Goal: Task Accomplishment & Management: Complete application form

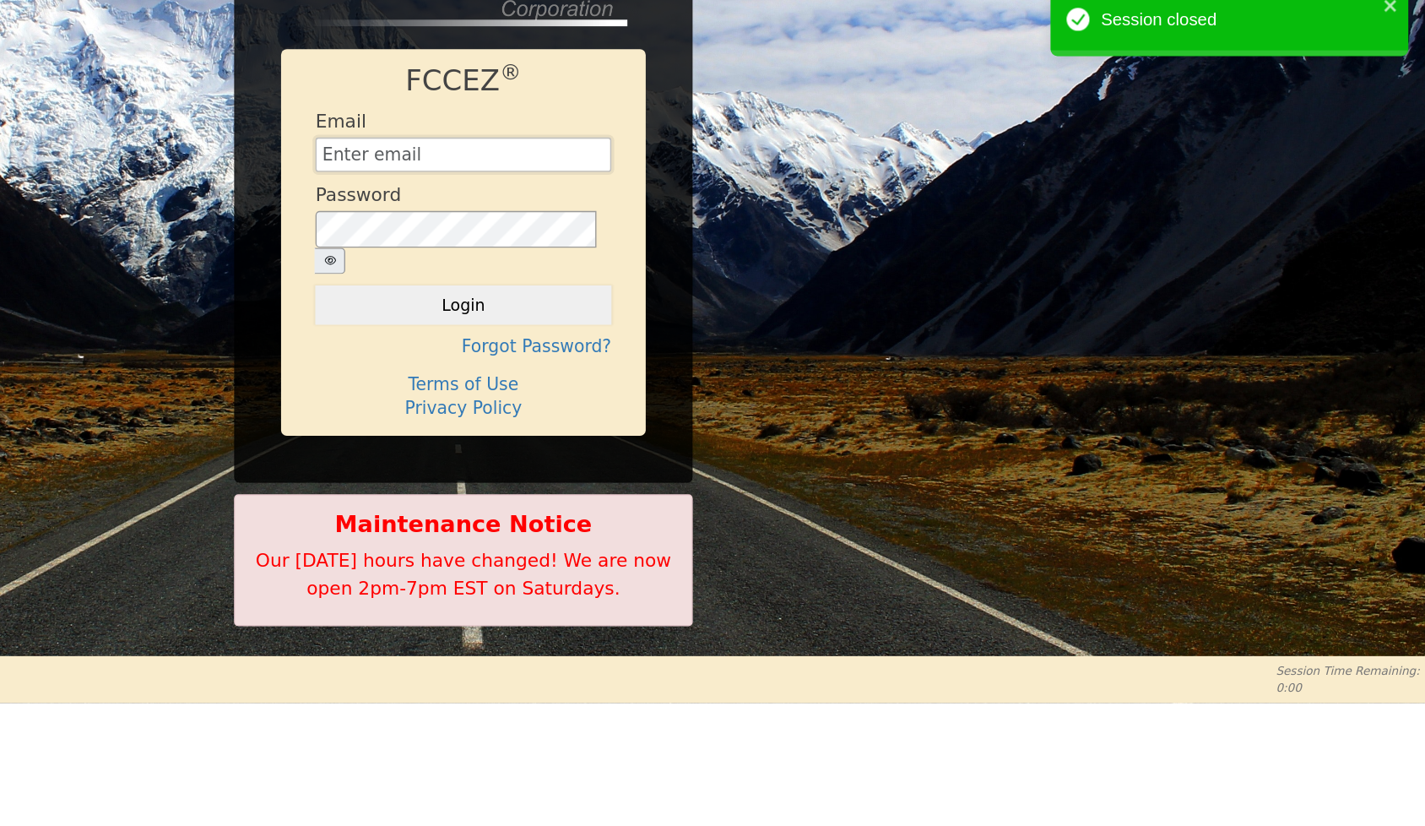
type input "[EMAIL_ADDRESS][DOMAIN_NAME]"
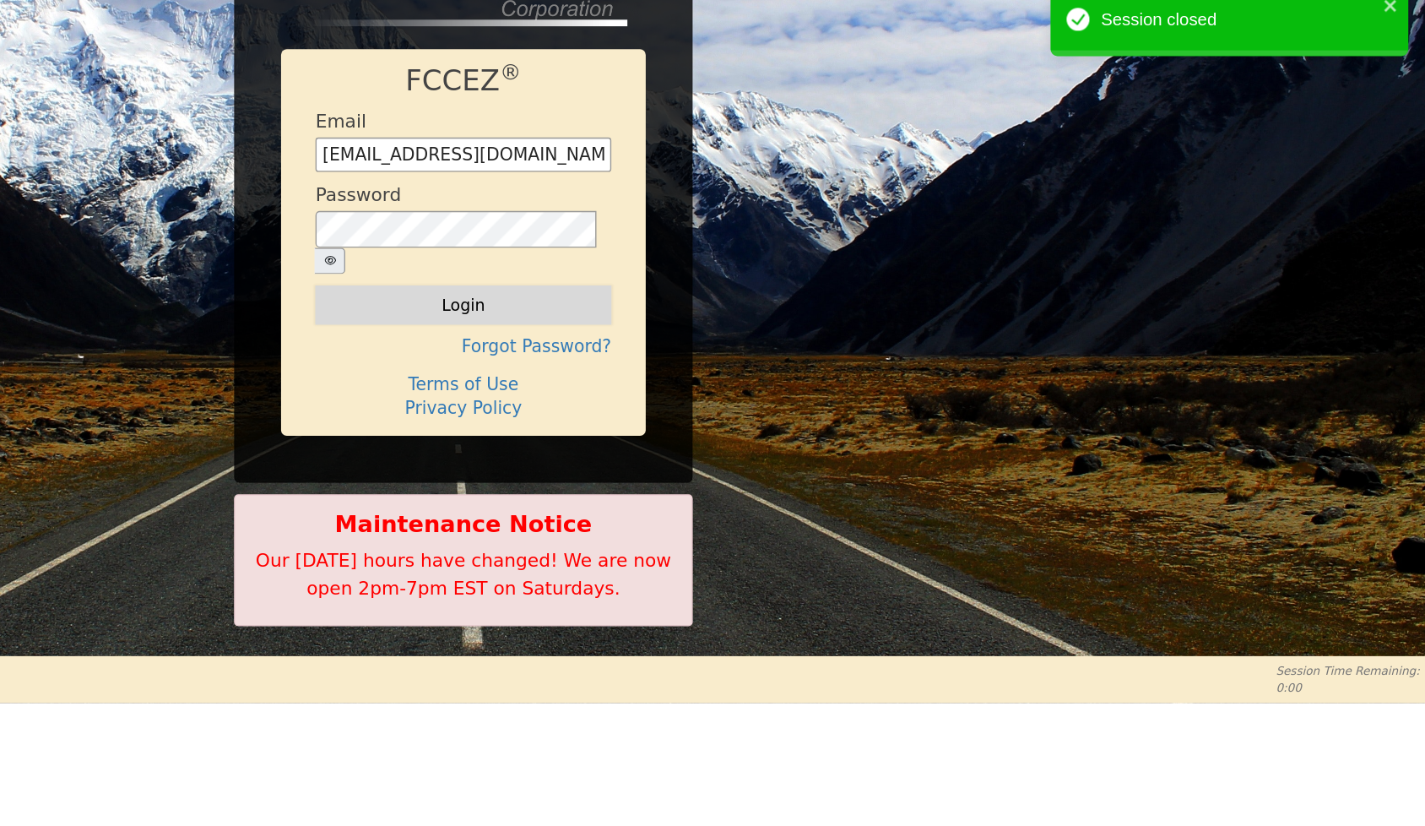
click at [604, 302] on button "Login" at bounding box center [713, 316] width 218 height 29
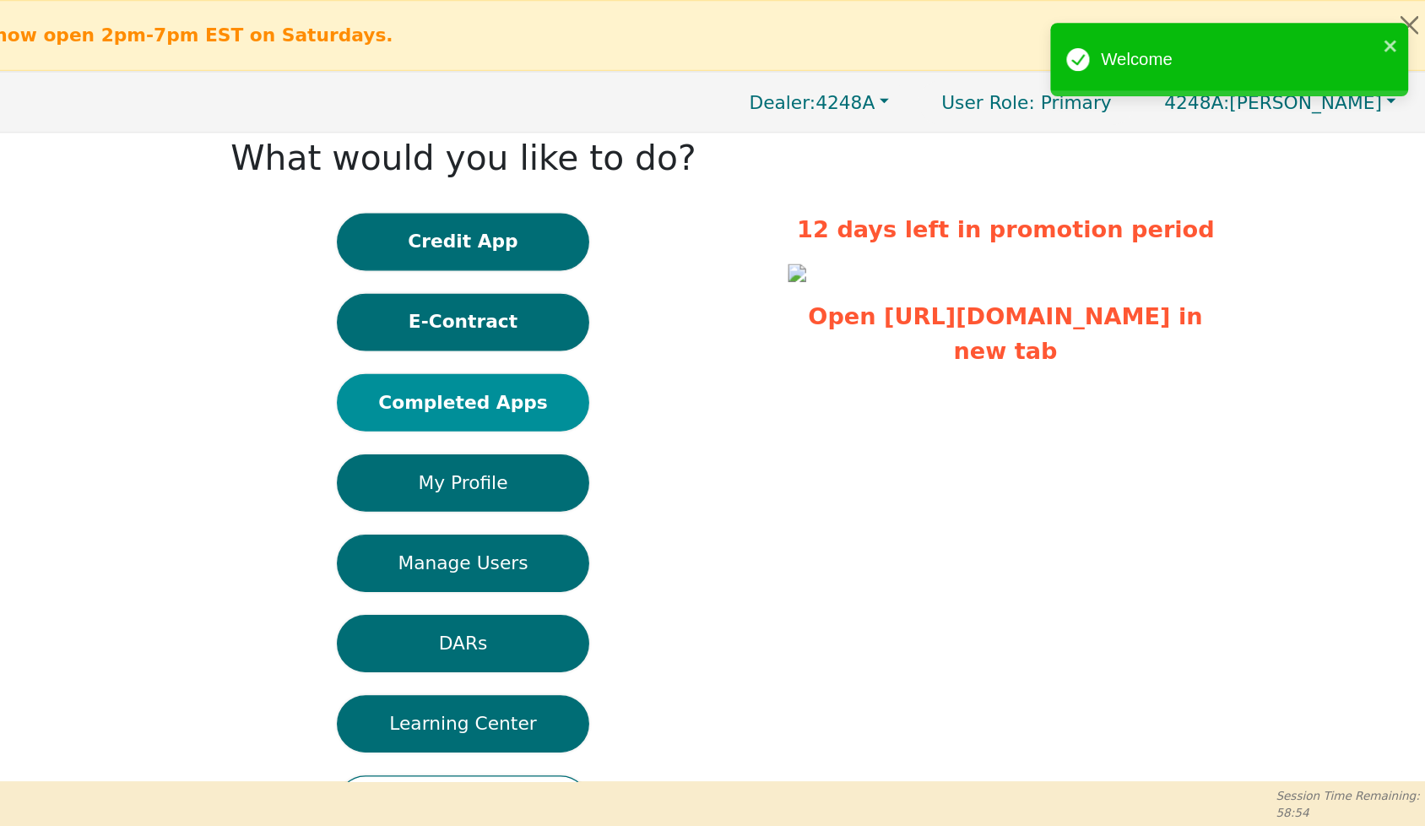
scroll to position [14, 0]
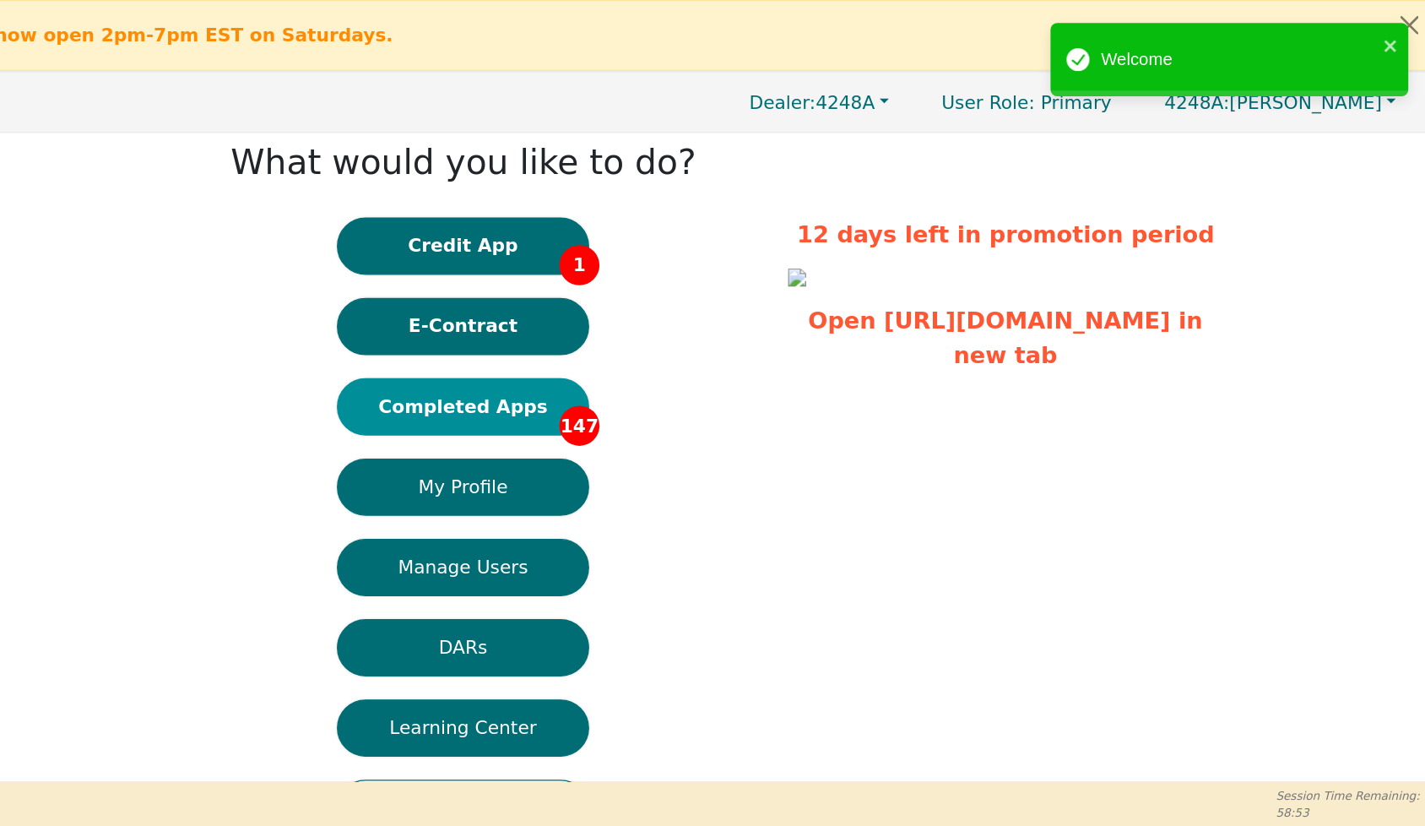
click at [620, 319] on button "Completed Apps 147" at bounding box center [713, 300] width 186 height 42
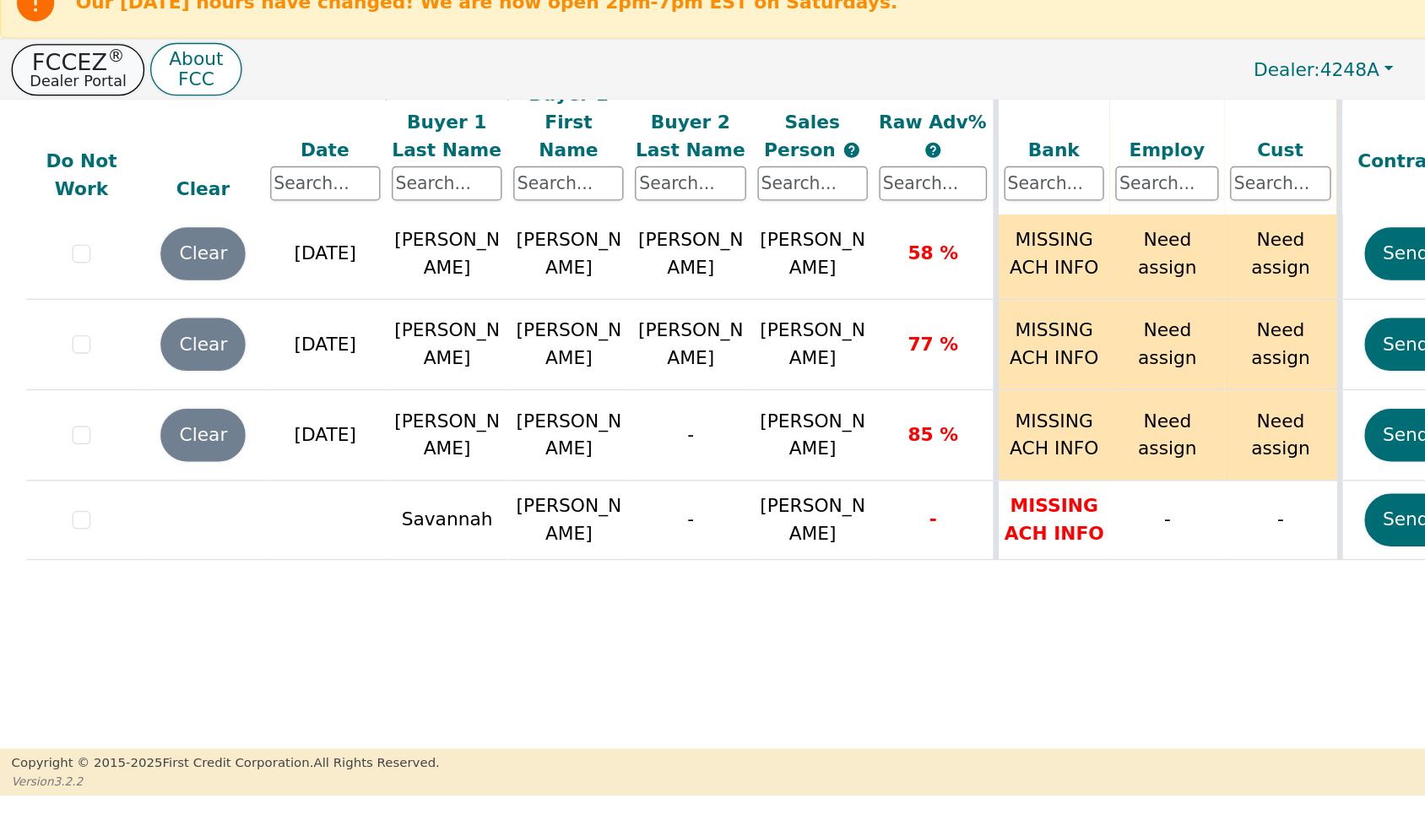
scroll to position [9747, 4]
click at [67, 62] on p "FCCEZ ®" at bounding box center [57, 70] width 71 height 17
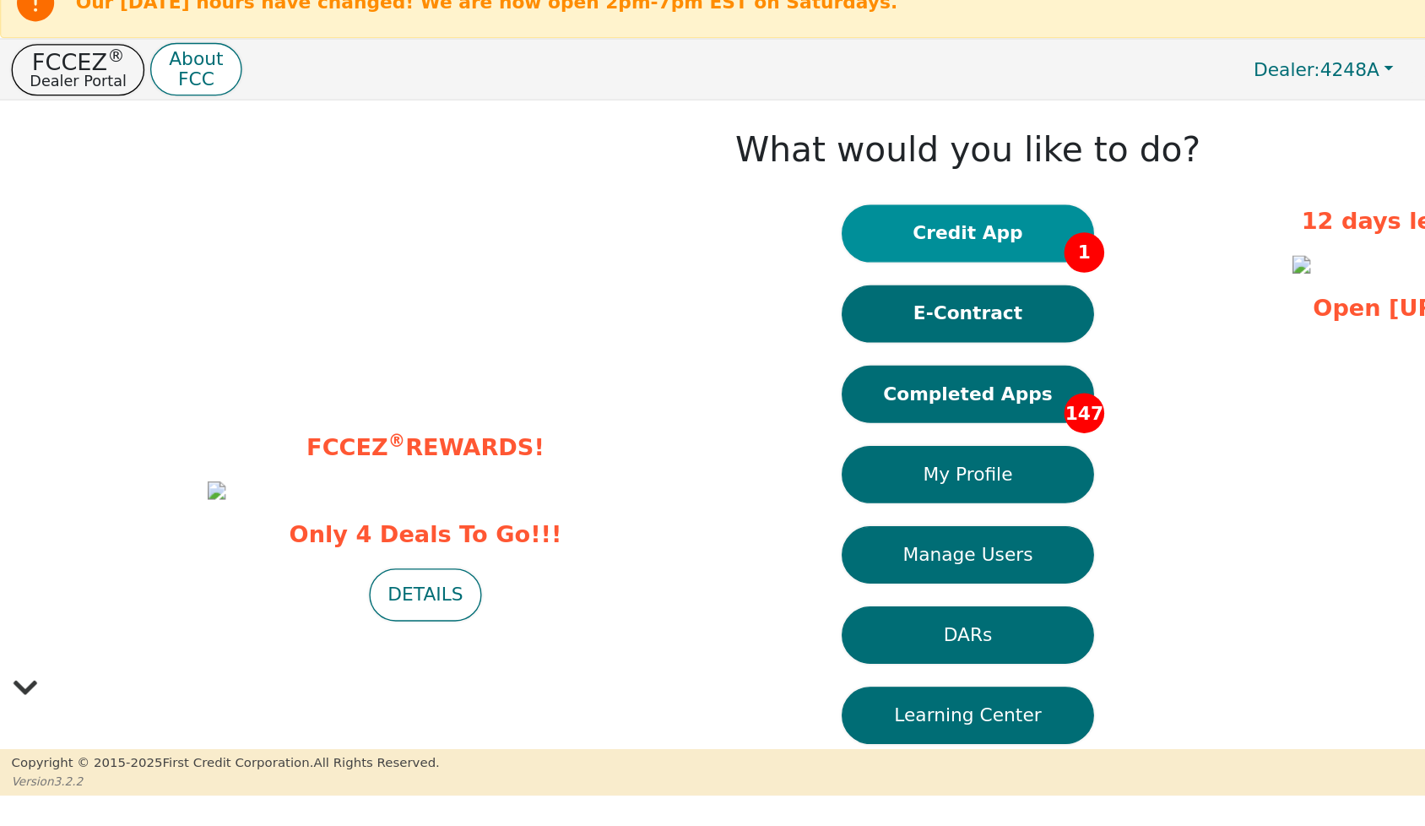
click at [701, 184] on button "Credit App 1" at bounding box center [713, 196] width 186 height 42
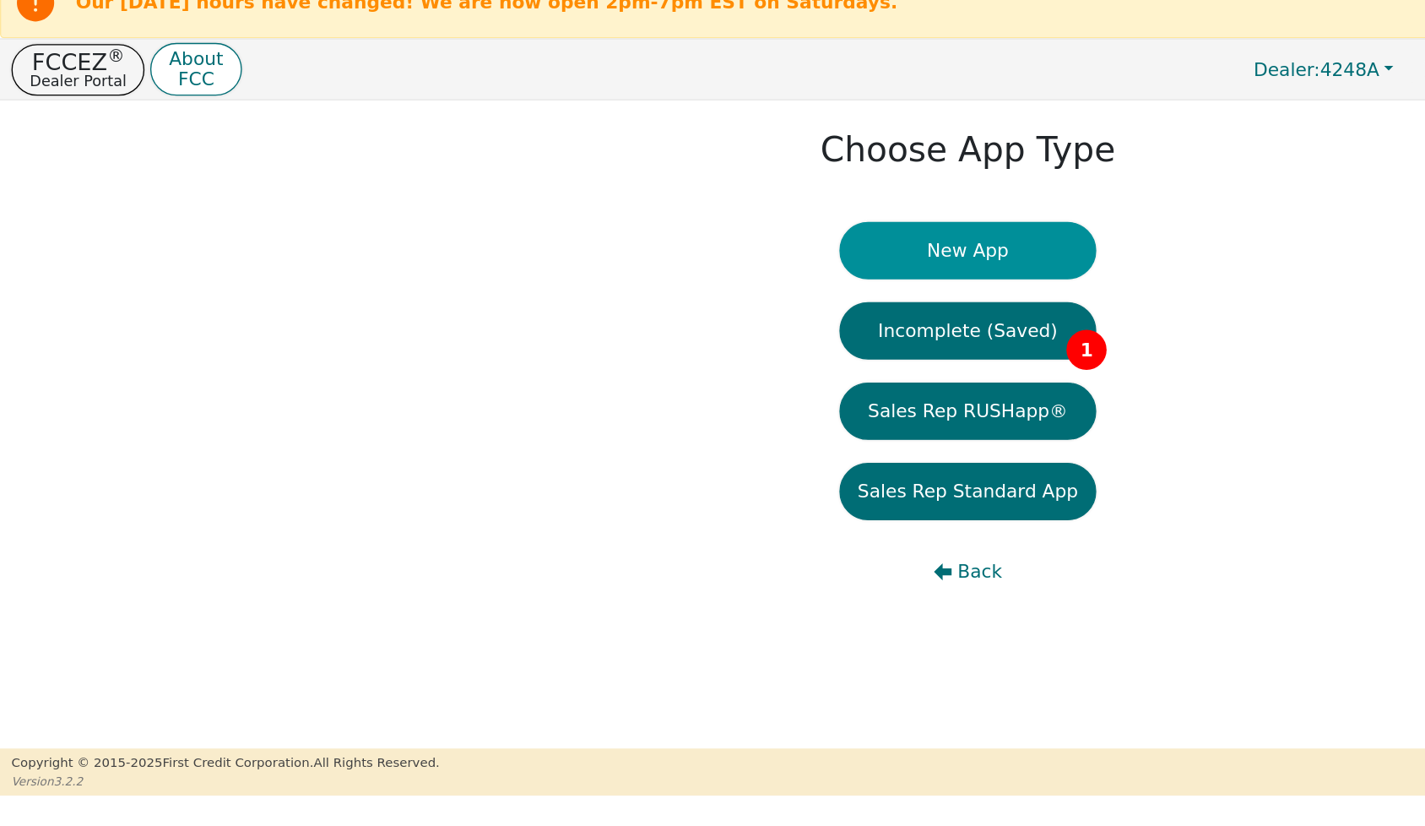
click at [696, 193] on button "New App" at bounding box center [712, 208] width 189 height 42
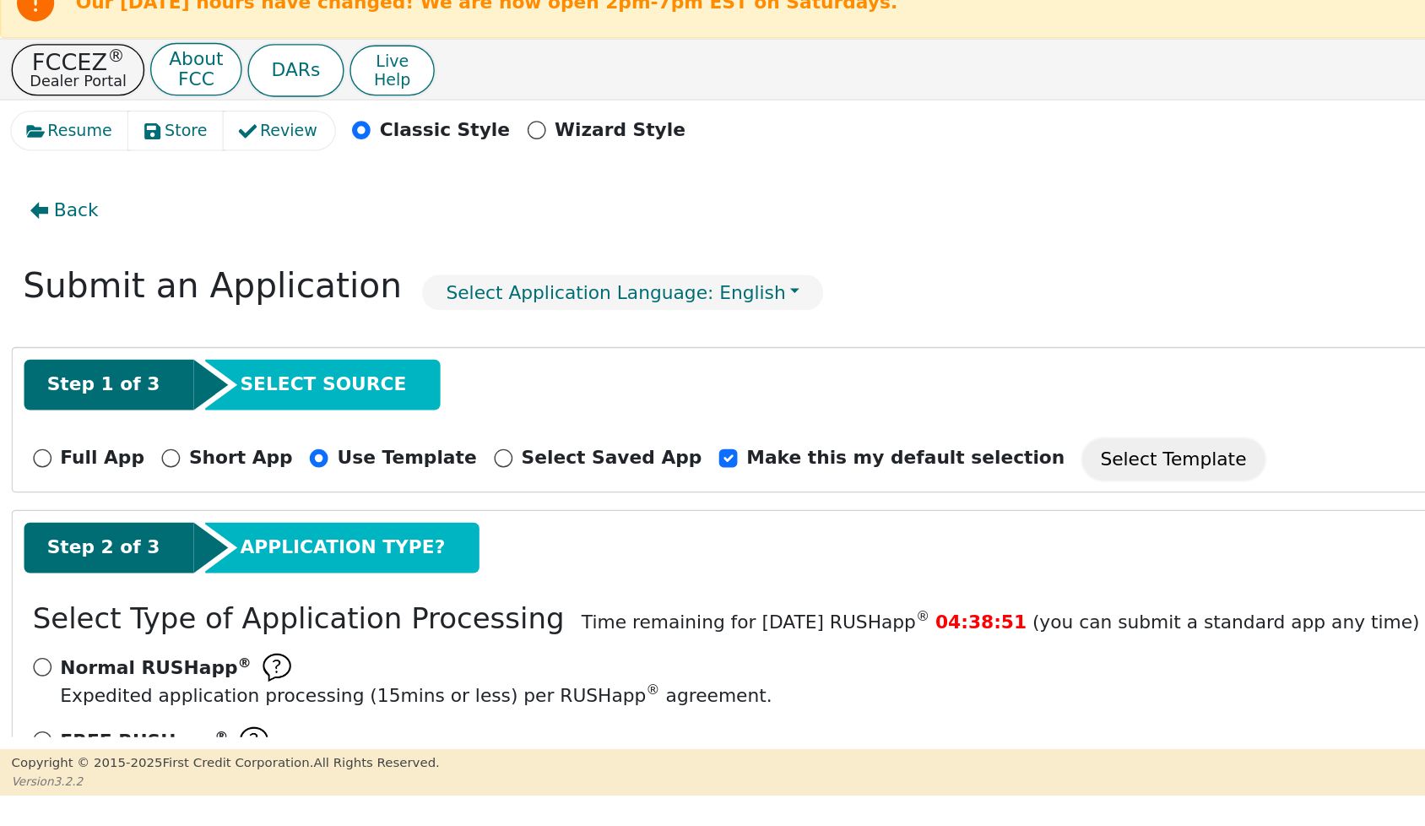
click at [32, 359] on input "Full App" at bounding box center [31, 362] width 14 height 14
radio input "true"
checkbox input "false"
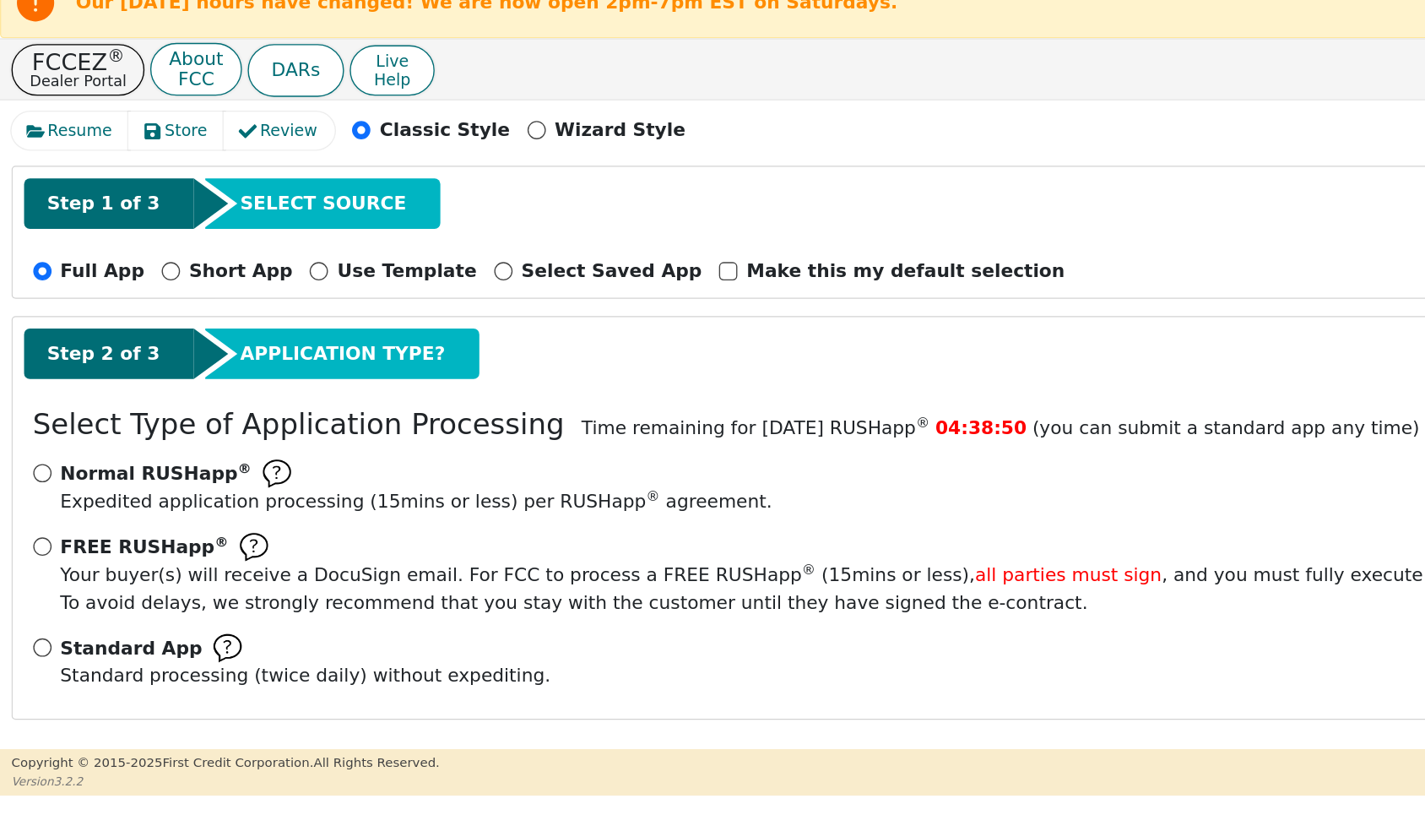
scroll to position [170, 0]
click at [33, 494] on input "Standard App Standard processing (twice daily) without expediting." at bounding box center [31, 501] width 14 height 14
radio input "true"
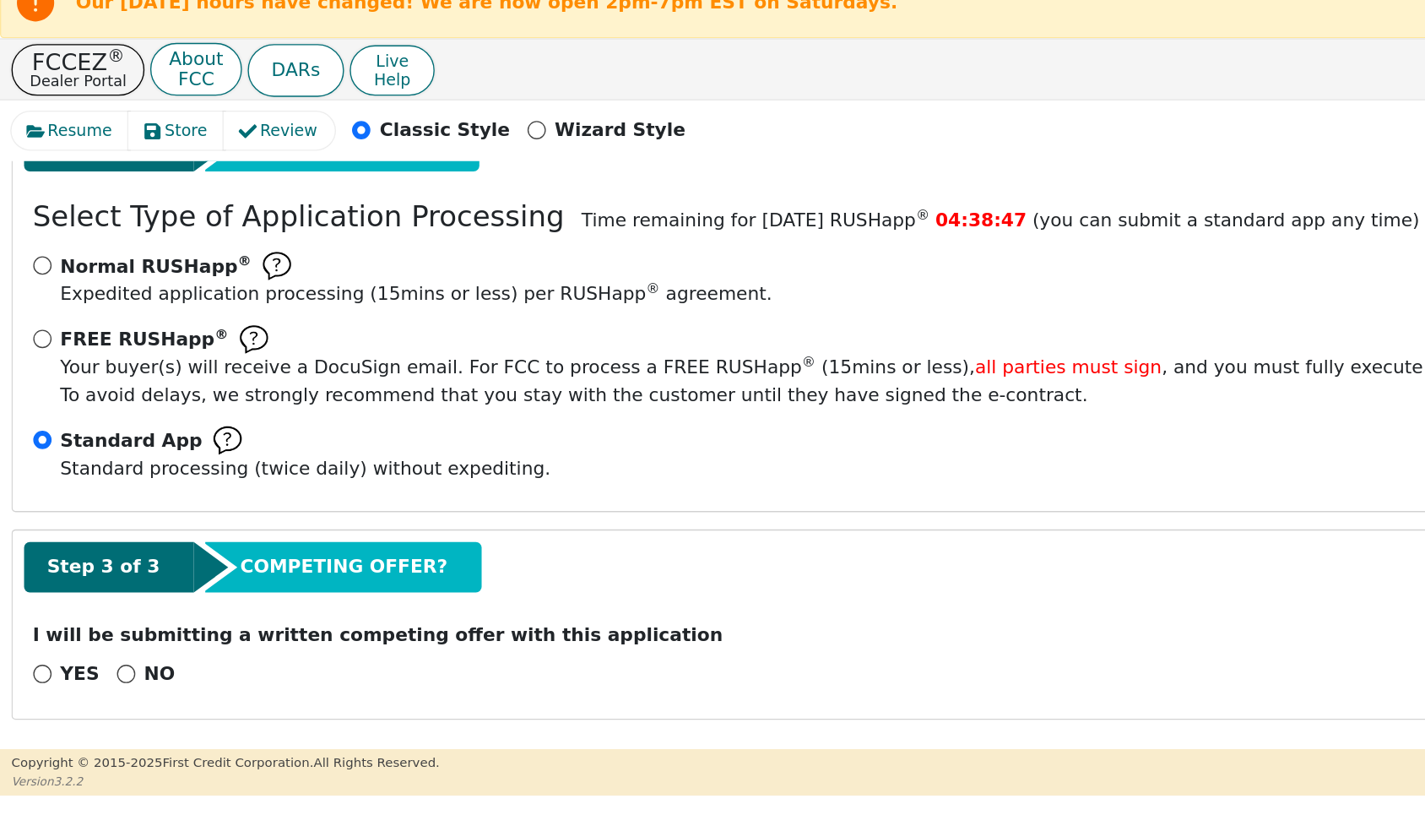
scroll to position [329, 0]
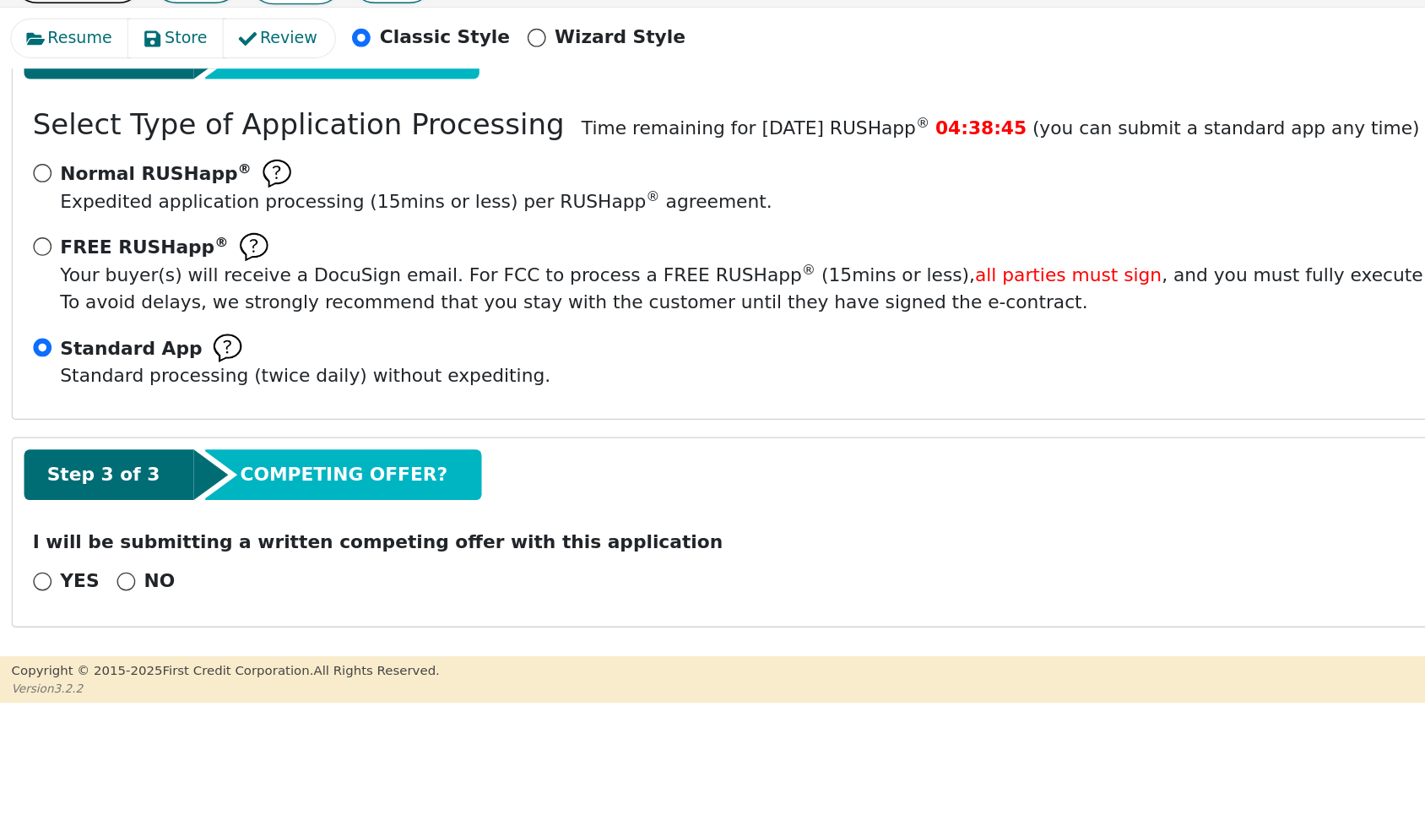
click at [92, 513] on input "NO" at bounding box center [93, 520] width 14 height 14
radio input "true"
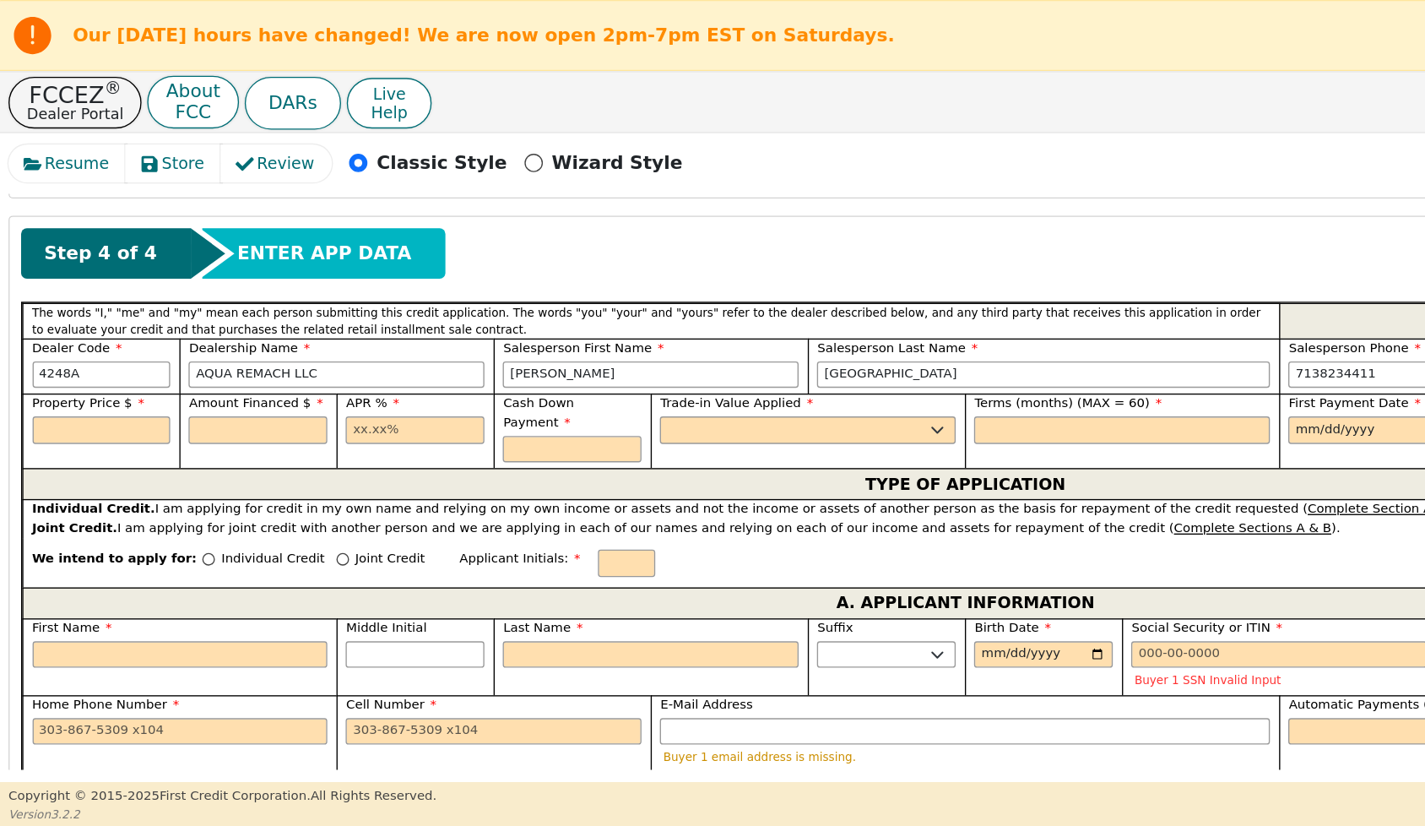
scroll to position [691, 0]
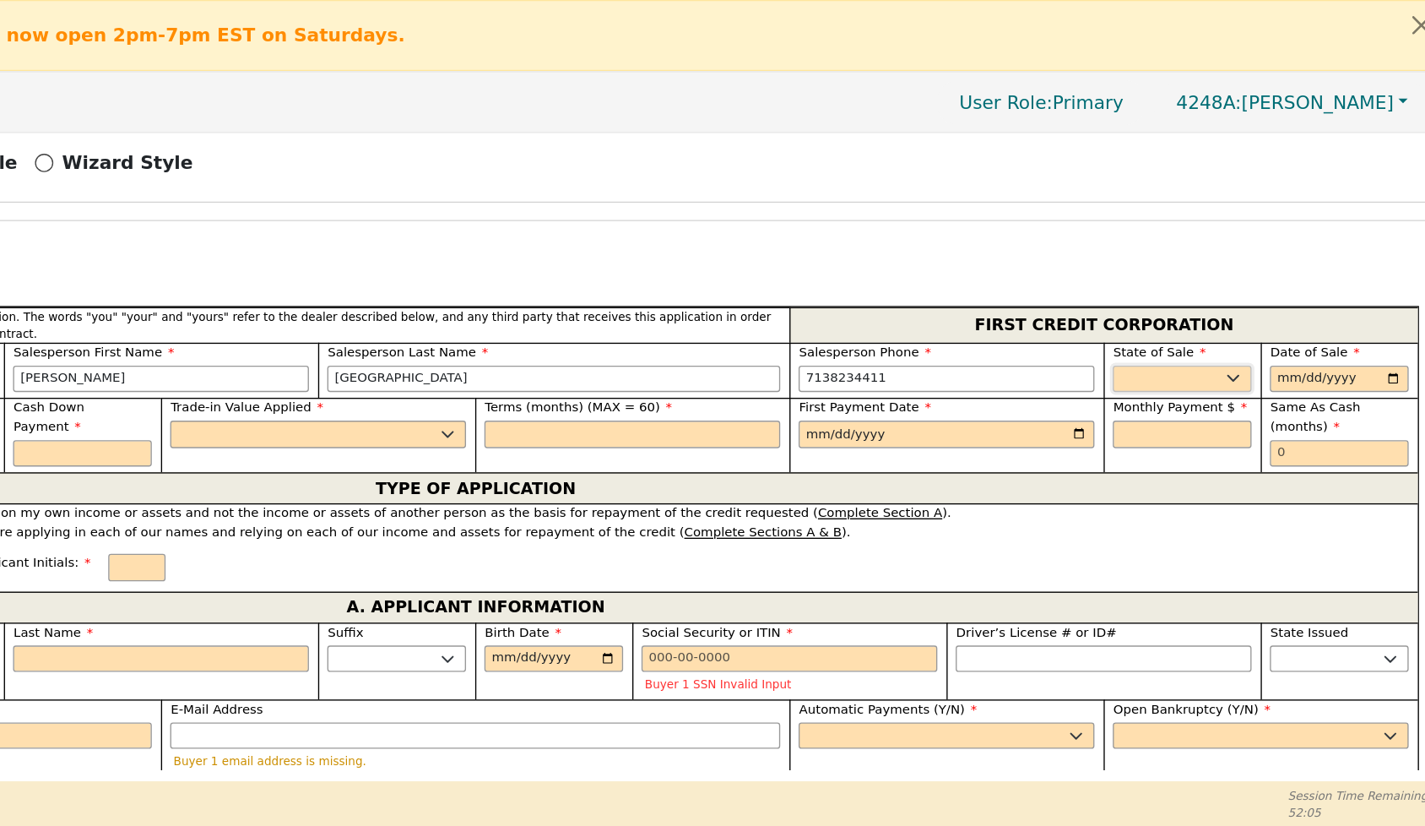
select select "[GEOGRAPHIC_DATA]"
click at [1298, 290] on input "date" at bounding box center [1349, 279] width 102 height 20
type input "[DATE]"
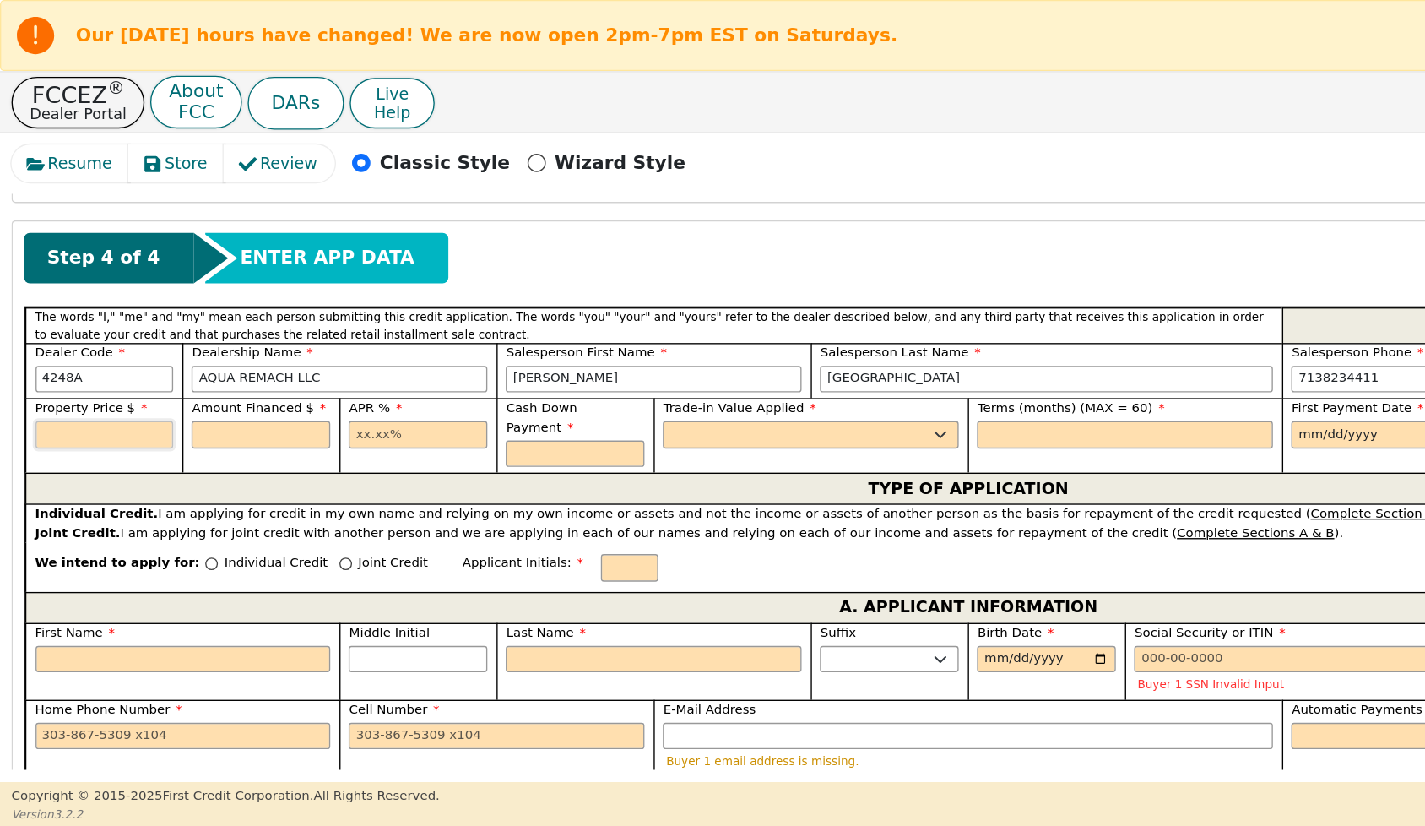
click at [61, 330] on input "text" at bounding box center [77, 320] width 102 height 20
type input "7500.00"
click at [171, 330] on input "text" at bounding box center [192, 320] width 102 height 20
type input "7500.00"
click at [263, 330] on input "text" at bounding box center [308, 320] width 102 height 20
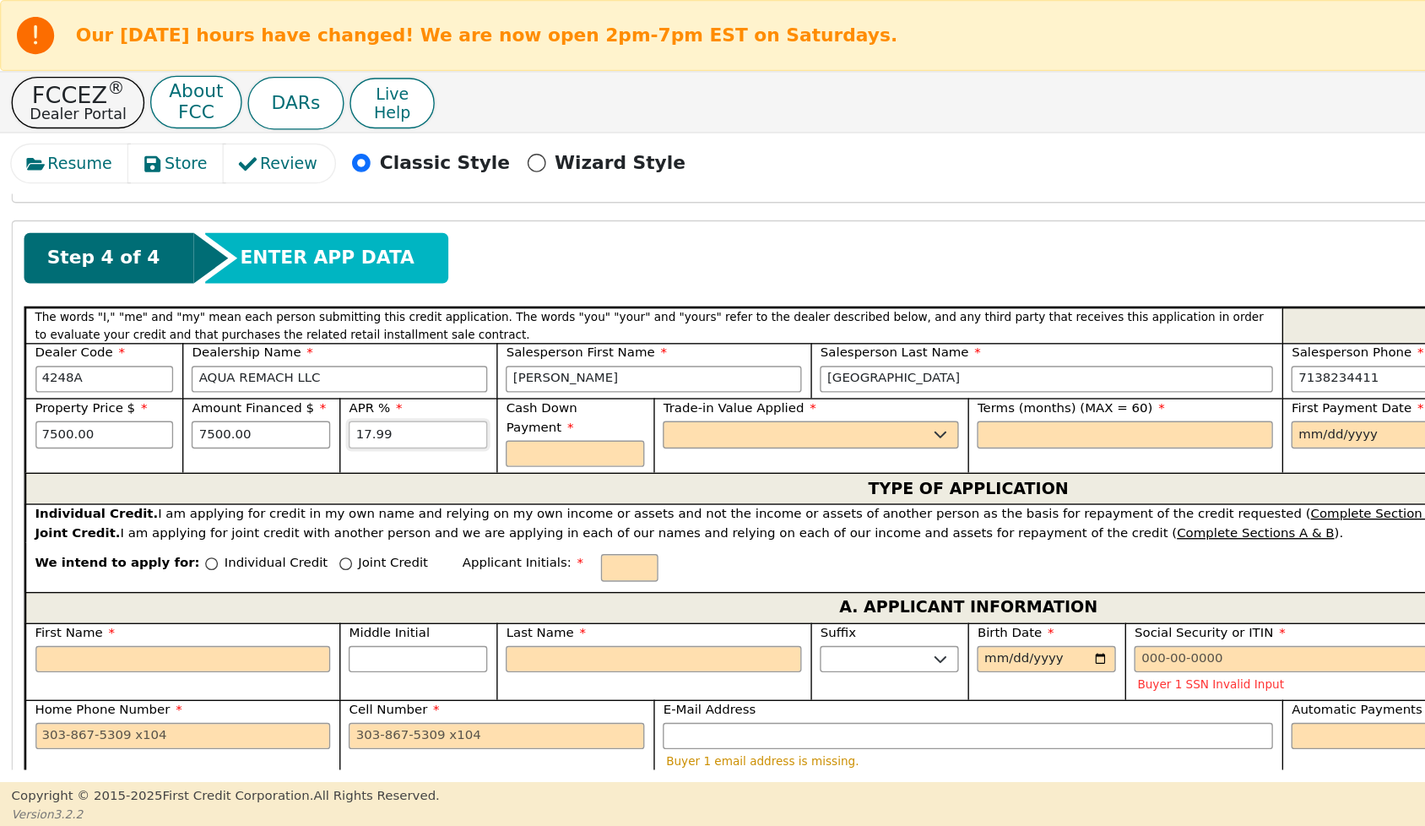
type input "17.99"
click at [411, 344] on input "text" at bounding box center [423, 334] width 102 height 20
type input "0.00"
select select "n"
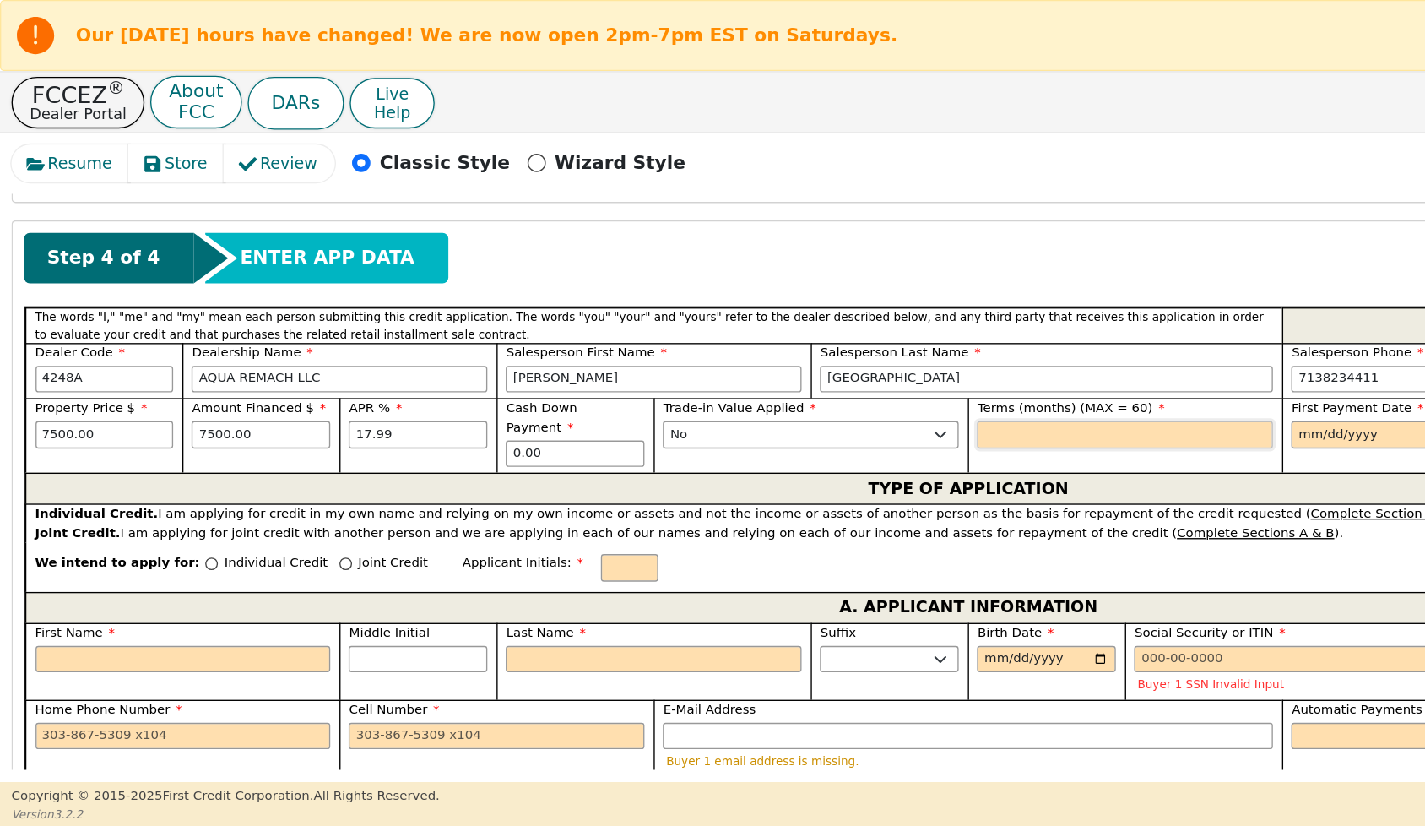
click at [730, 330] on input "text" at bounding box center [828, 320] width 218 height 20
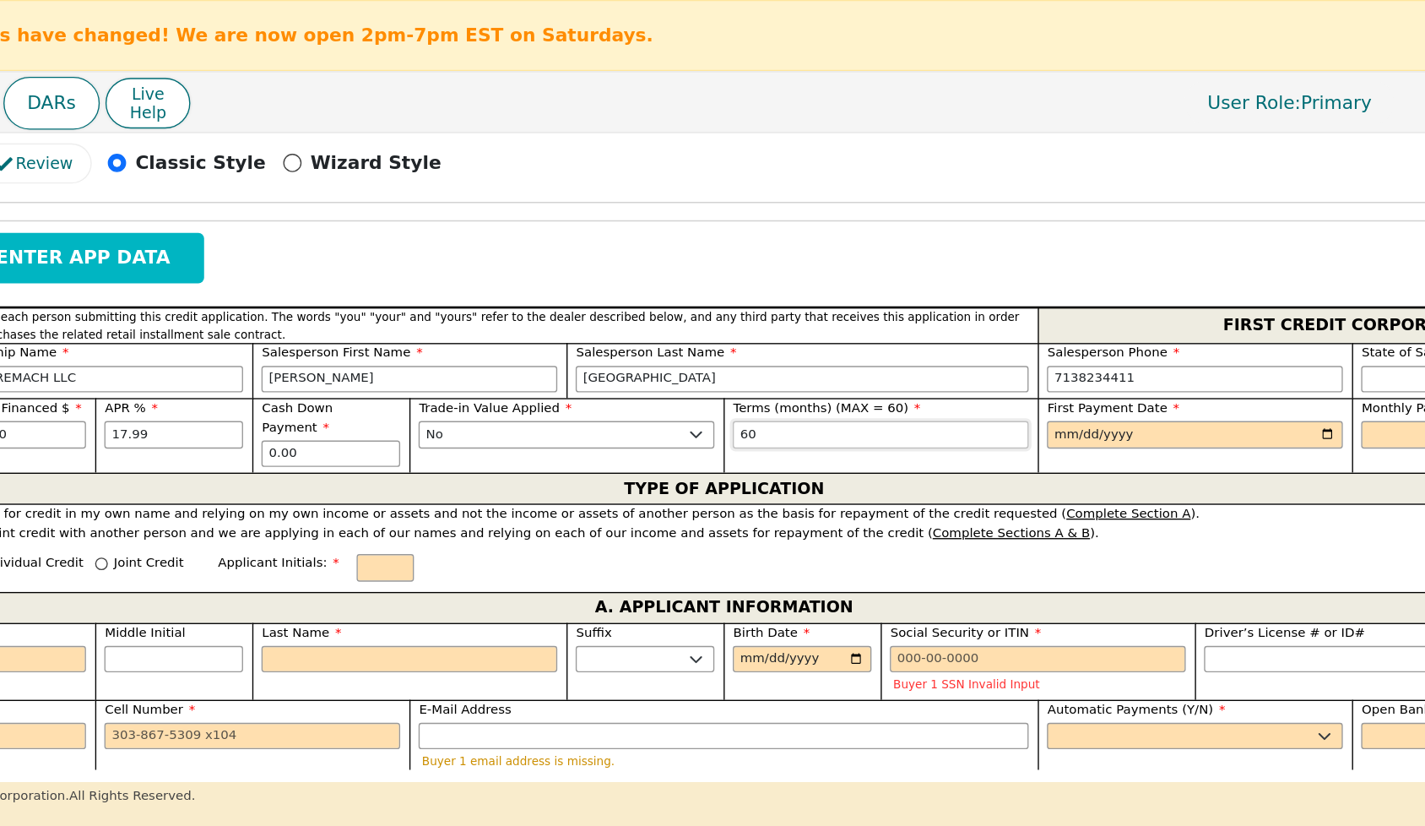
type input "60"
click at [951, 330] on input "date" at bounding box center [1060, 320] width 218 height 20
type input "[DATE]"
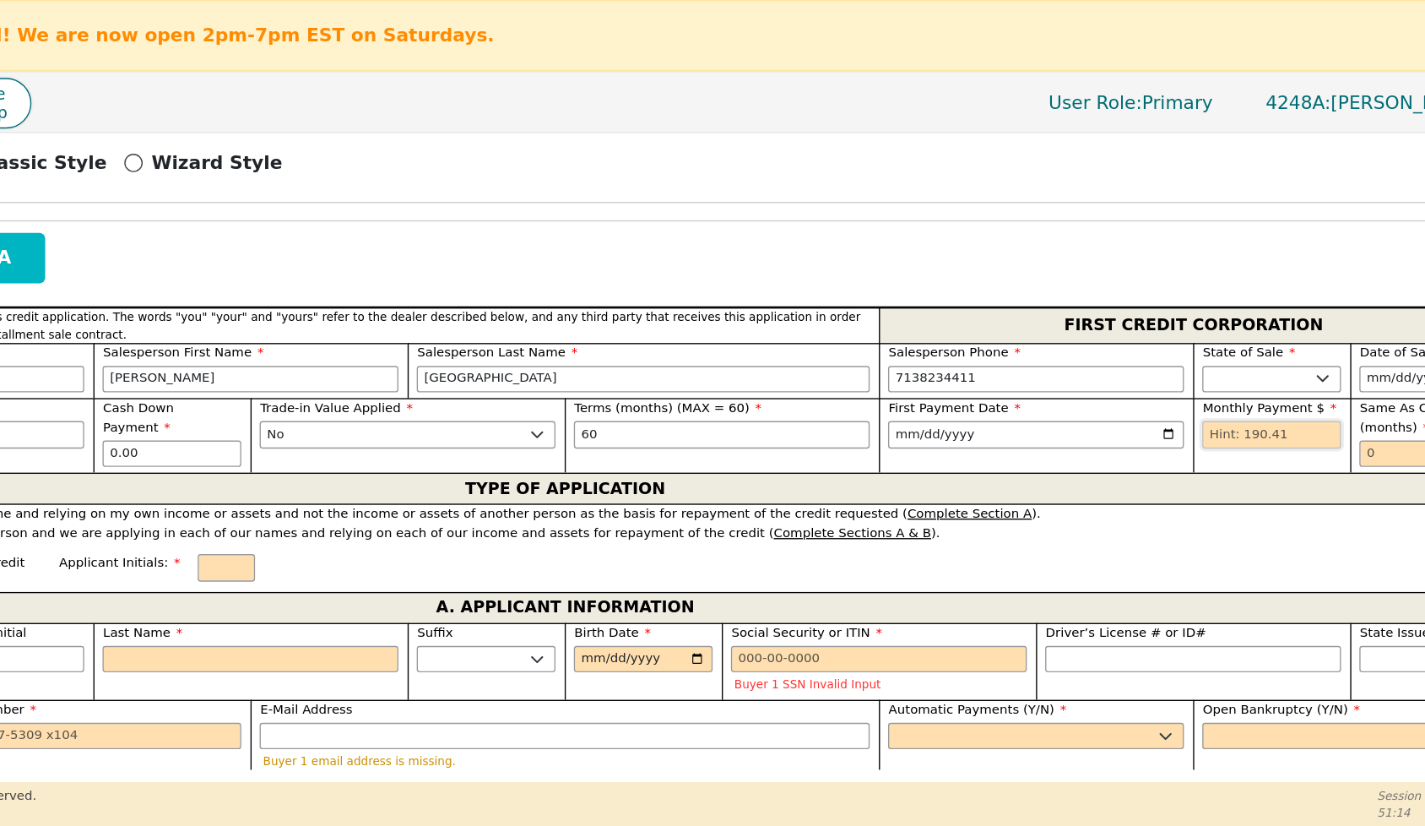
click at [1182, 330] on input "text" at bounding box center [1233, 320] width 102 height 20
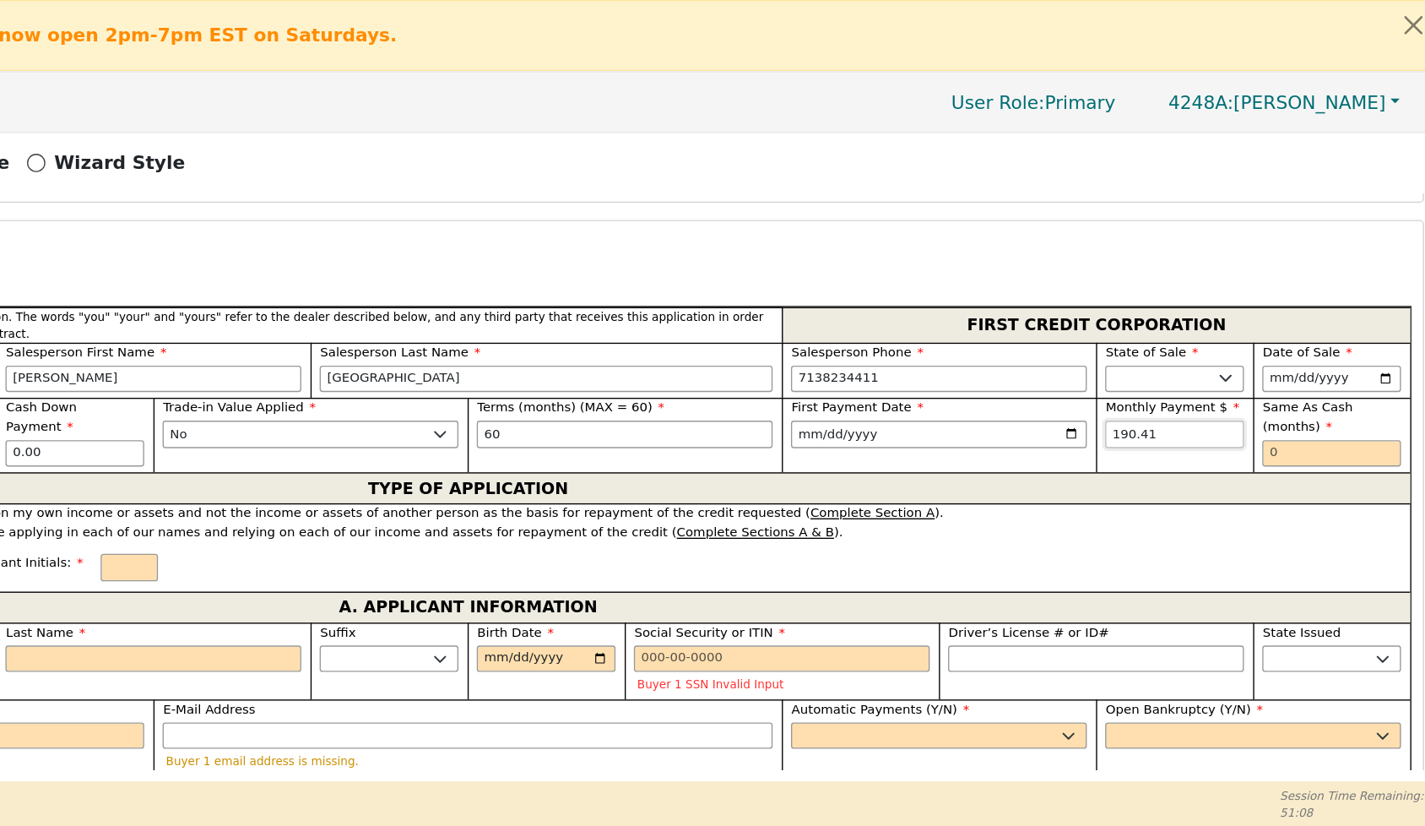
type input "190.41"
click at [1298, 344] on input "text" at bounding box center [1349, 334] width 102 height 20
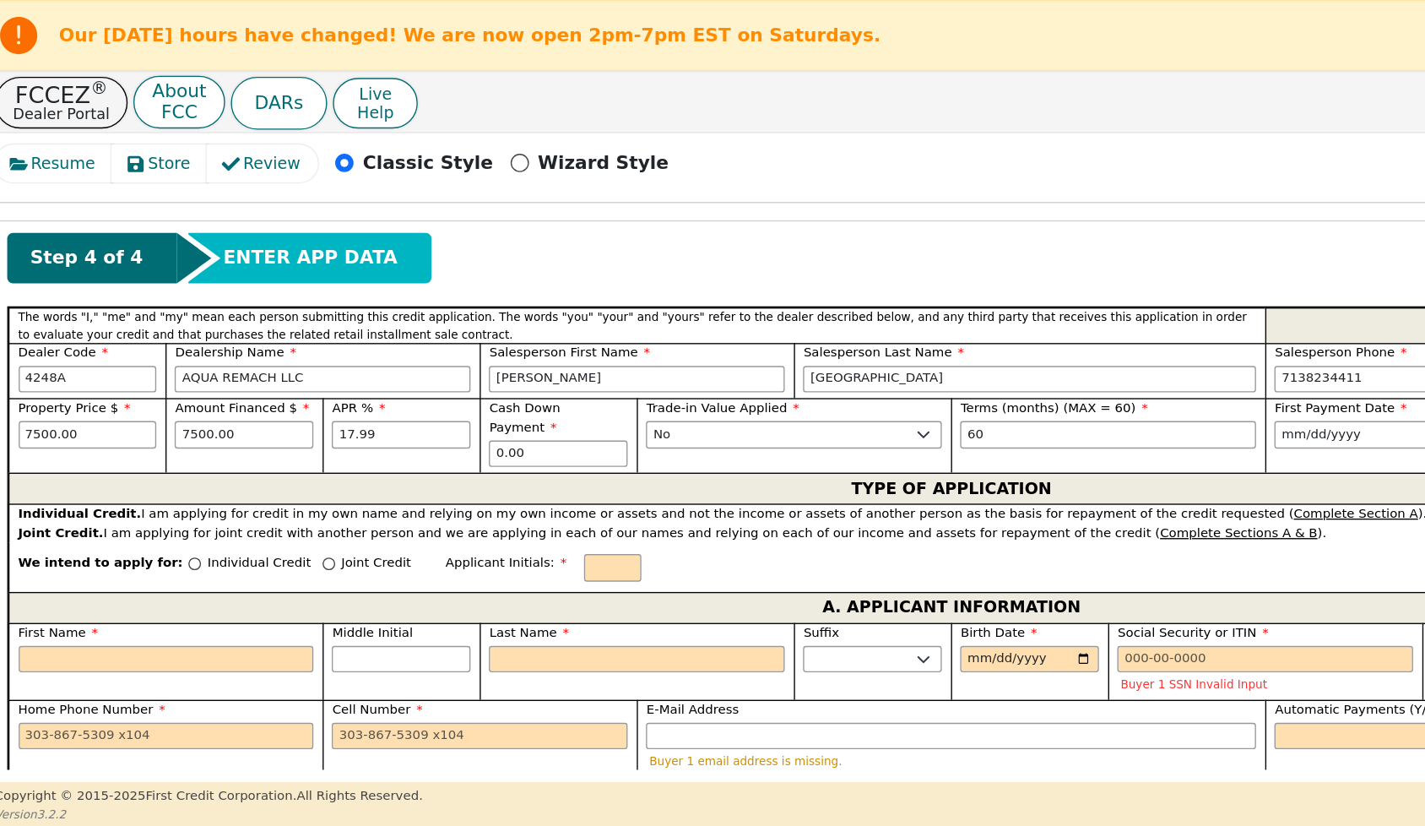
type input "0"
click at [250, 420] on input "Joint Credit" at bounding box center [254, 414] width 9 height 9
radio input "true"
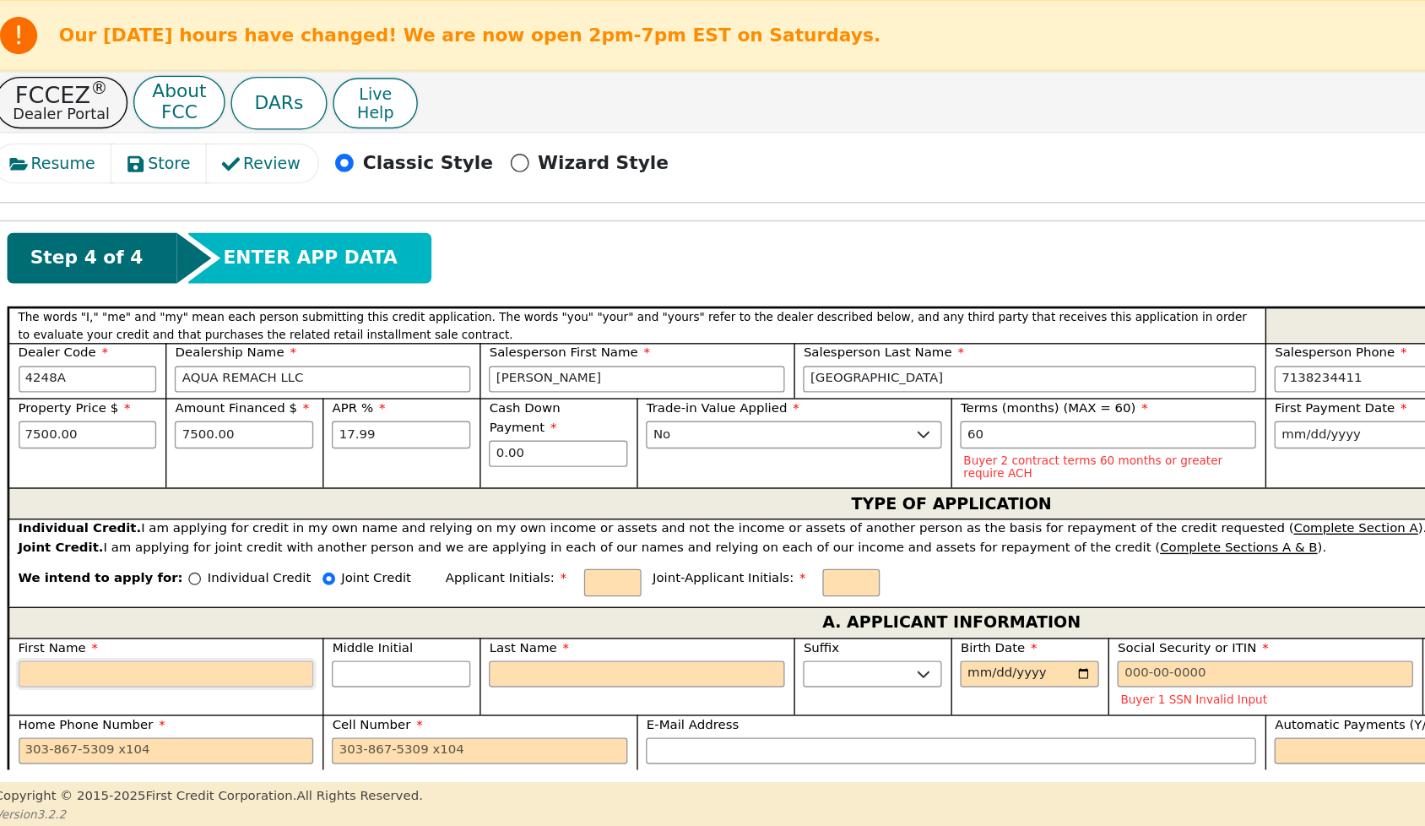
click at [53, 507] on input "First Name" at bounding box center [135, 496] width 218 height 20
type input "H"
type input "HE"
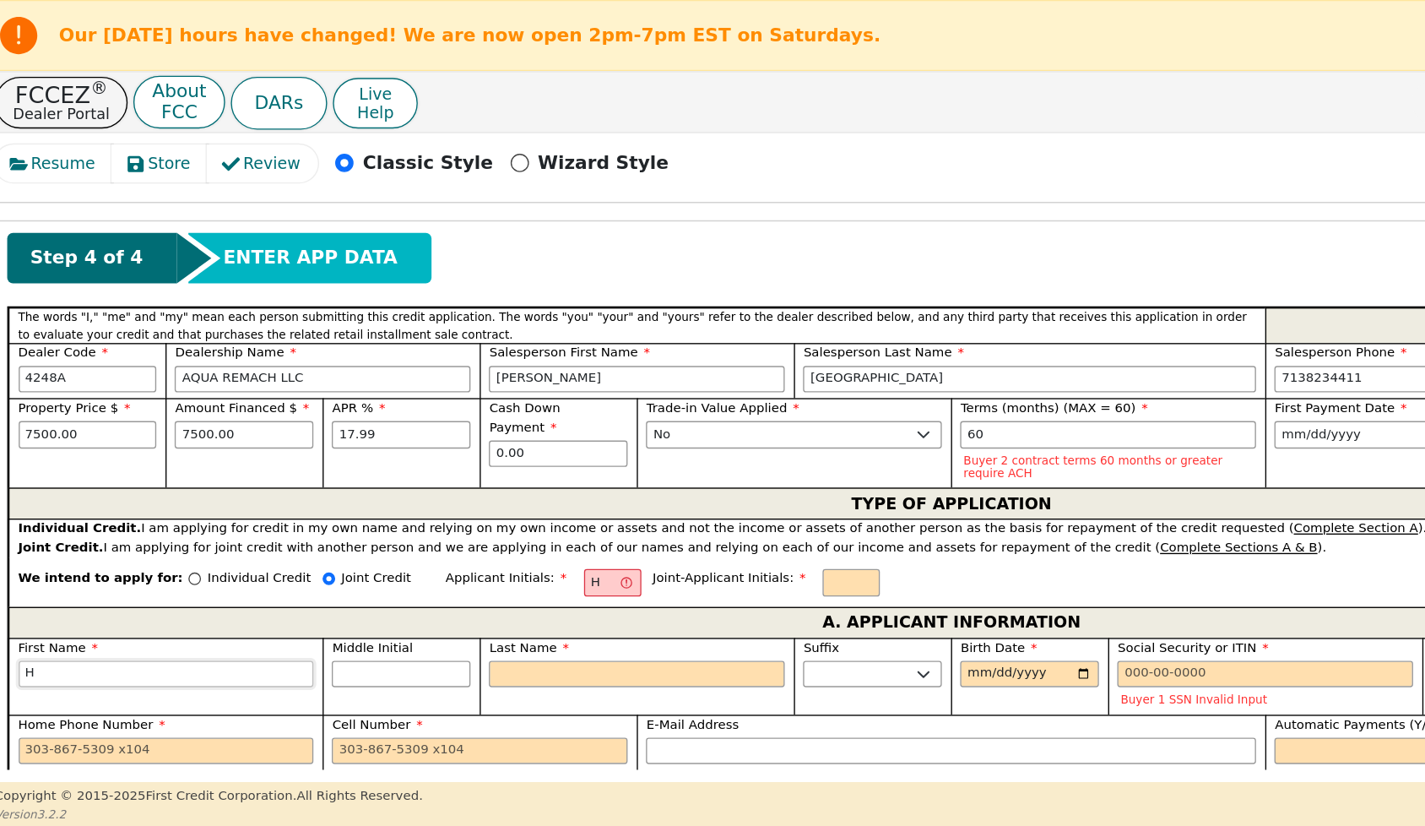
type input "HE"
type input "HEC"
type input "HECT"
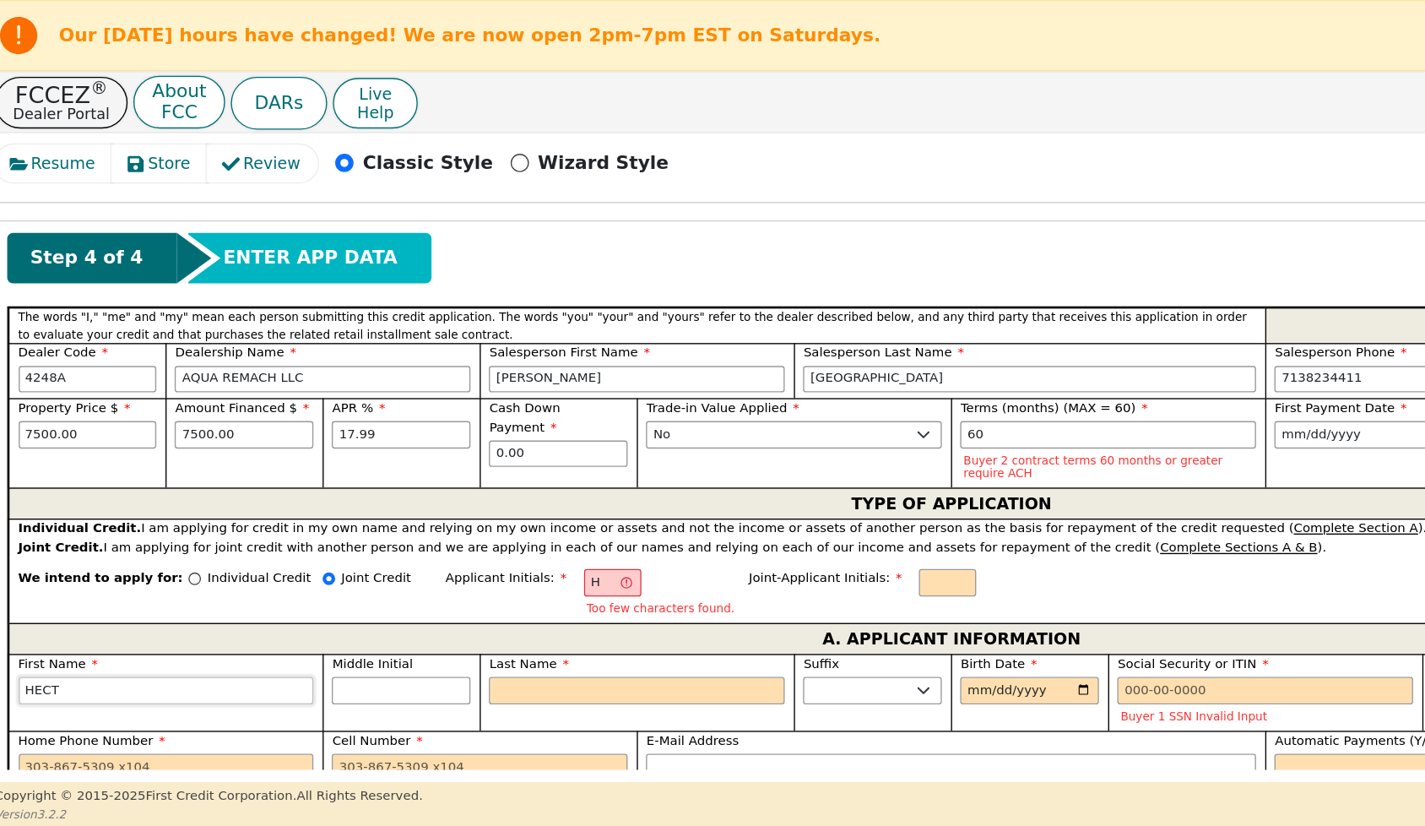
type input "HECTO"
type input "[PERSON_NAME]"
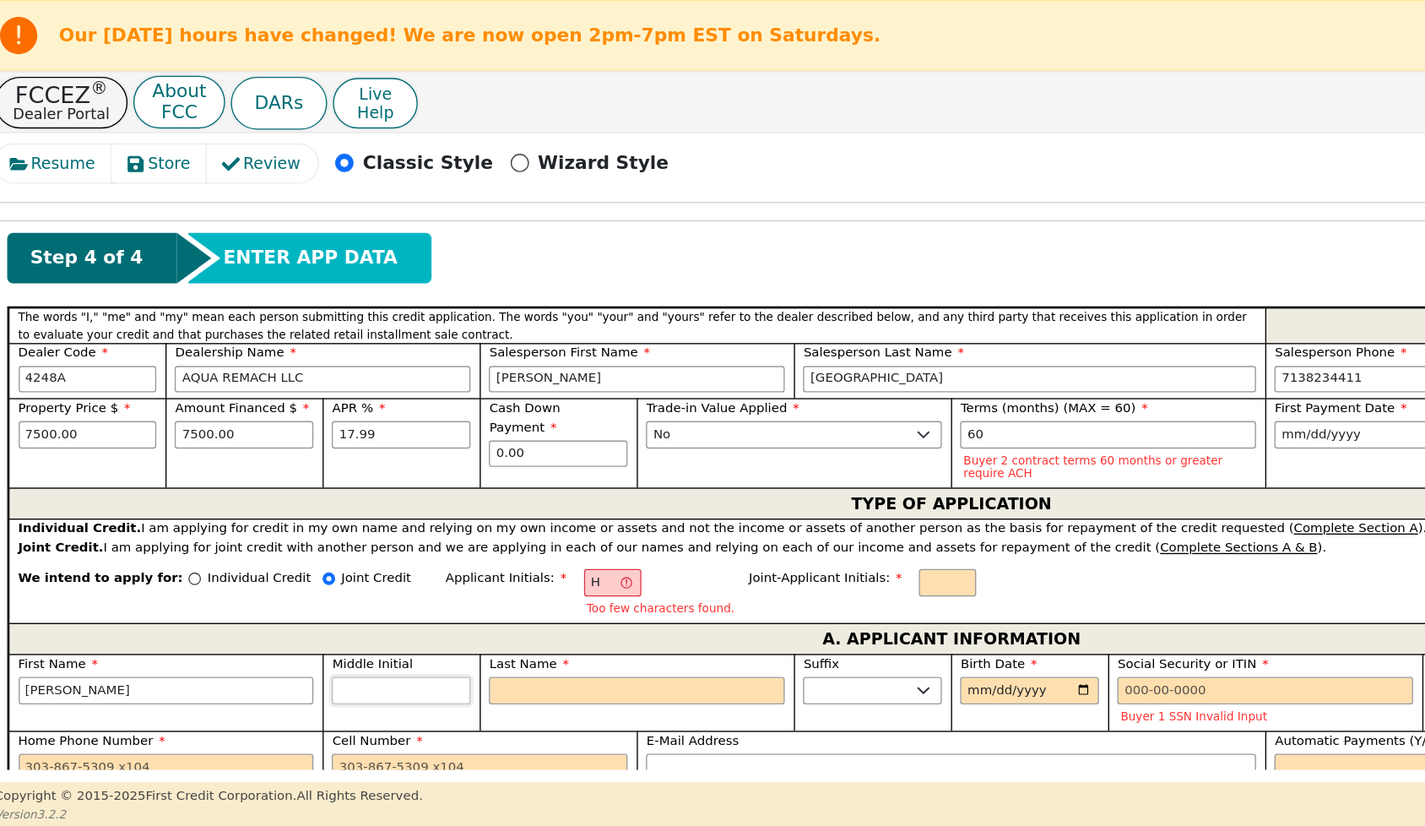
click at [289, 518] on input "Middle Initial" at bounding box center [308, 508] width 102 height 20
type input "HJ"
type input "J"
type input "[PERSON_NAME]"
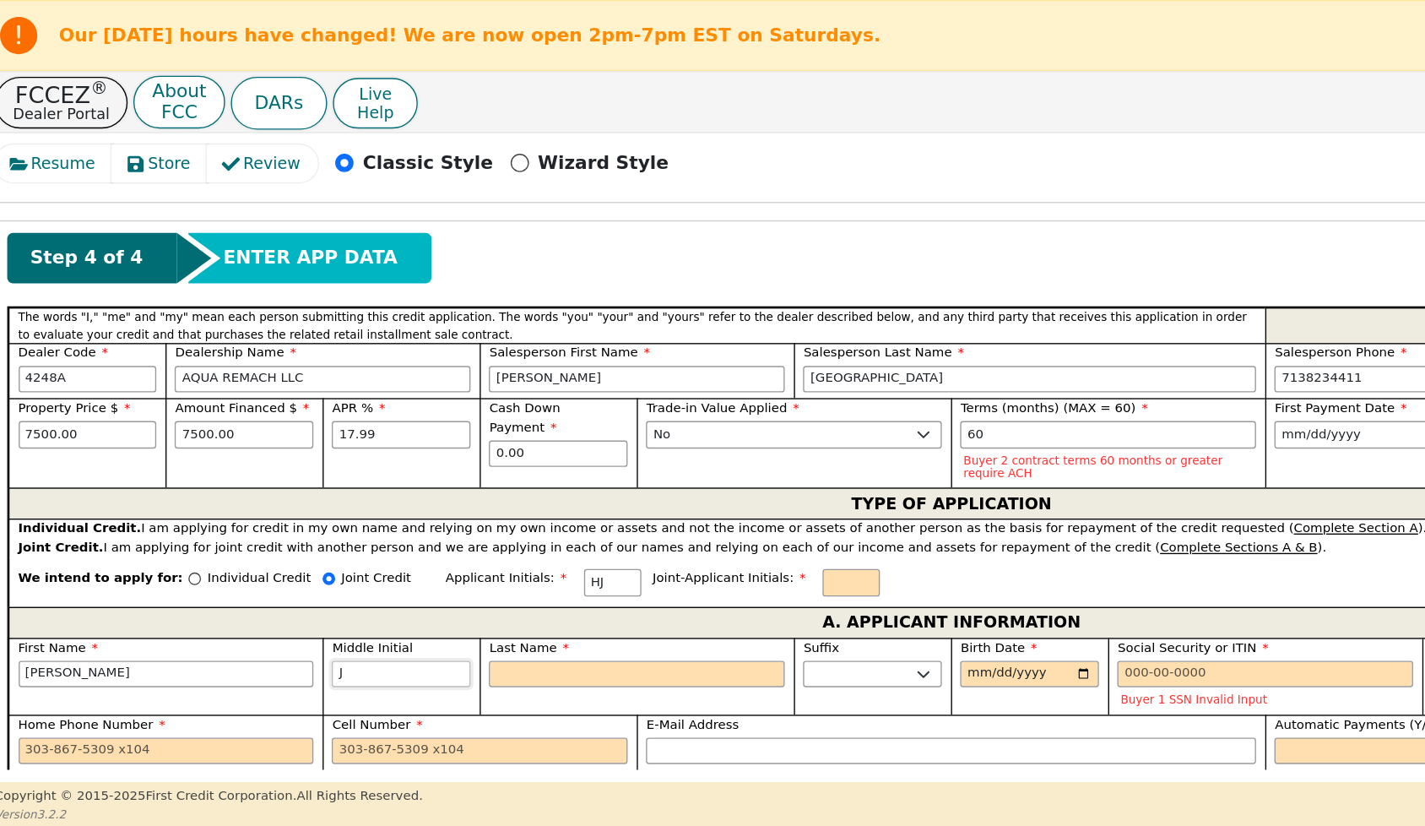
type input "J"
click at [394, 507] on input "Last Name" at bounding box center [481, 496] width 218 height 20
type input "HJM"
type input "M"
type input "[PERSON_NAME]"
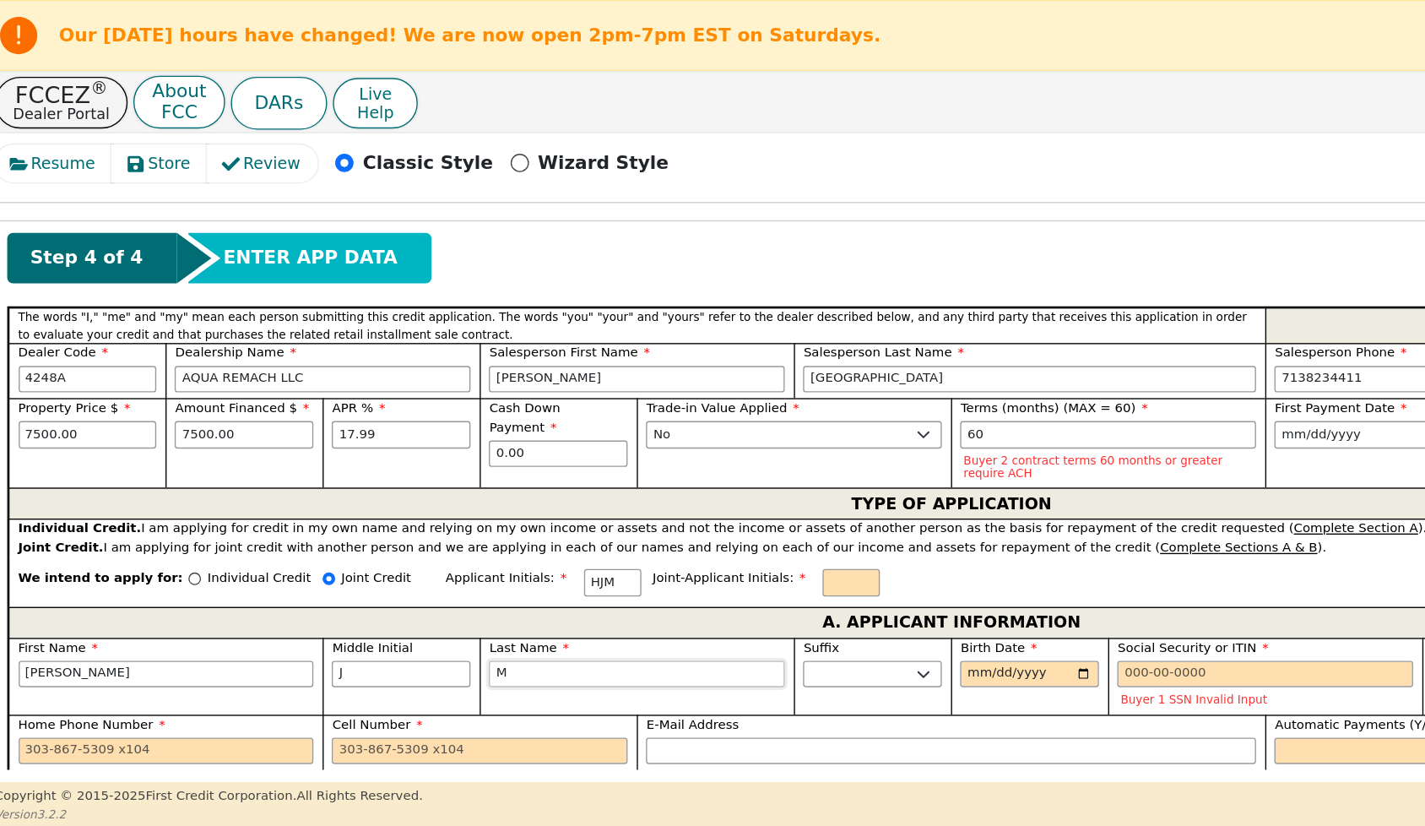
type input "MA"
type input "[PERSON_NAME]"
type input "MAG"
type input "[PERSON_NAME]"
type input "MAGD"
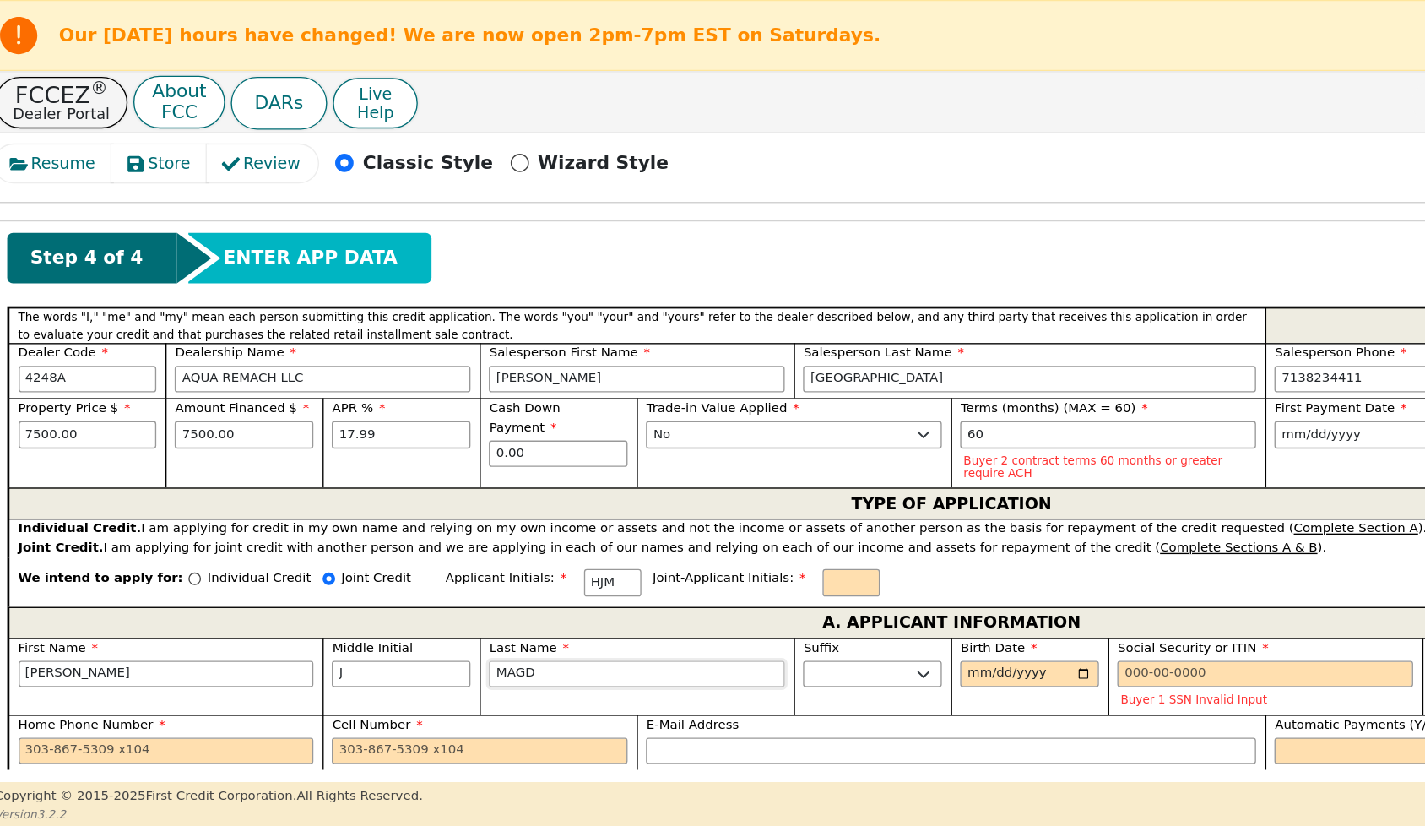
type input "[PERSON_NAME]"
type input "MAGDAL"
type input "[PERSON_NAME]"
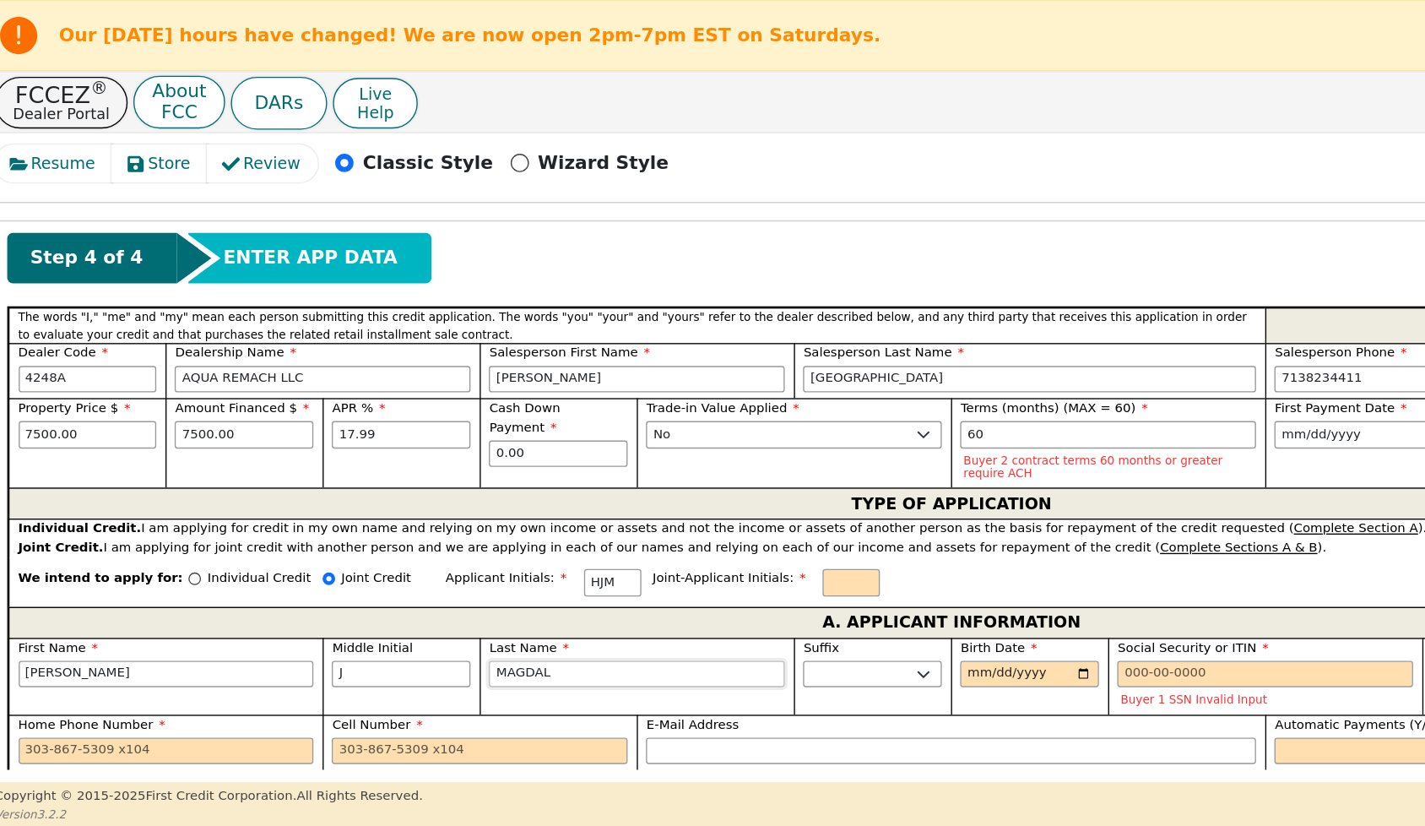
type input "MAGDALE"
type input "[PERSON_NAME]"
type input "MAGDALEN"
type input "[PERSON_NAME] J [PERSON_NAME]"
type input "[PERSON_NAME]"
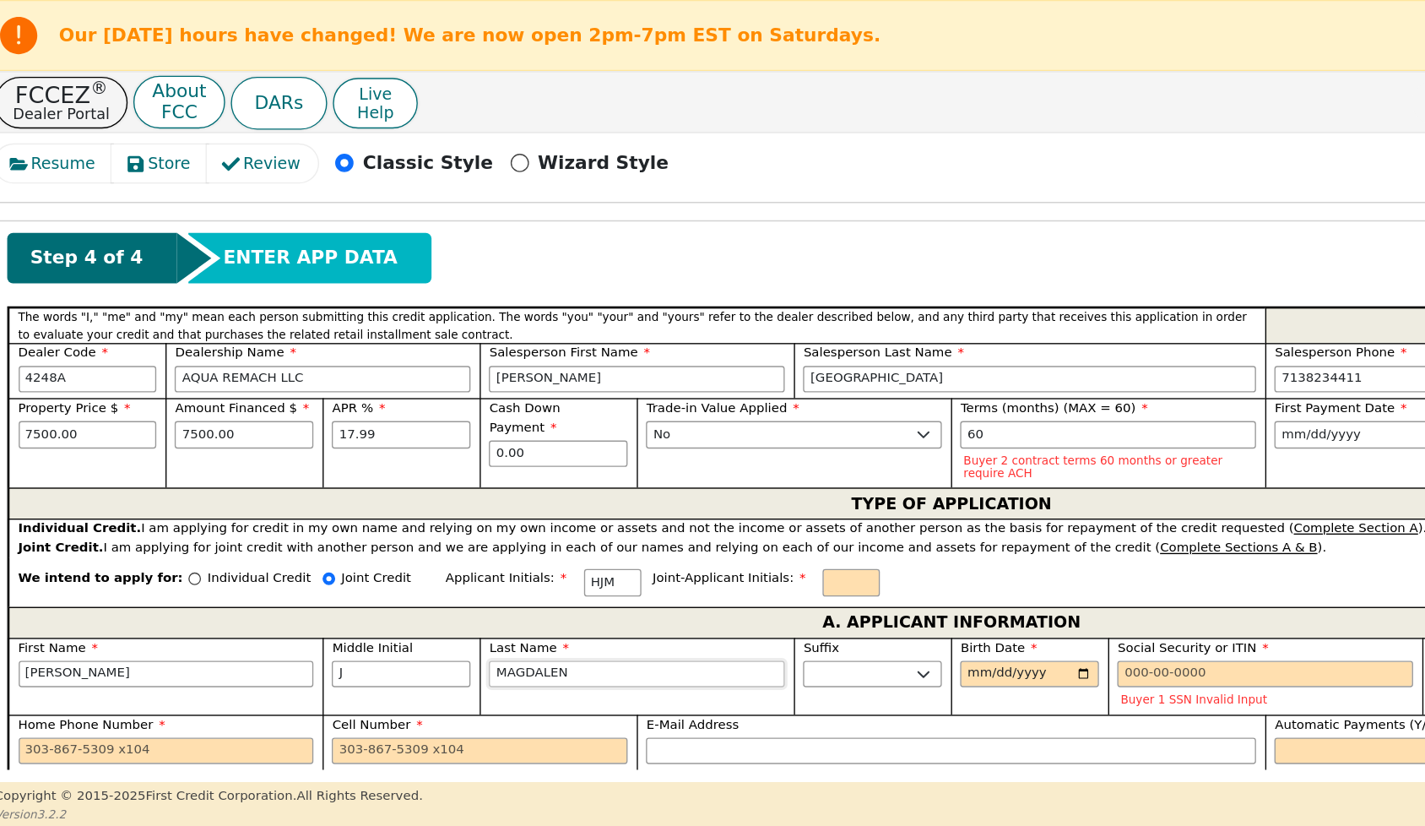
type input "[PERSON_NAME]"
click at [719, 507] on input "Birth Date" at bounding box center [770, 496] width 102 height 20
click at [151, 431] on input "Individual Credit" at bounding box center [155, 425] width 9 height 9
radio input "true"
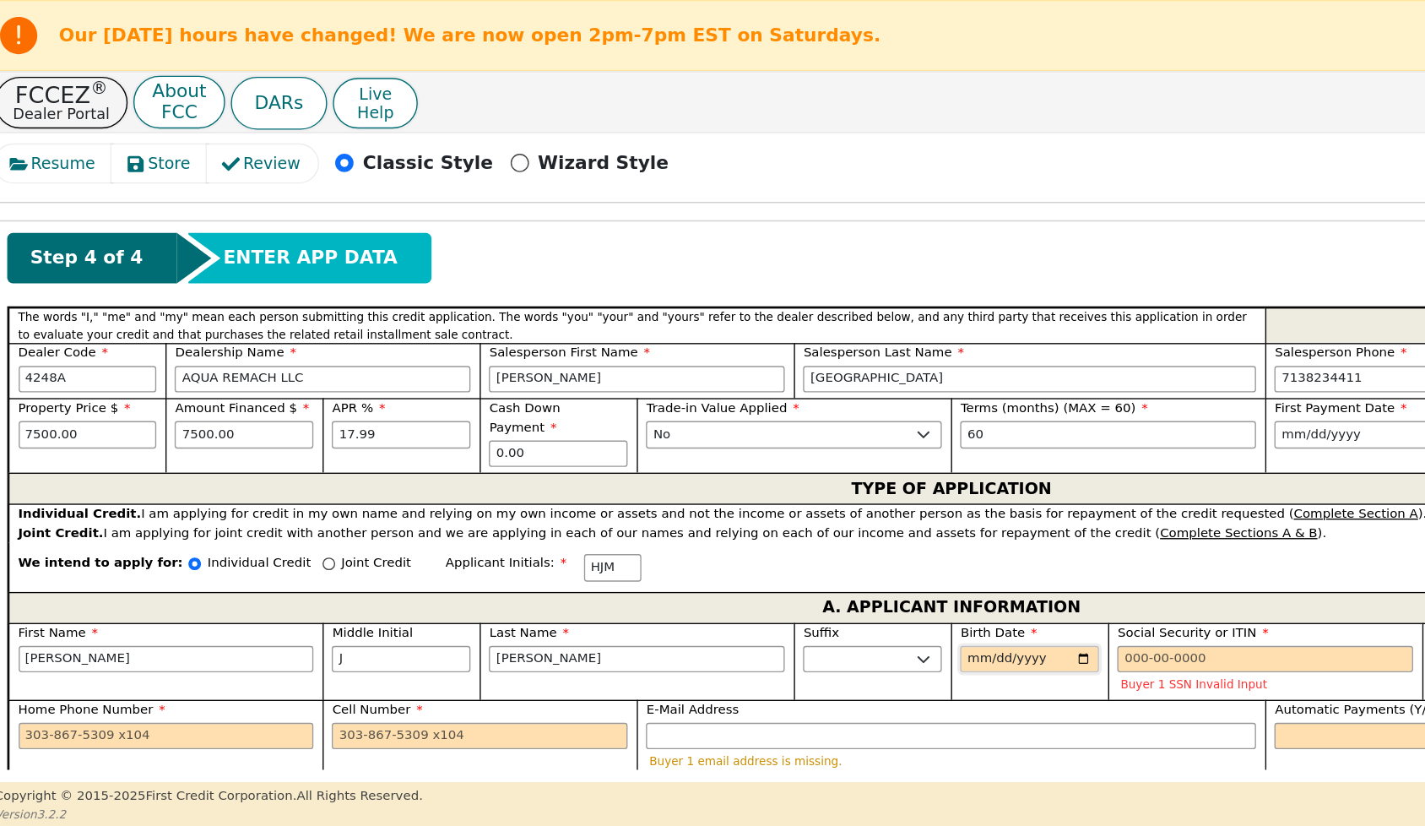
click at [719, 496] on input "Birth Date" at bounding box center [770, 485] width 102 height 20
click at [734, 496] on input "Birth Date" at bounding box center [770, 485] width 102 height 20
click at [719, 496] on input "Birth Date" at bounding box center [770, 485] width 102 height 20
click at [734, 496] on input "Birth Date" at bounding box center [770, 485] width 102 height 20
click at [757, 496] on input "Birth Date" at bounding box center [770, 485] width 102 height 20
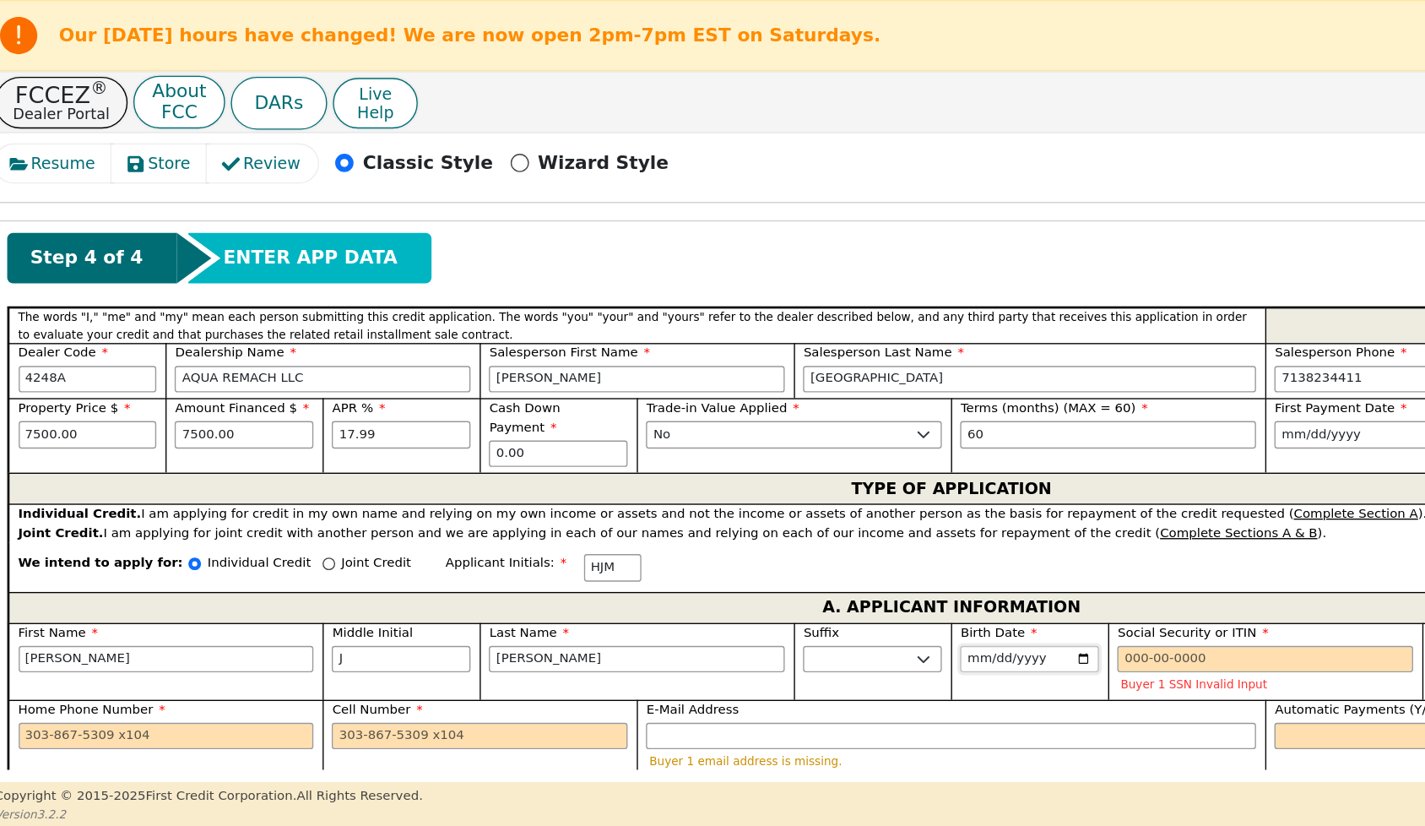
click at [719, 496] on input "[DATE]" at bounding box center [770, 485] width 102 height 20
click at [734, 496] on input "[DATE]" at bounding box center [770, 485] width 102 height 20
type input "[DATE]"
click at [838, 496] on input "Social Security or ITIN" at bounding box center [944, 485] width 218 height 20
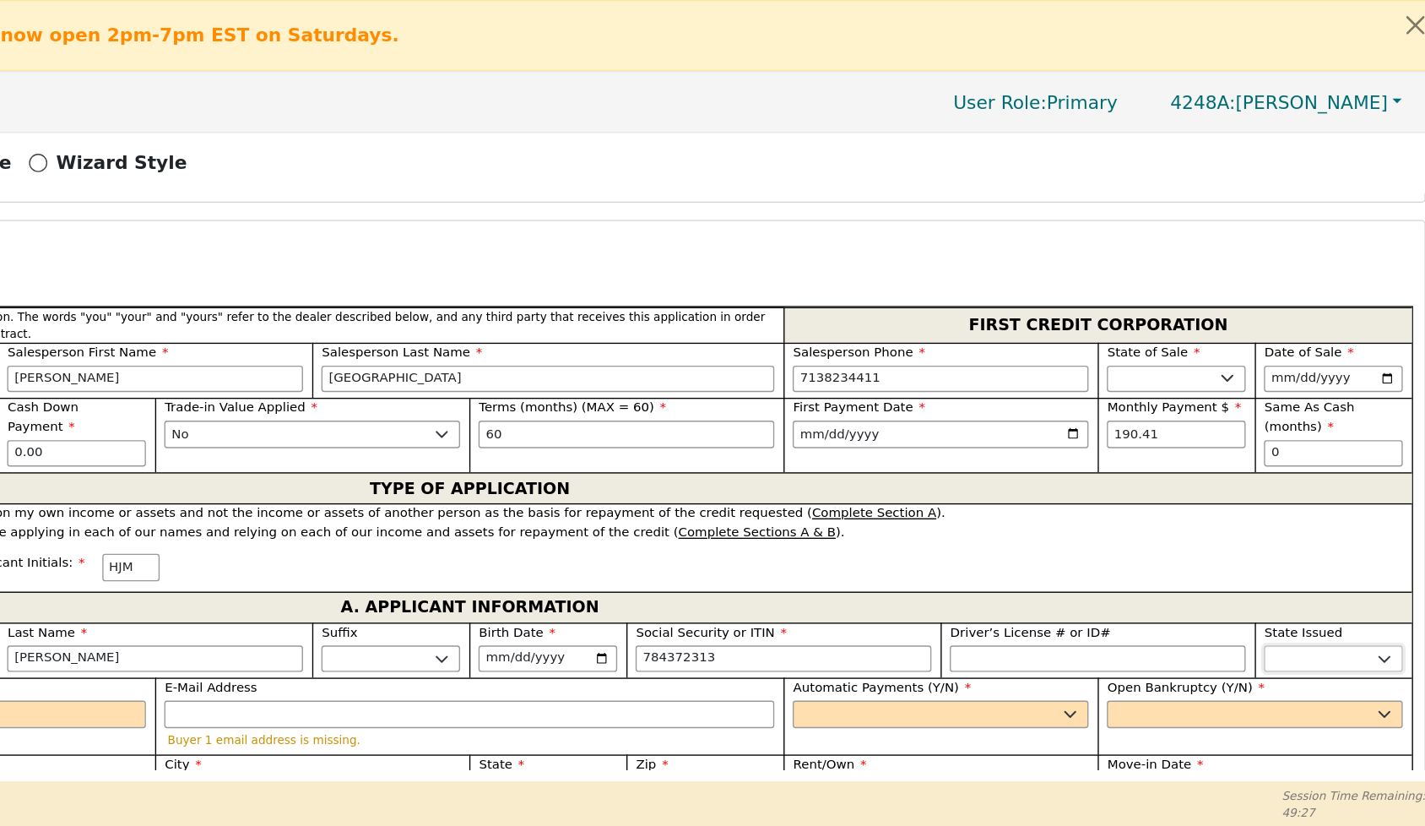
type input "***-**-2313"
select select "[GEOGRAPHIC_DATA]"
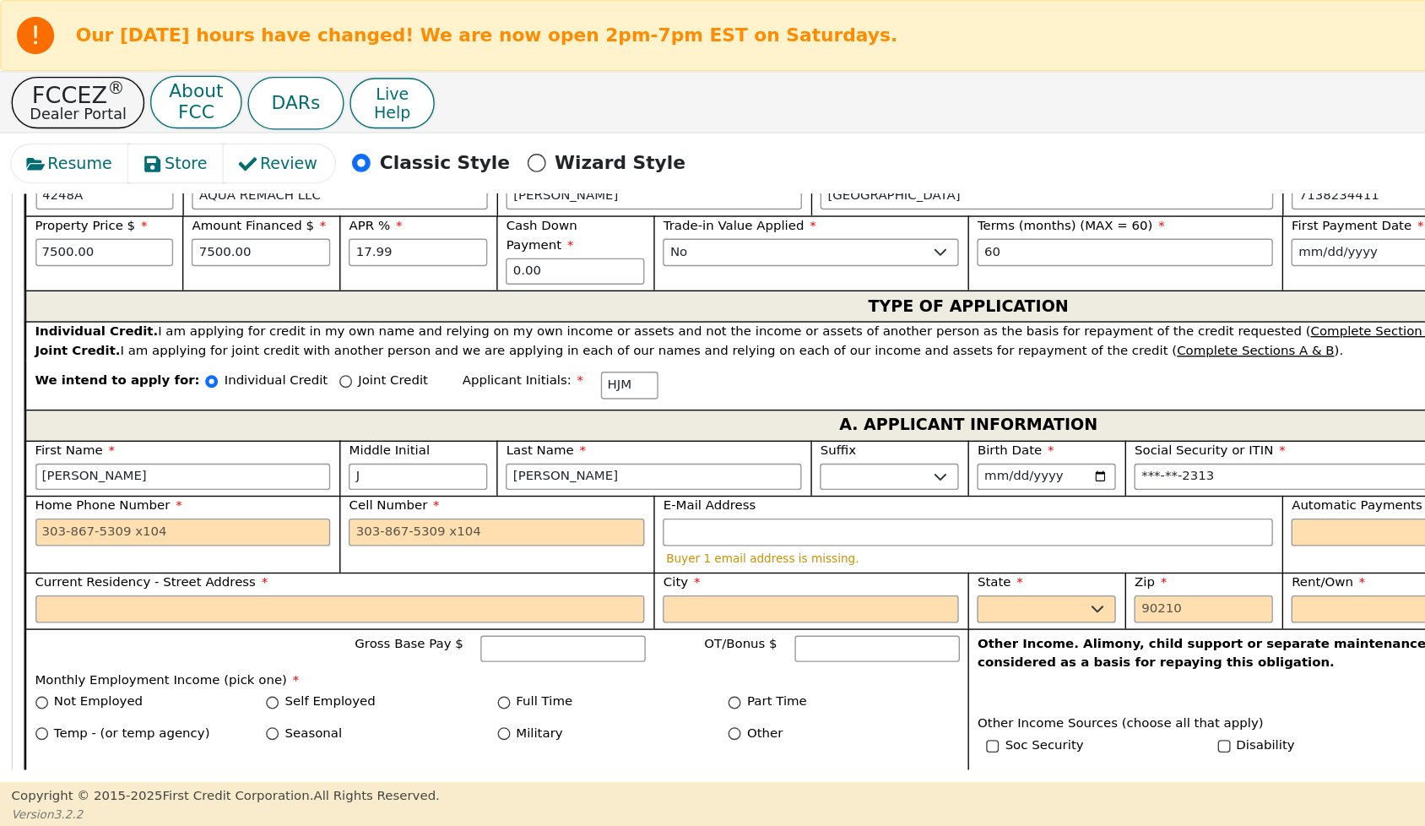
scroll to position [825, 0]
click at [37, 402] on input "Home Phone Number" at bounding box center [135, 392] width 218 height 20
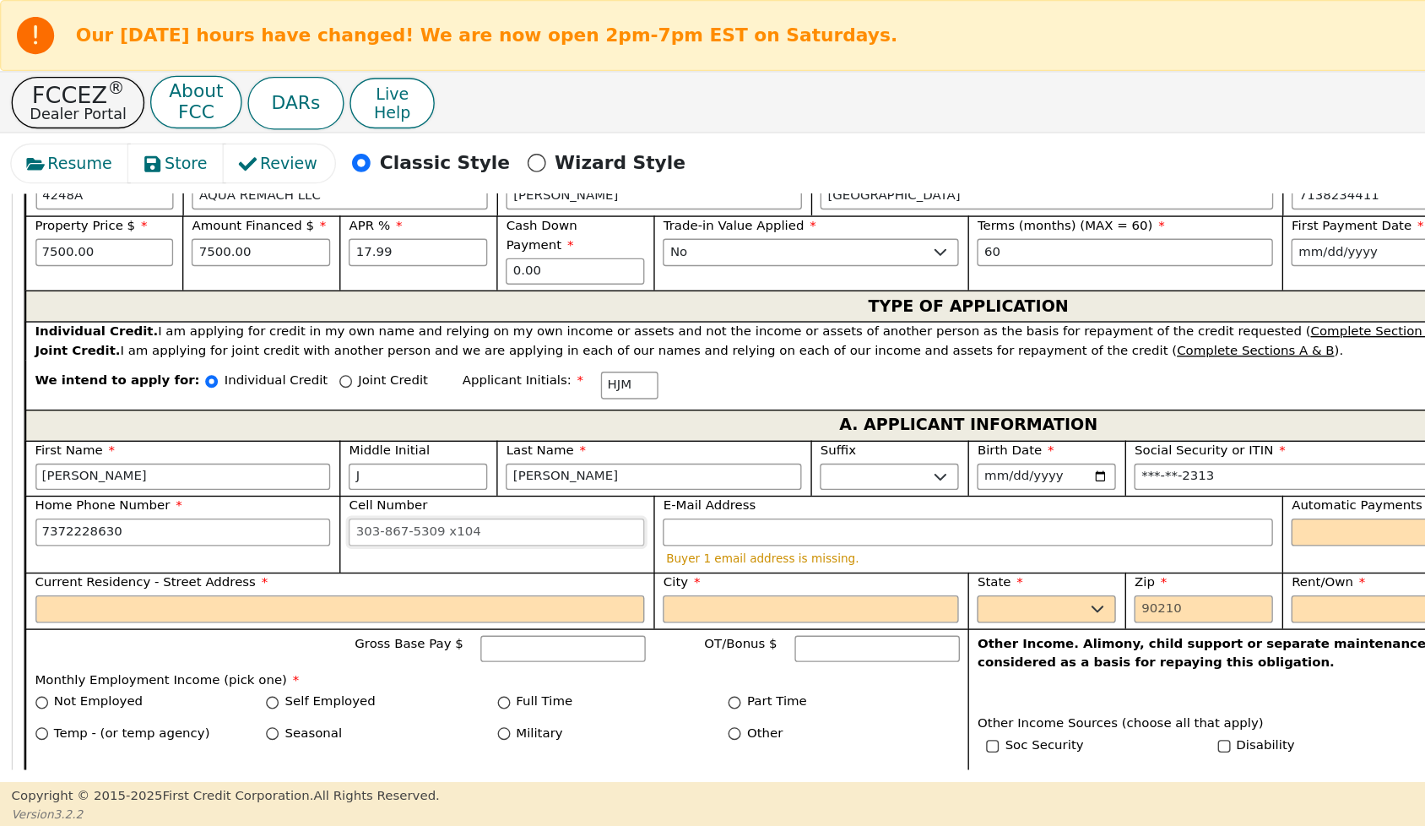
type input "[PHONE_NUMBER]"
click at [264, 402] on input "Cell Number" at bounding box center [366, 392] width 218 height 20
type input "[PHONE_NUMBER]"
click at [496, 402] on input "E-Mail Address" at bounding box center [712, 392] width 449 height 20
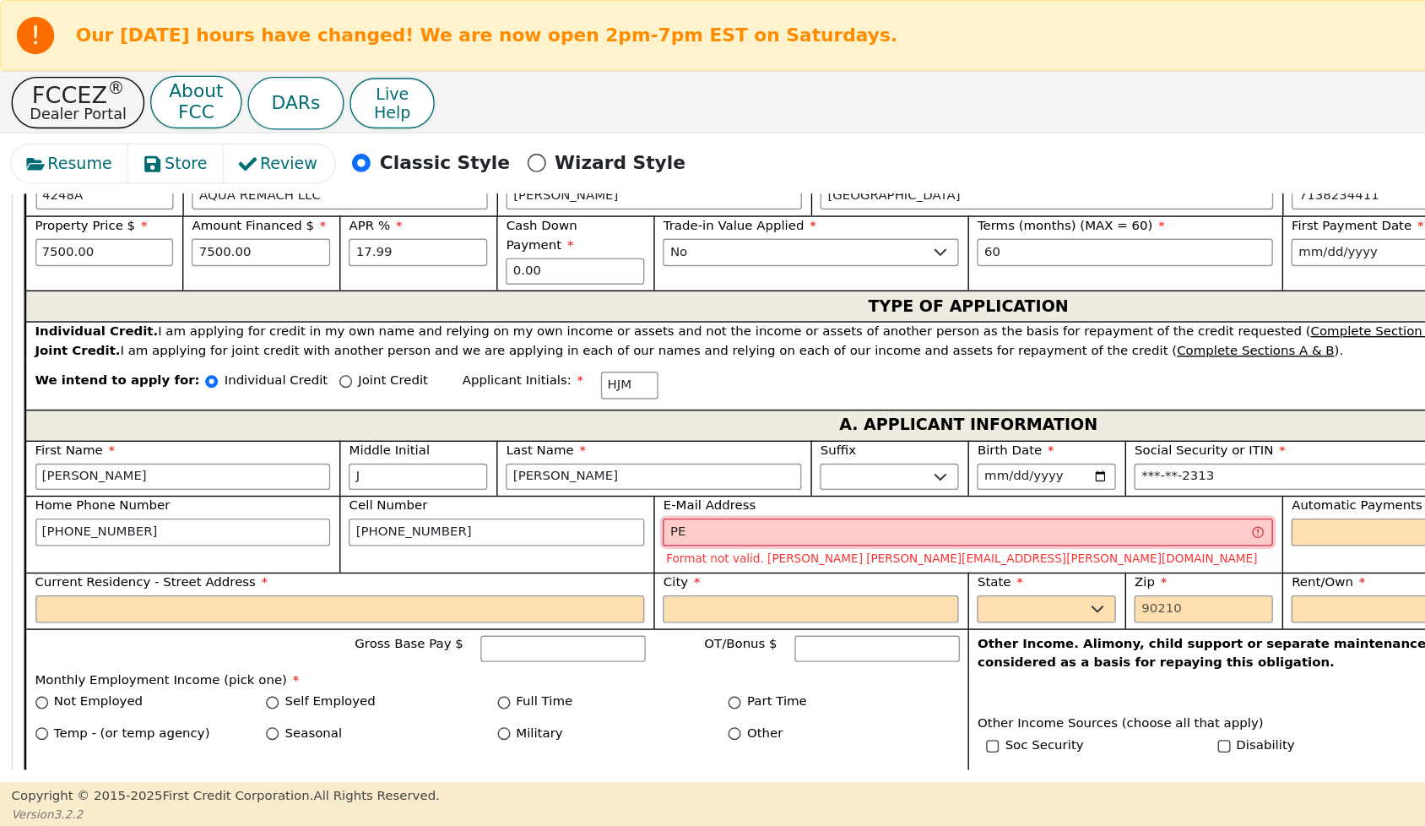
type input "P"
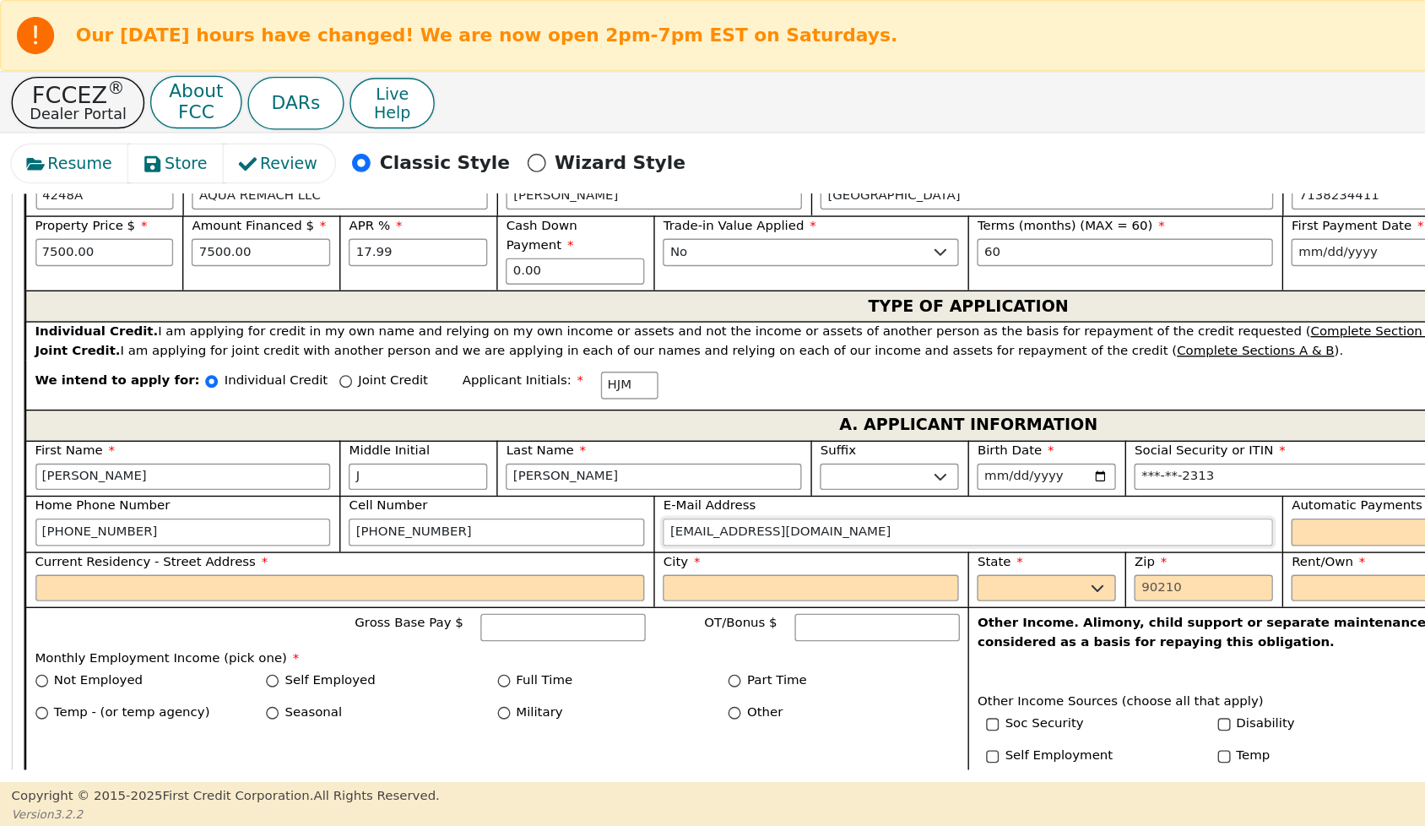
type input "[EMAIL_ADDRESS][DOMAIN_NAME]"
select select "y"
type input "[PERSON_NAME]"
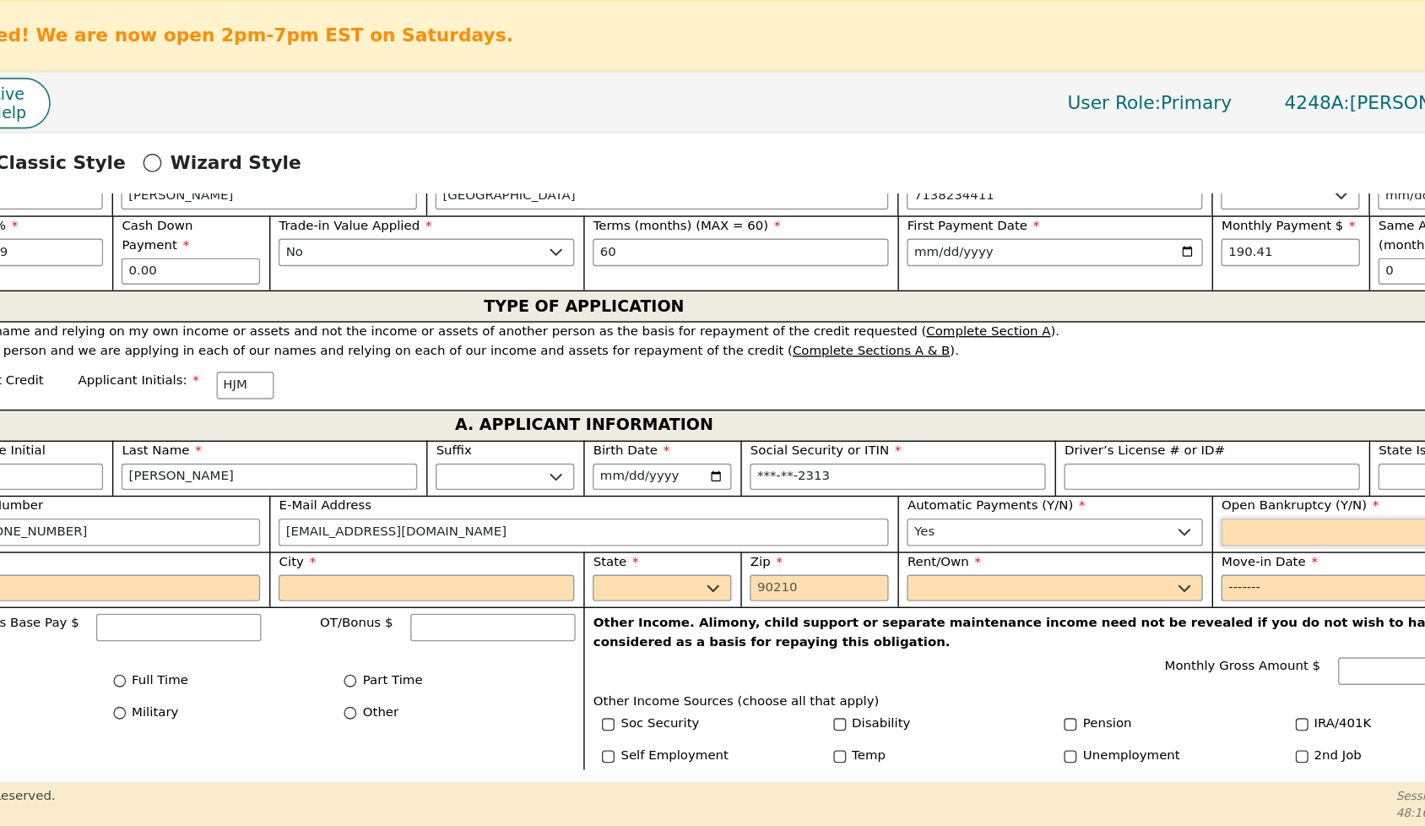
select select "n"
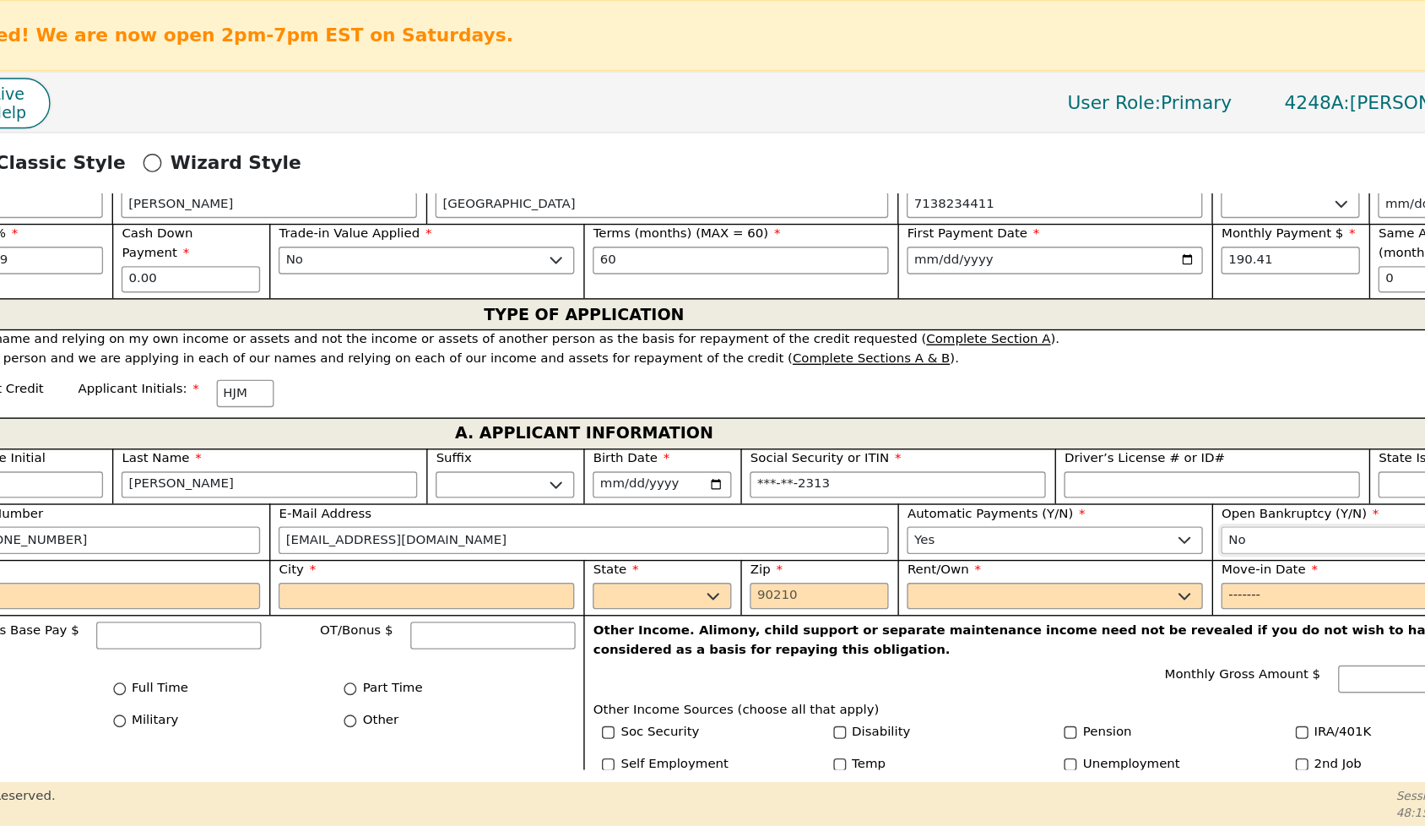
scroll to position [817, 0]
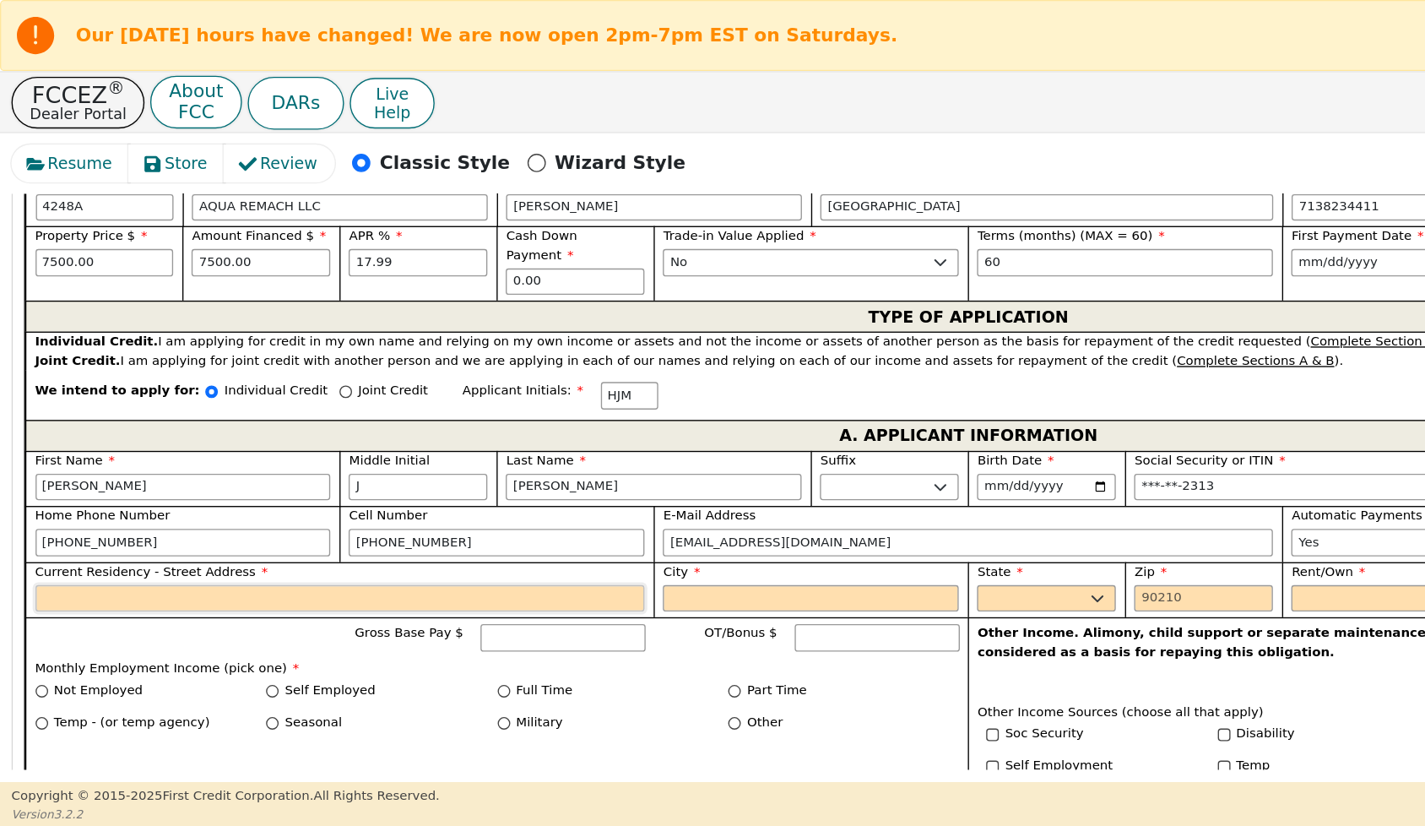
click at [43, 451] on input "Current Residency - Street Address" at bounding box center [250, 441] width 449 height 20
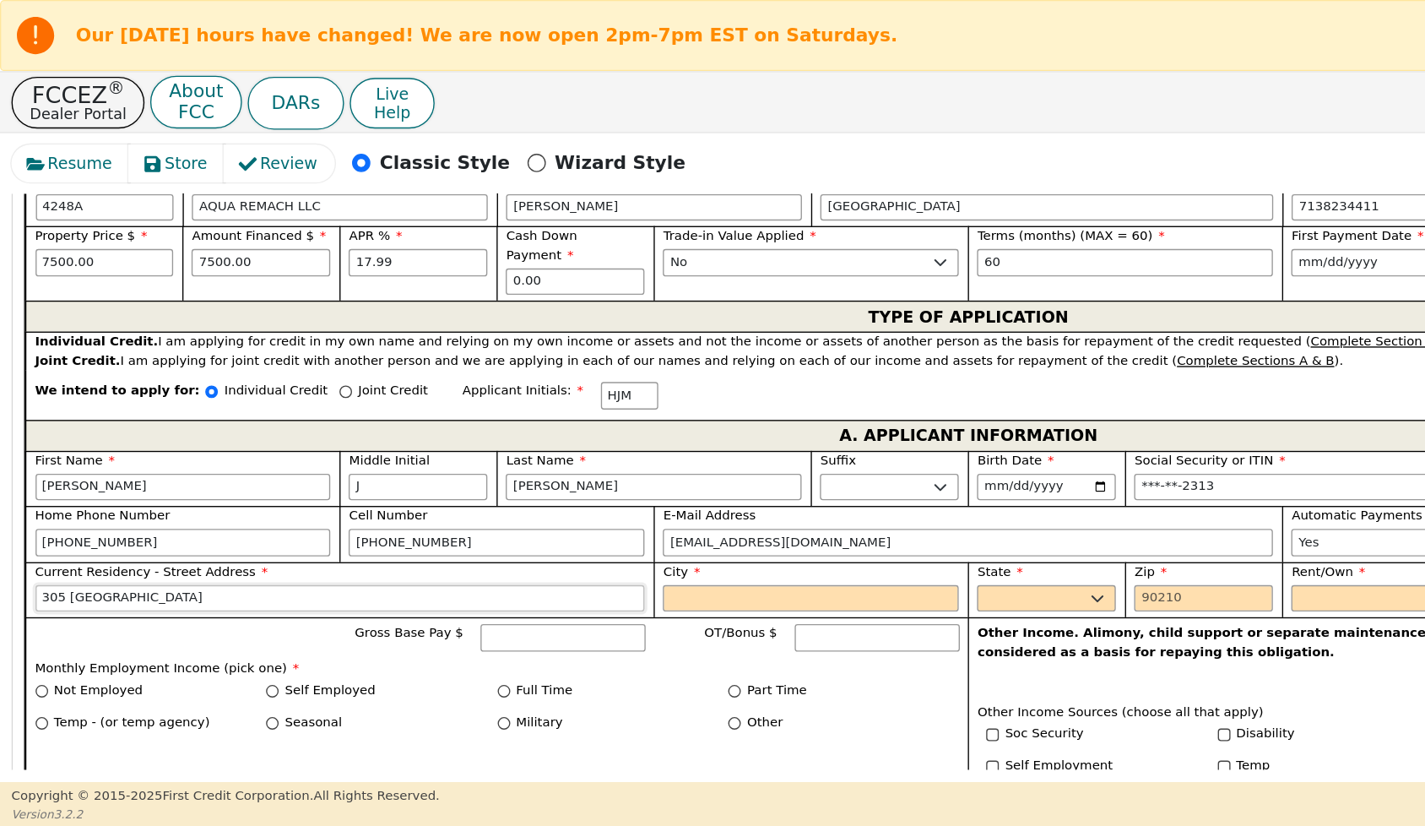
type input "305 [GEOGRAPHIC_DATA]"
click at [512, 451] on input "City" at bounding box center [597, 441] width 218 height 20
type input "[PERSON_NAME]"
select select "[GEOGRAPHIC_DATA]"
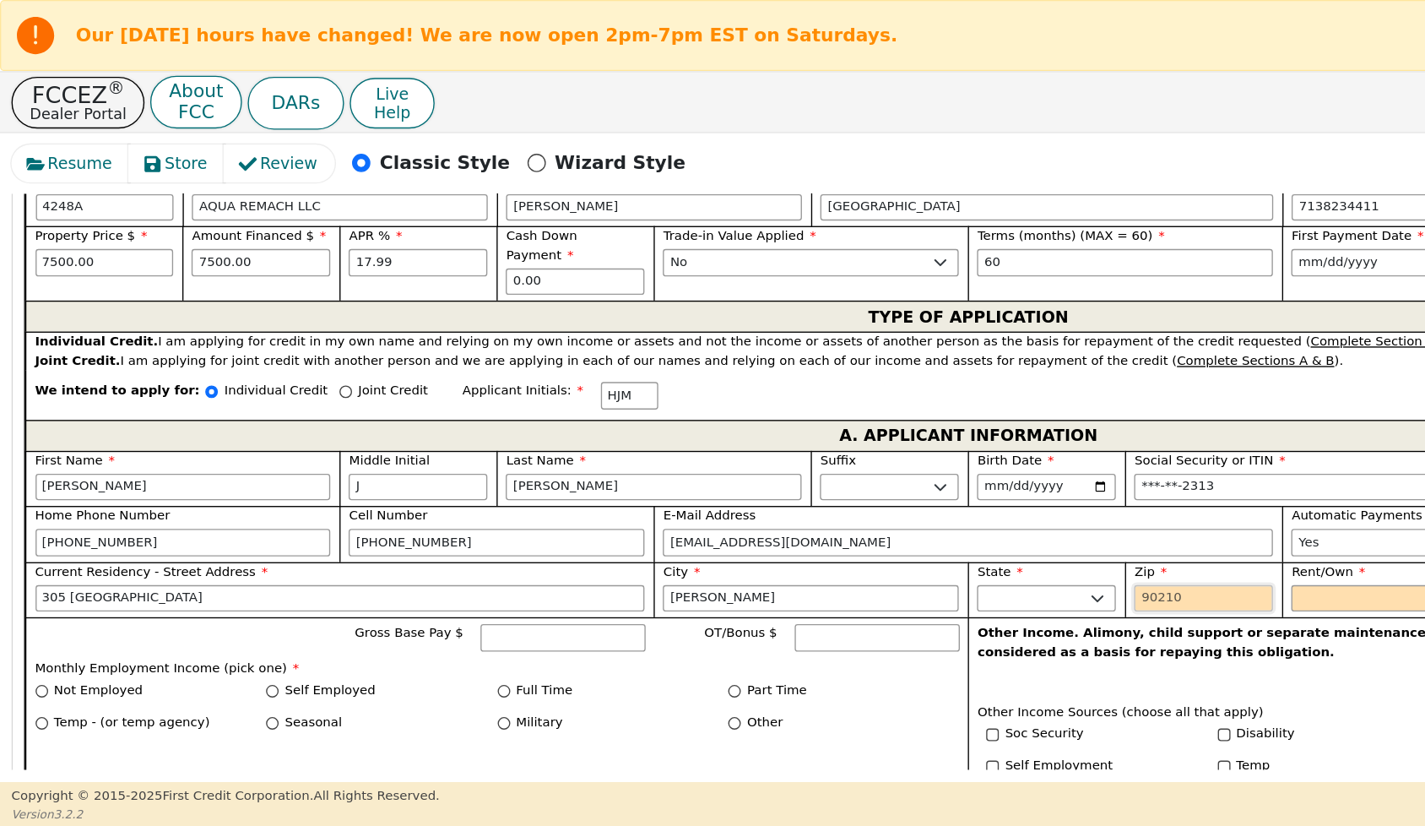
click at [845, 451] on input "Zip" at bounding box center [886, 441] width 102 height 20
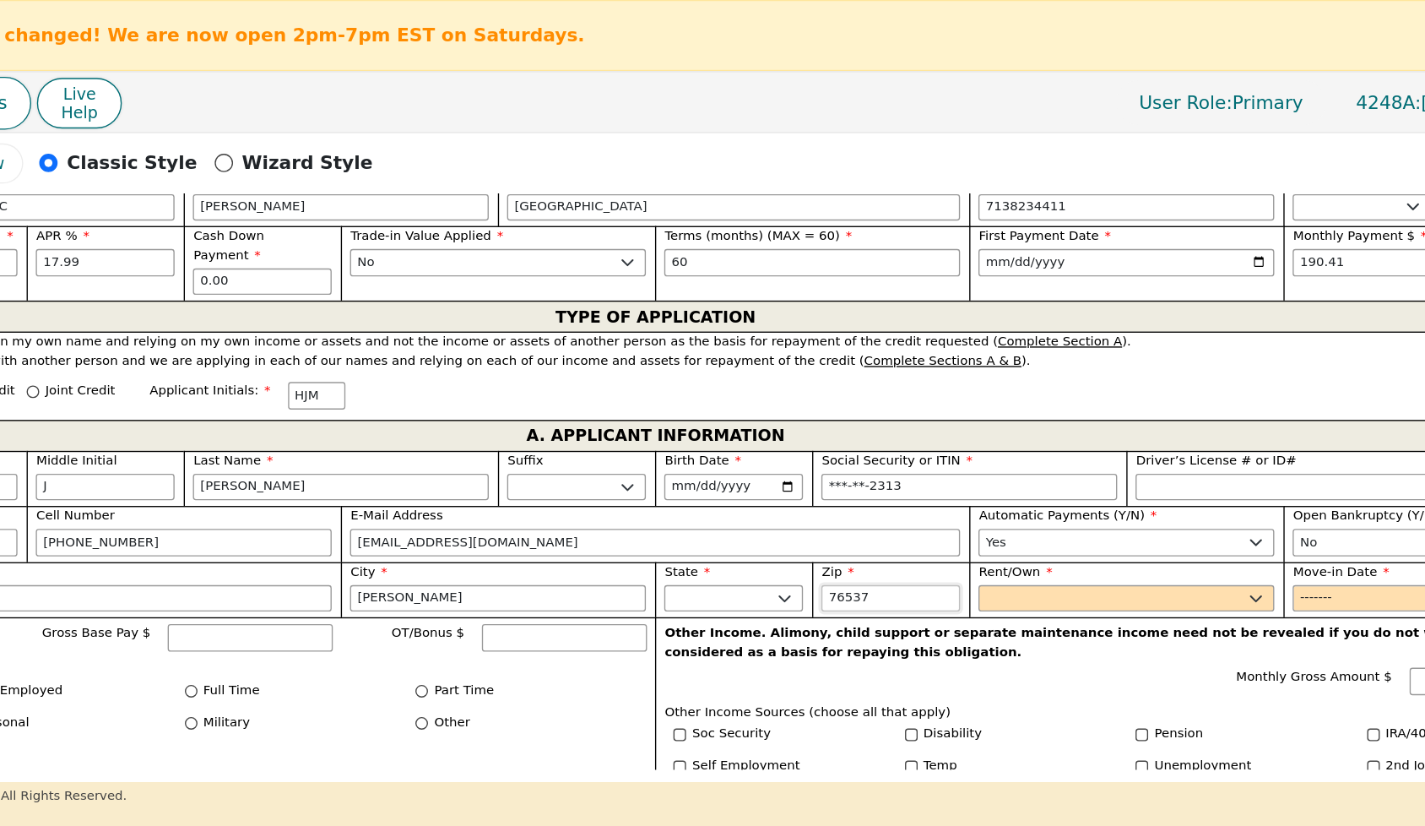
type input "76537"
select select "Own"
click at [1182, 451] on input "Move-in Date" at bounding box center [1291, 441] width 218 height 20
type input "0"
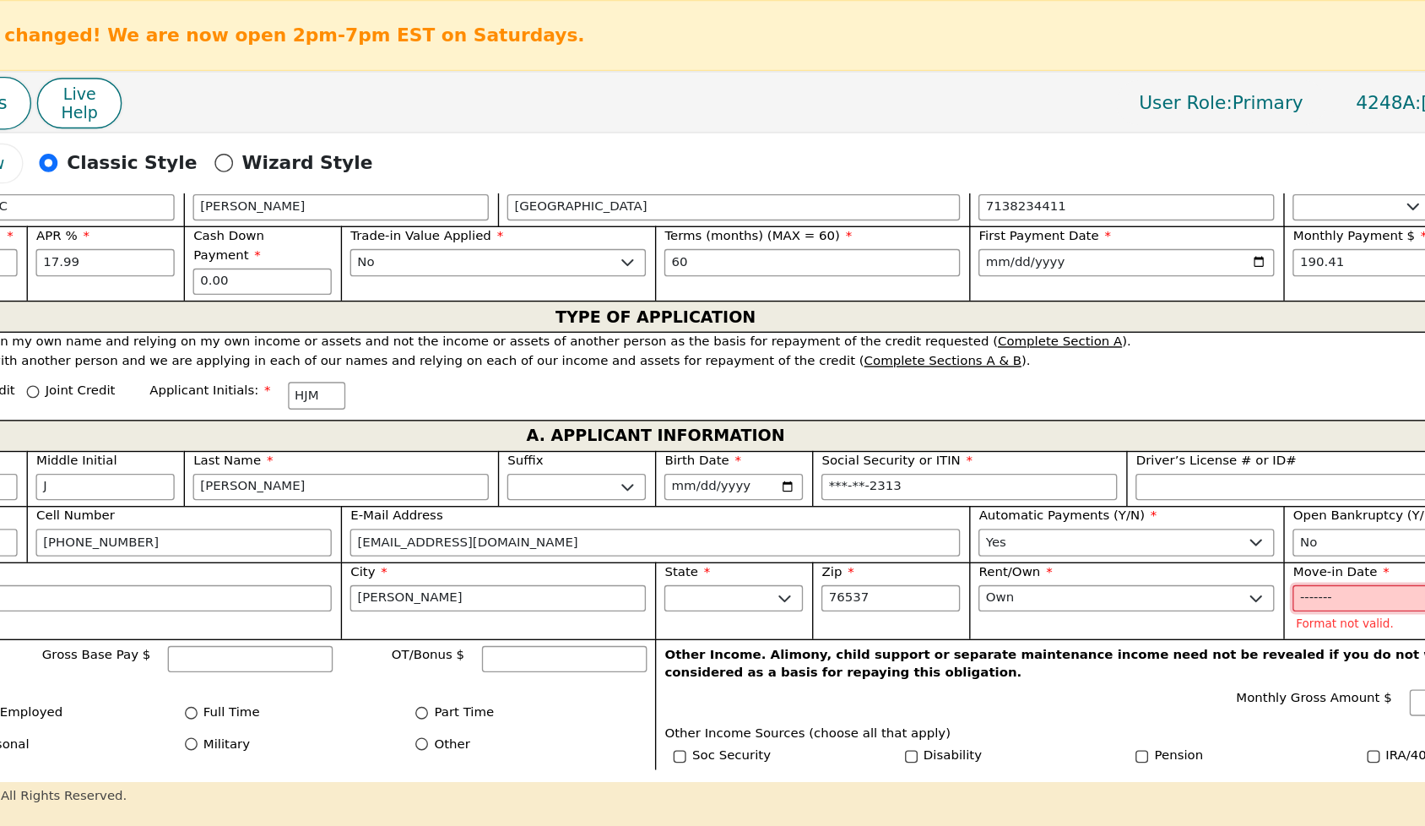
click at [1182, 451] on input "2024" at bounding box center [1291, 441] width 218 height 20
type input "2"
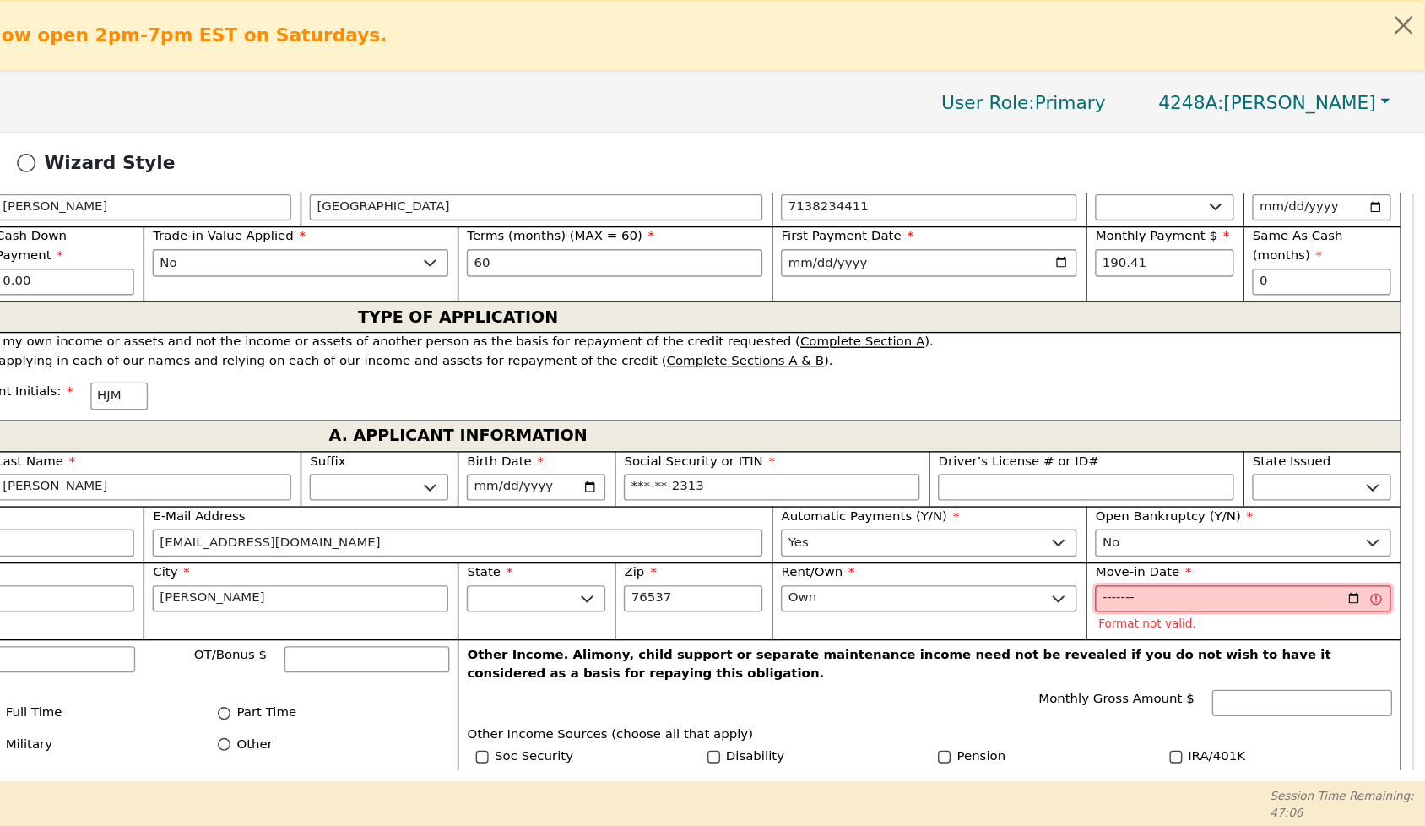
scroll to position [0, 0]
click at [1184, 463] on p "Format not valid." at bounding box center [1291, 458] width 214 height 9
click at [1182, 451] on input "[DATE]" at bounding box center [1291, 441] width 218 height 20
type input "0"
click at [1175, 470] on div "Move-in Date 2024-'1-05 Format not valid." at bounding box center [1290, 442] width 231 height 57
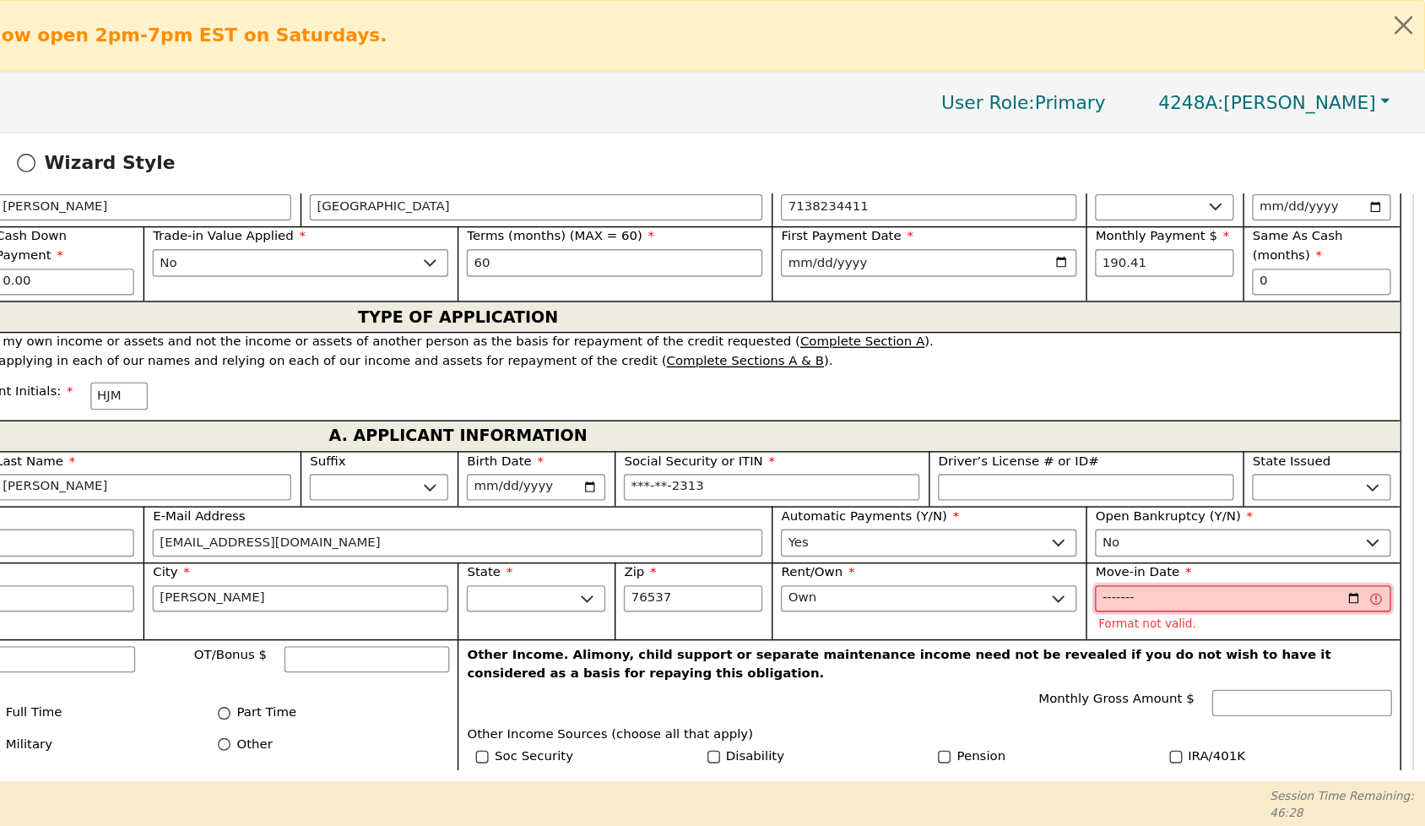
click at [1182, 451] on input "2024-'1-05" at bounding box center [1291, 441] width 218 height 20
type input "2"
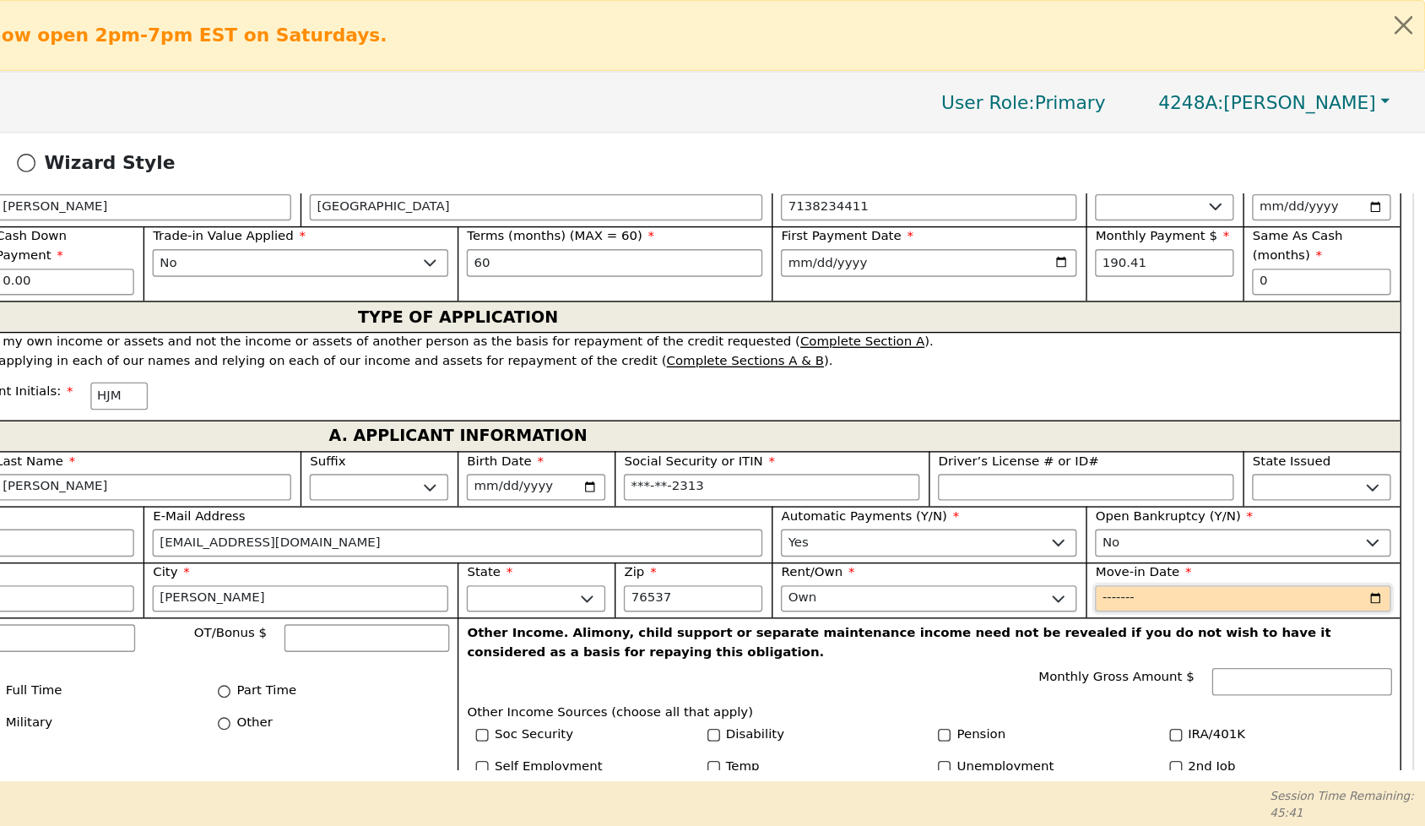
click at [1182, 451] on input "Move-in Date" at bounding box center [1291, 441] width 218 height 20
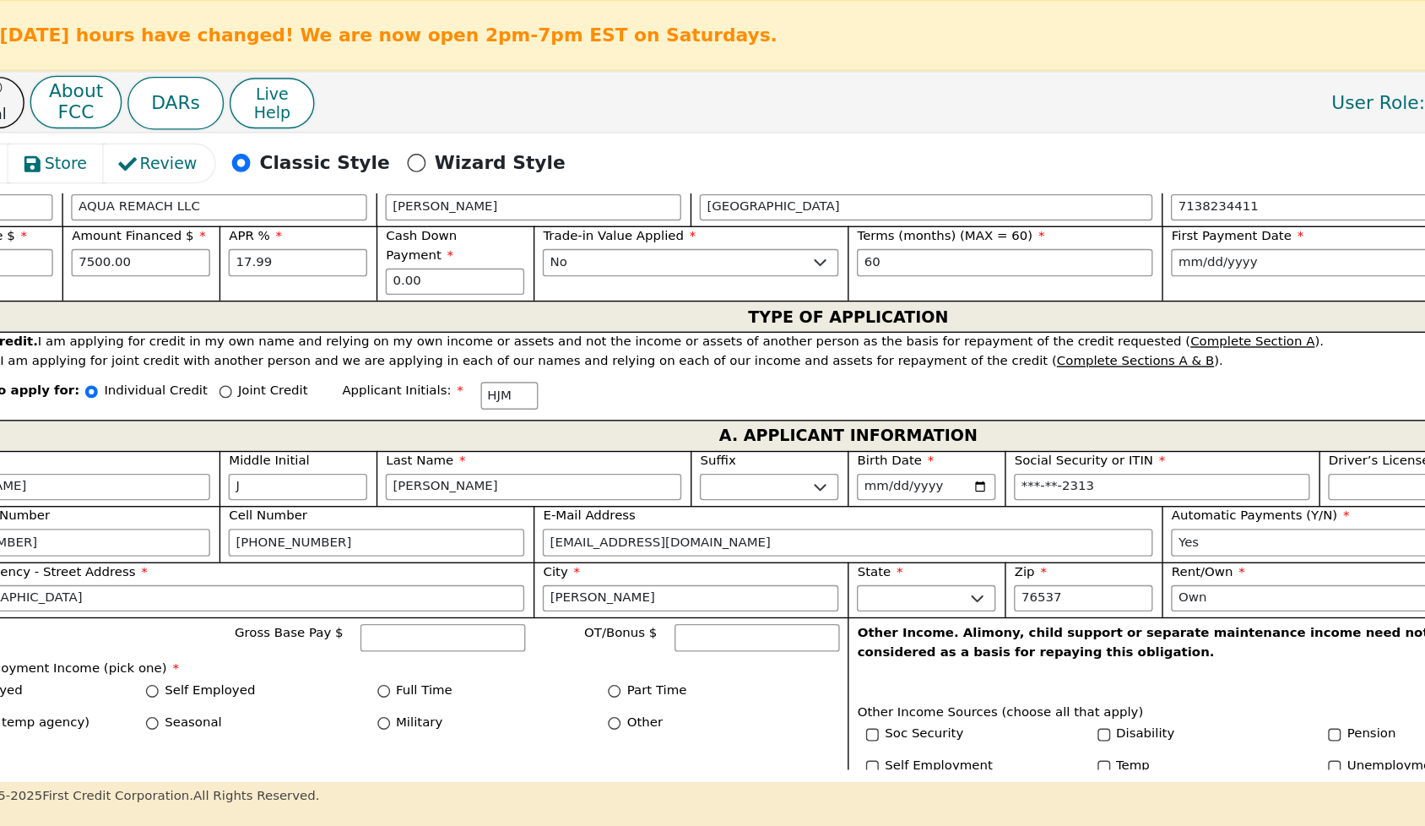
scroll to position [815, 0]
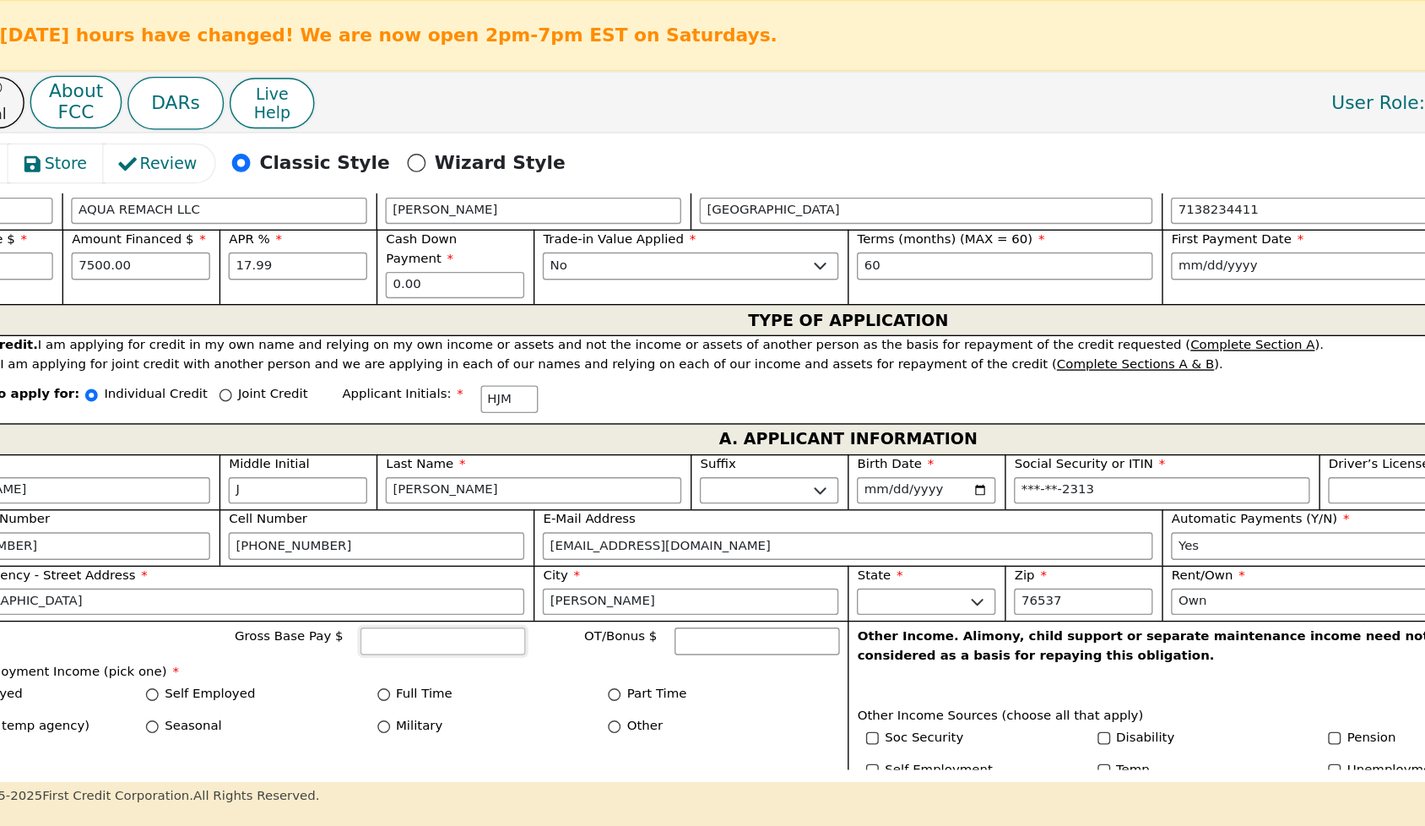
type input "2024-01"
click at [354, 482] on input "Gross Base Pay $" at bounding box center [415, 472] width 122 height 20
type input "5000.00"
click at [366, 516] on input "Full Time" at bounding box center [370, 511] width 9 height 9
radio input "true"
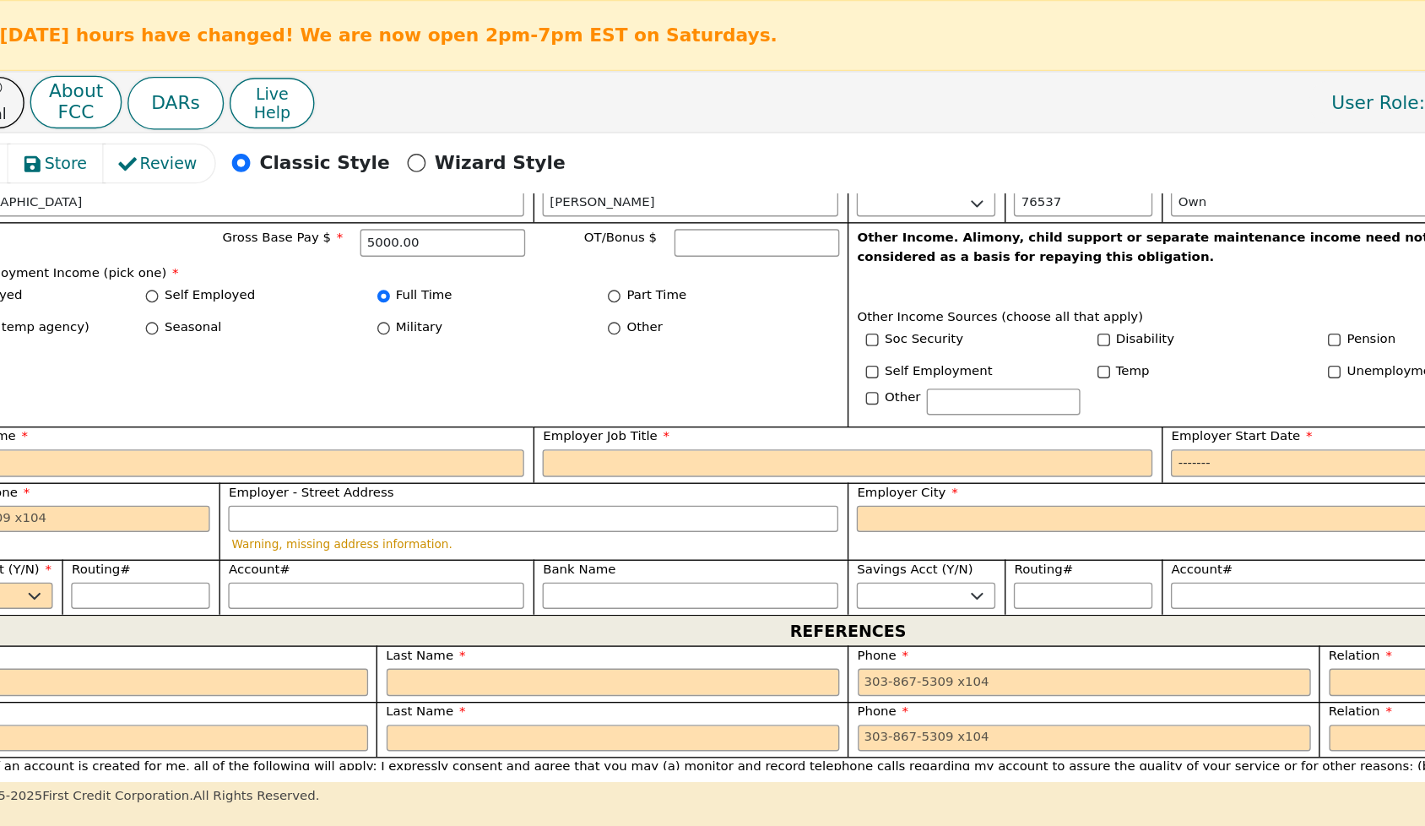
scroll to position [1125, 0]
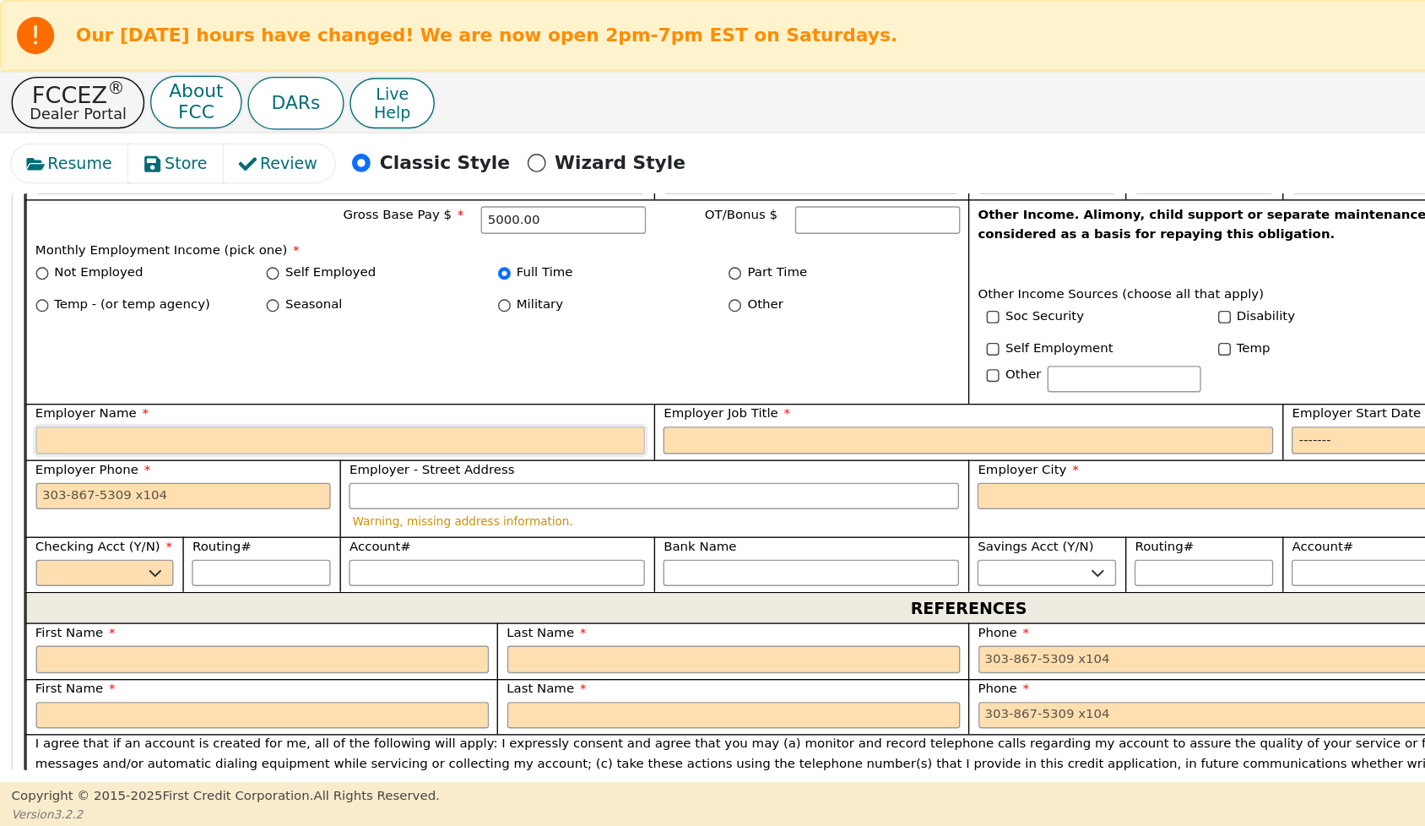
click at [49, 334] on input "Employer Name" at bounding box center [250, 324] width 449 height 20
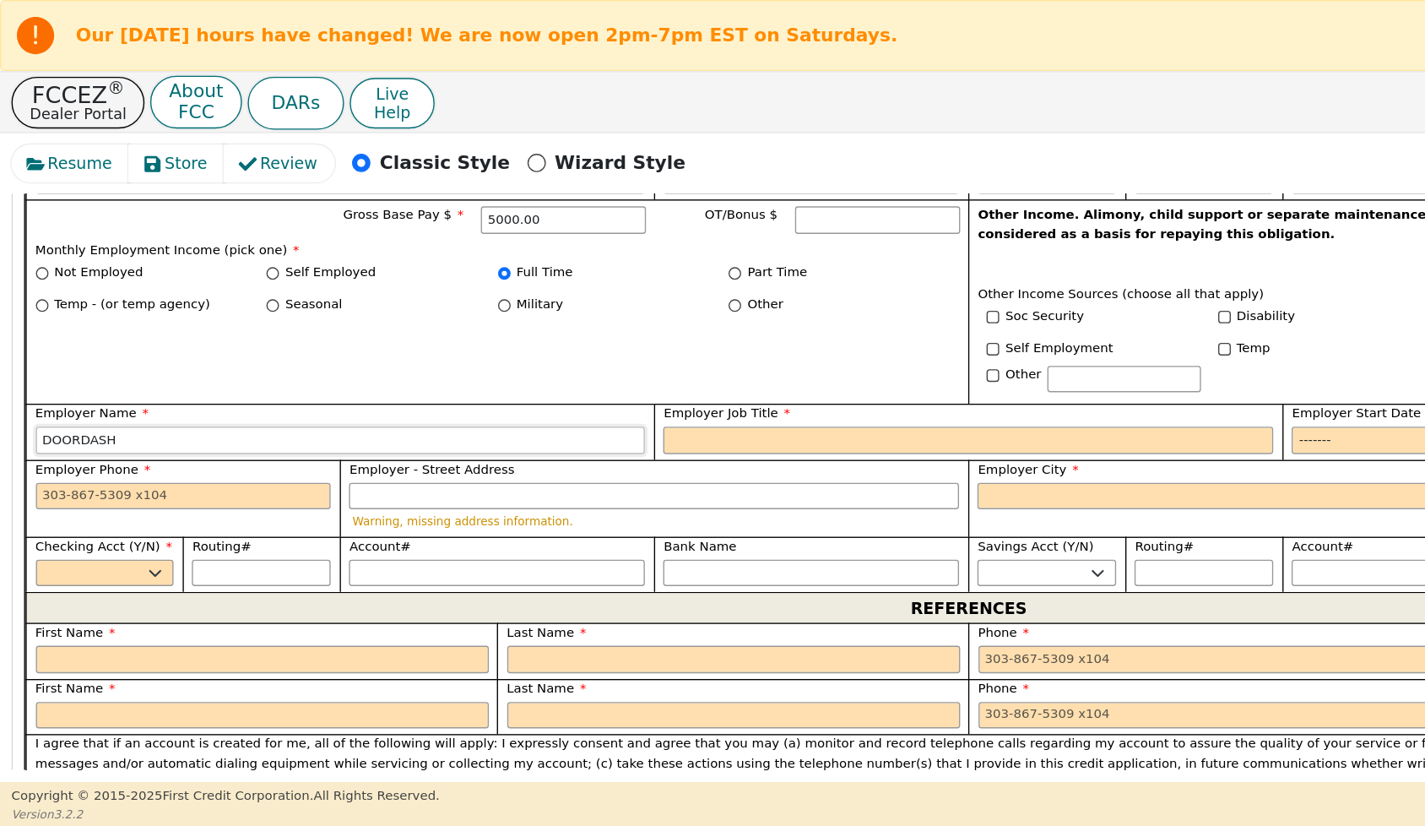
type input "DOORDASH"
click at [501, 334] on input "Employer Job Title" at bounding box center [712, 324] width 449 height 20
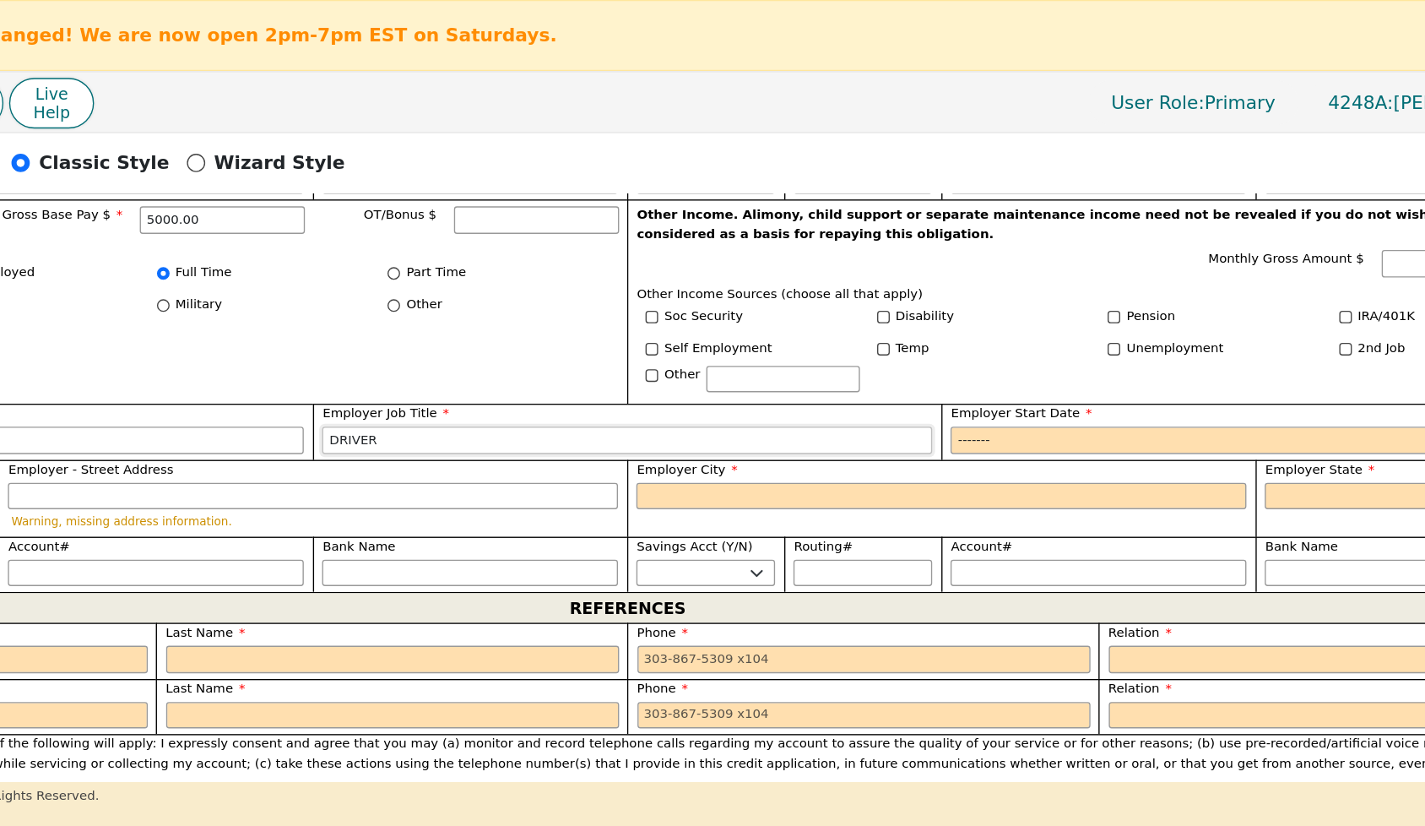
type input "DRIVER"
click at [951, 334] on input "Employer Start Date" at bounding box center [1175, 324] width 449 height 20
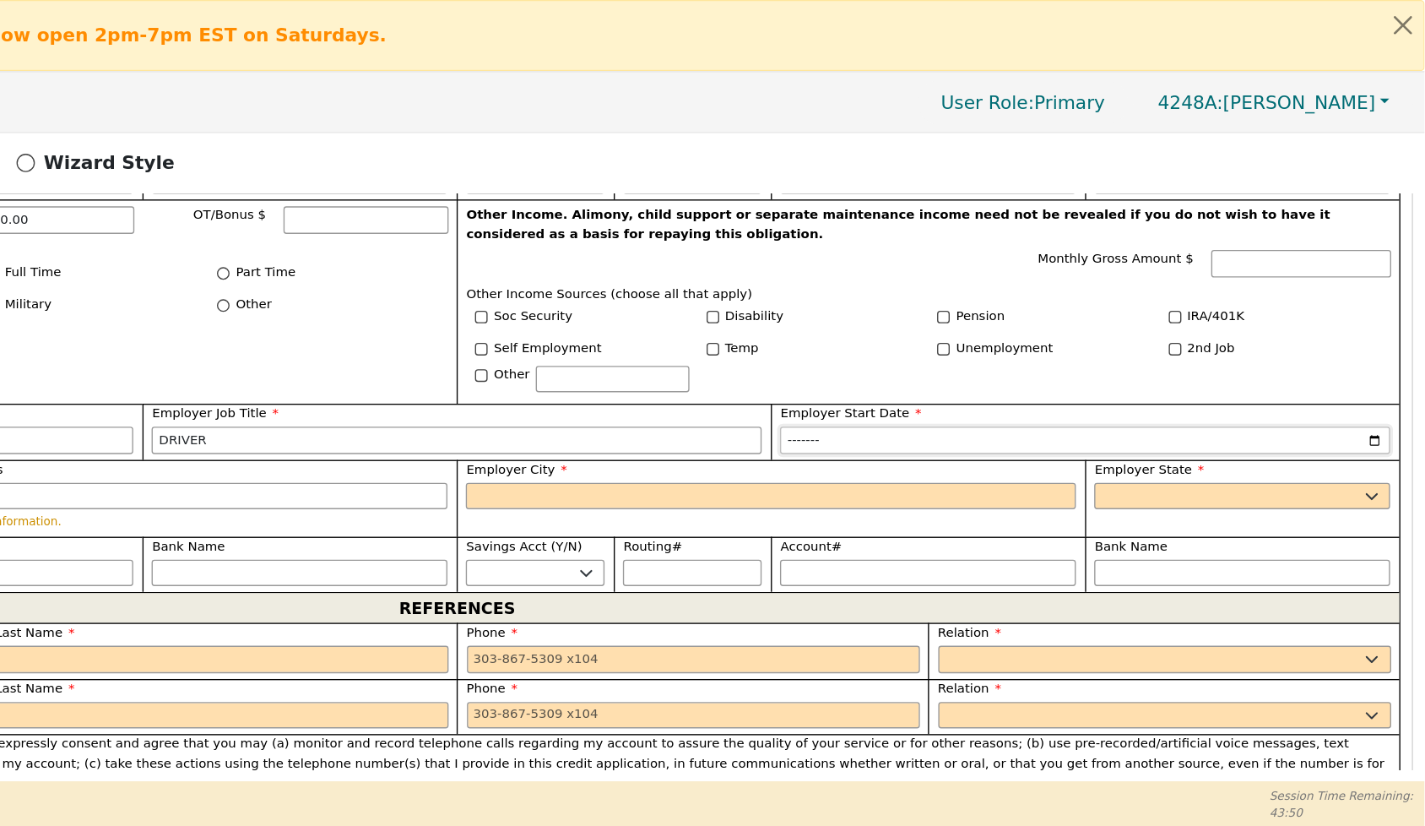
scroll to position [0, 0]
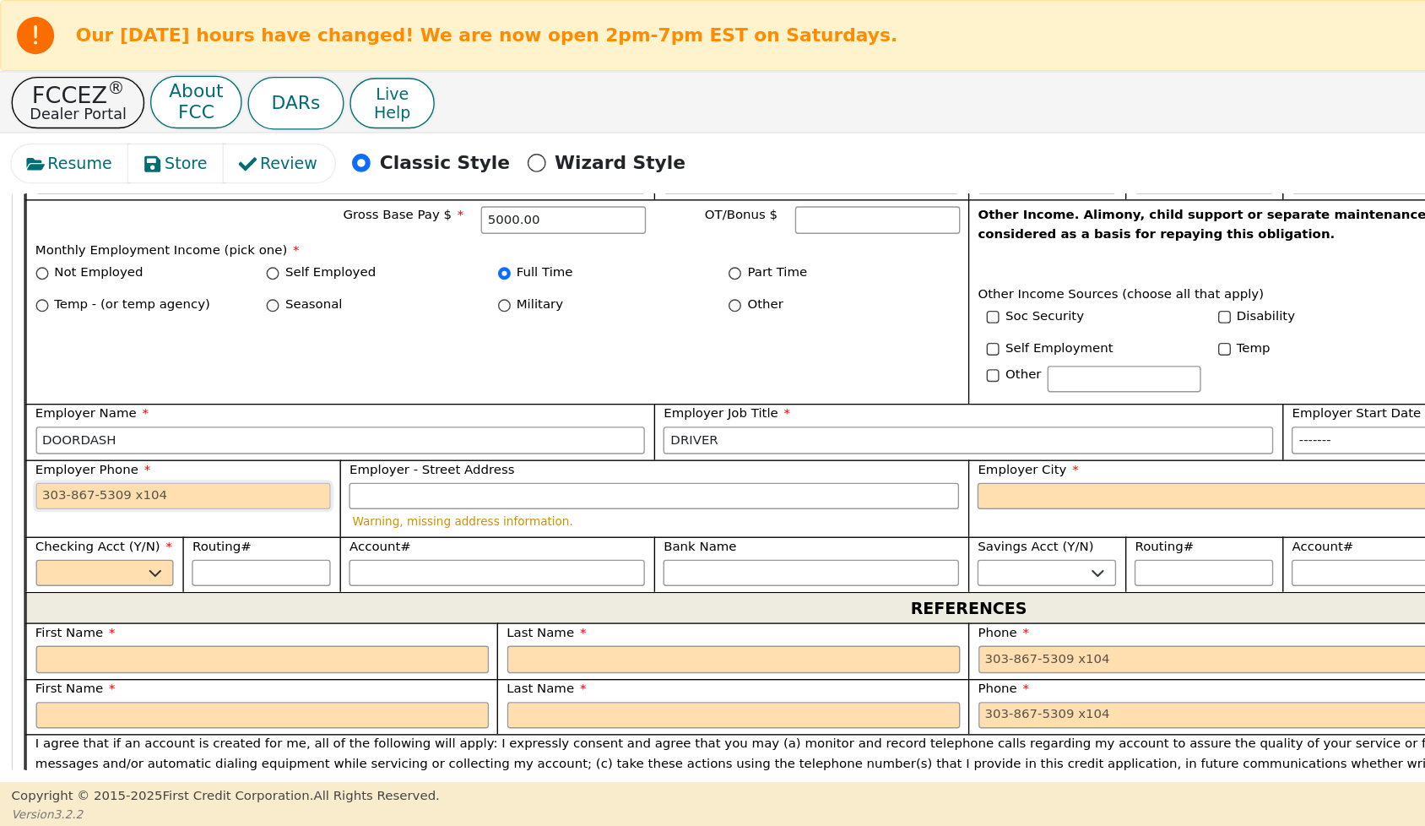
type input "2023-01"
click at [34, 376] on input "Employer Phone" at bounding box center [135, 365] width 218 height 20
type input "[PHONE_NUMBER]"
click at [294, 376] on input "Employer - Street Address" at bounding box center [481, 365] width 449 height 20
click at [734, 376] on input "Employer City" at bounding box center [943, 365] width 449 height 20
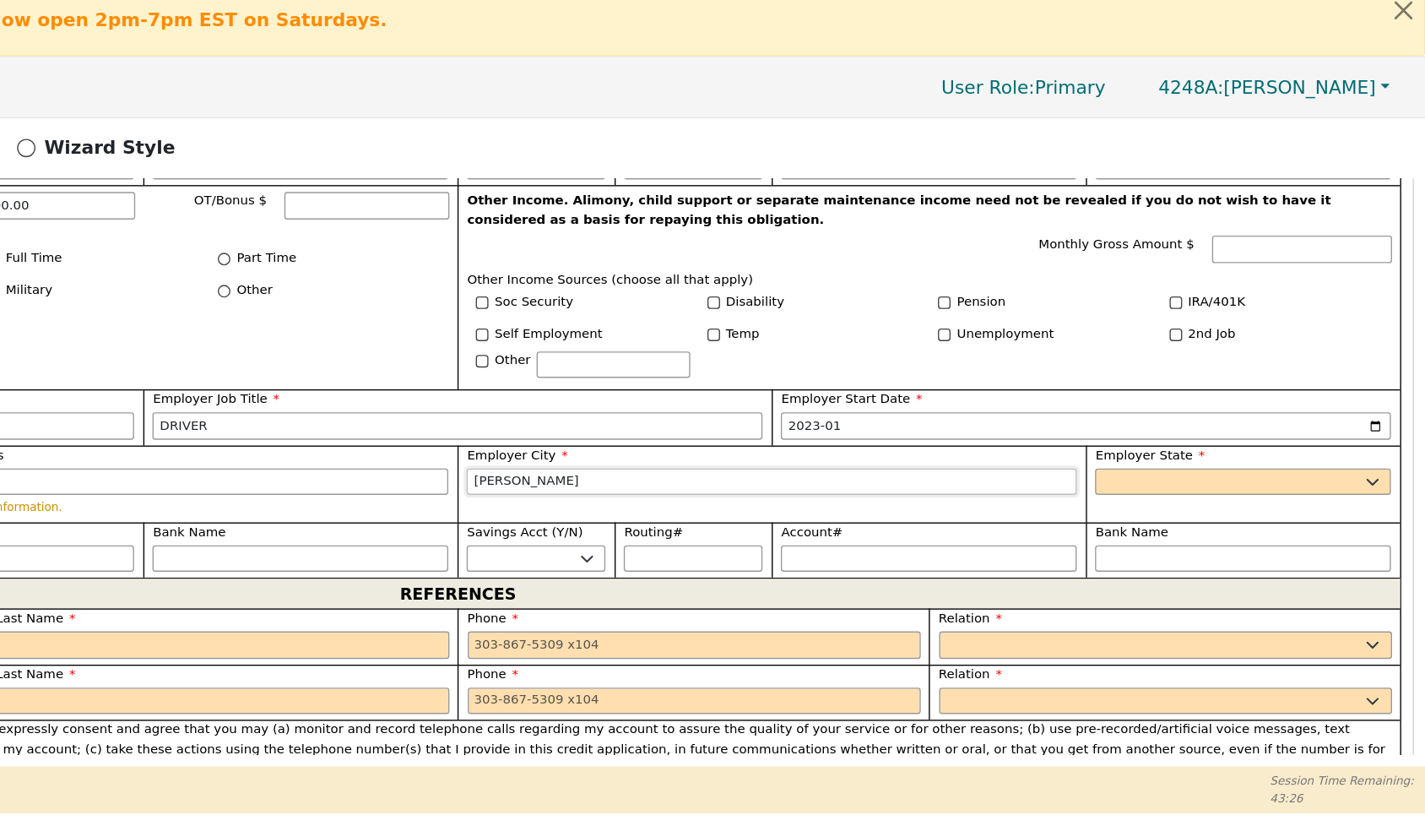
type input "[PERSON_NAME]"
select select "[GEOGRAPHIC_DATA]"
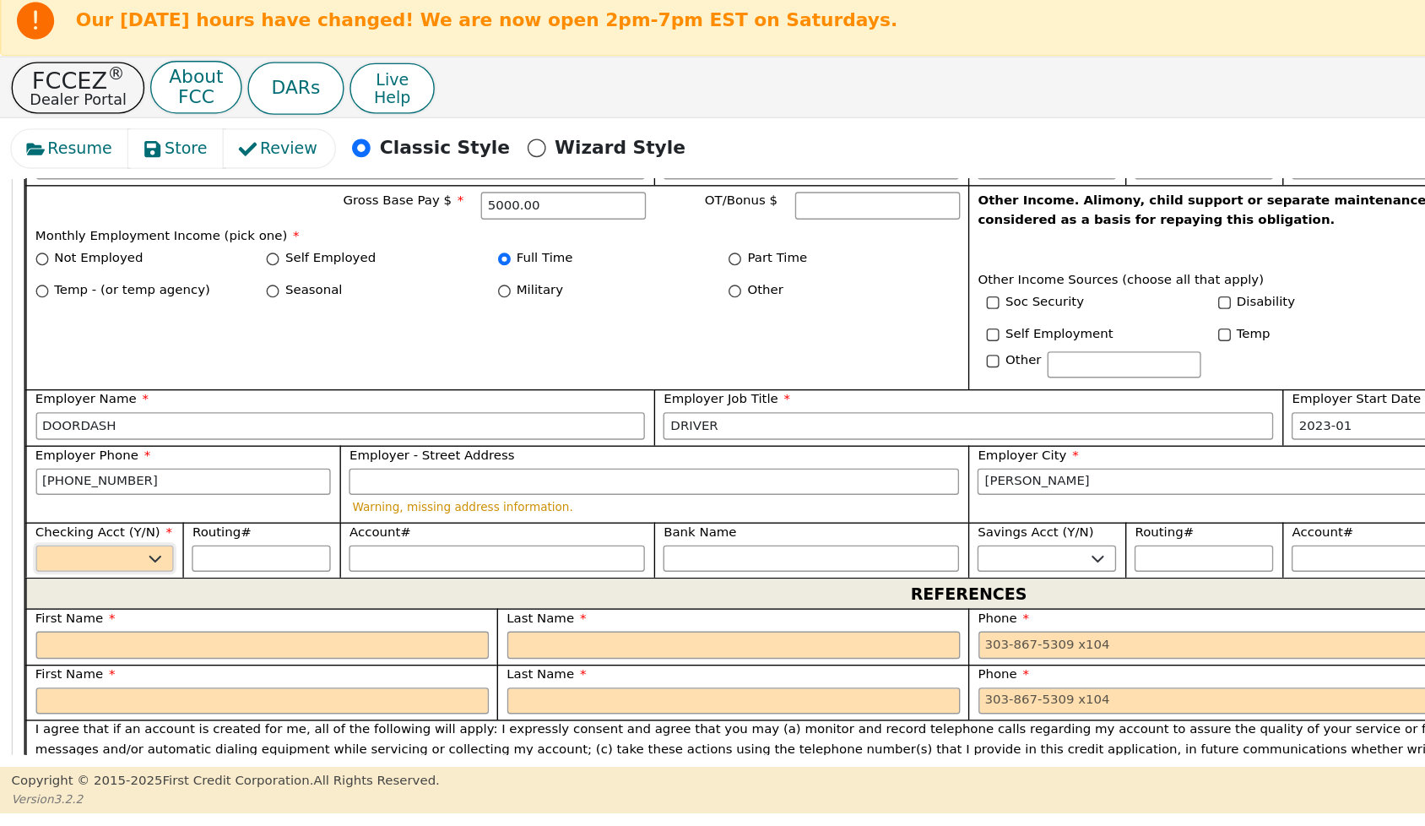
select select "y"
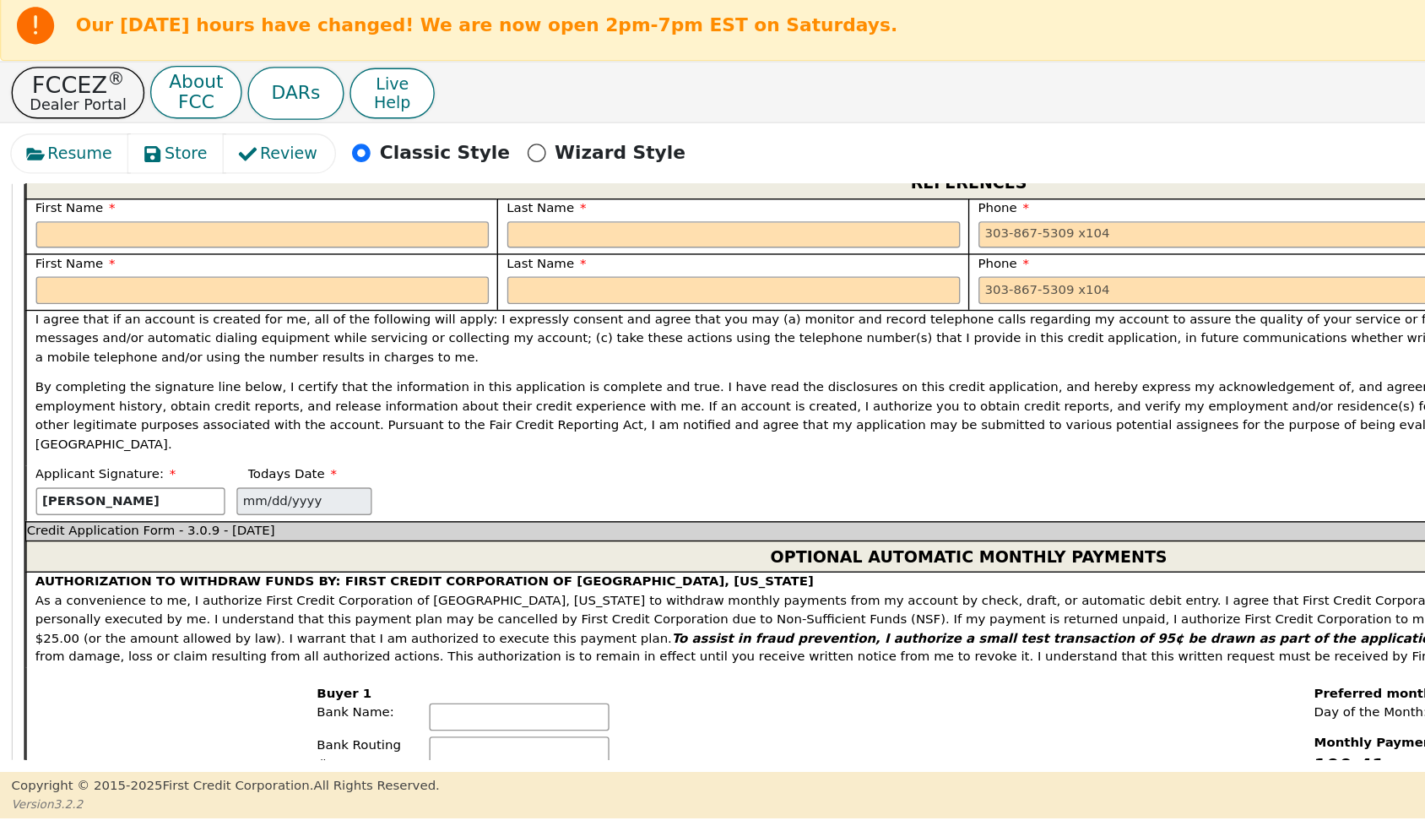
scroll to position [1475, 0]
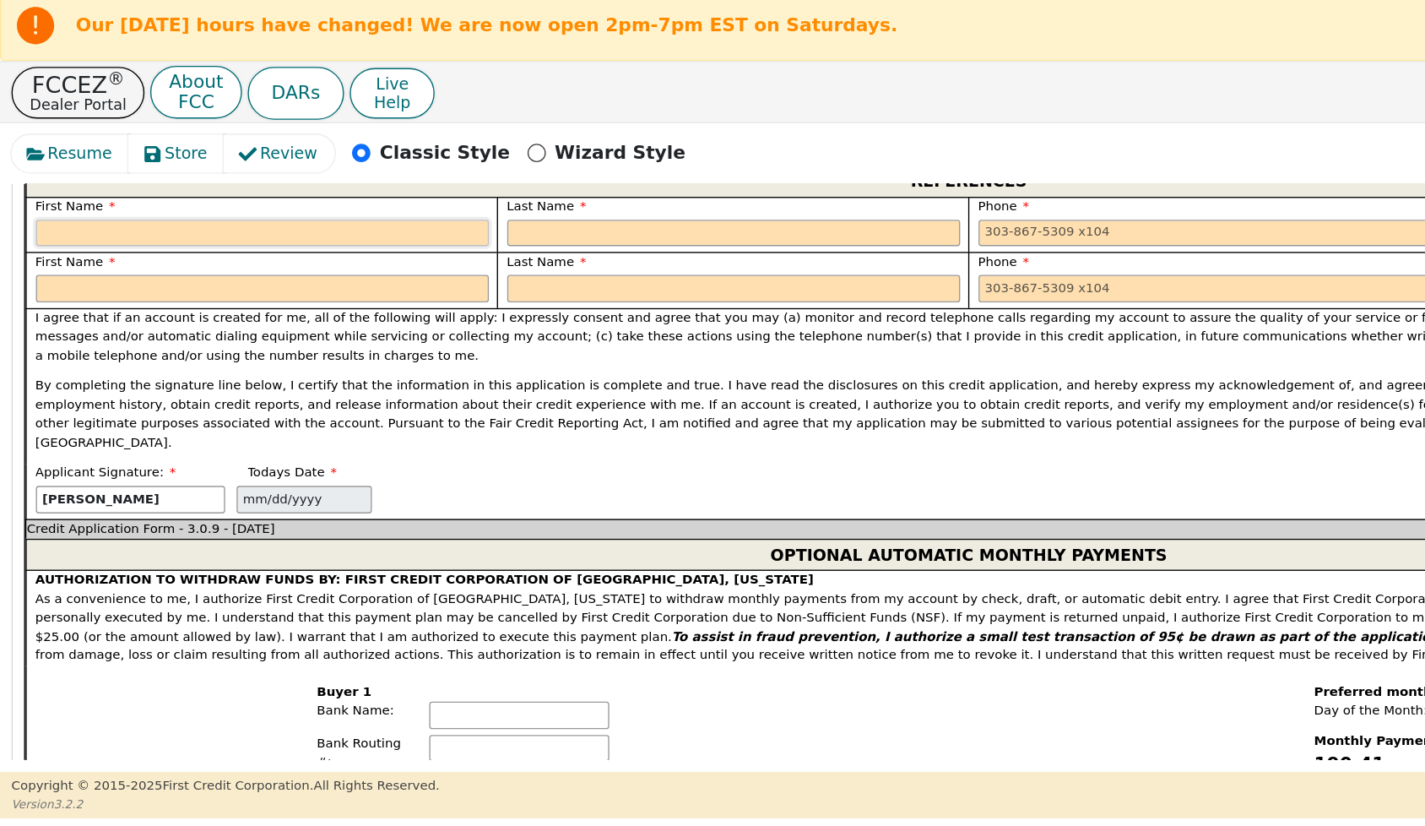
click at [70, 189] on input "text" at bounding box center [192, 179] width 333 height 20
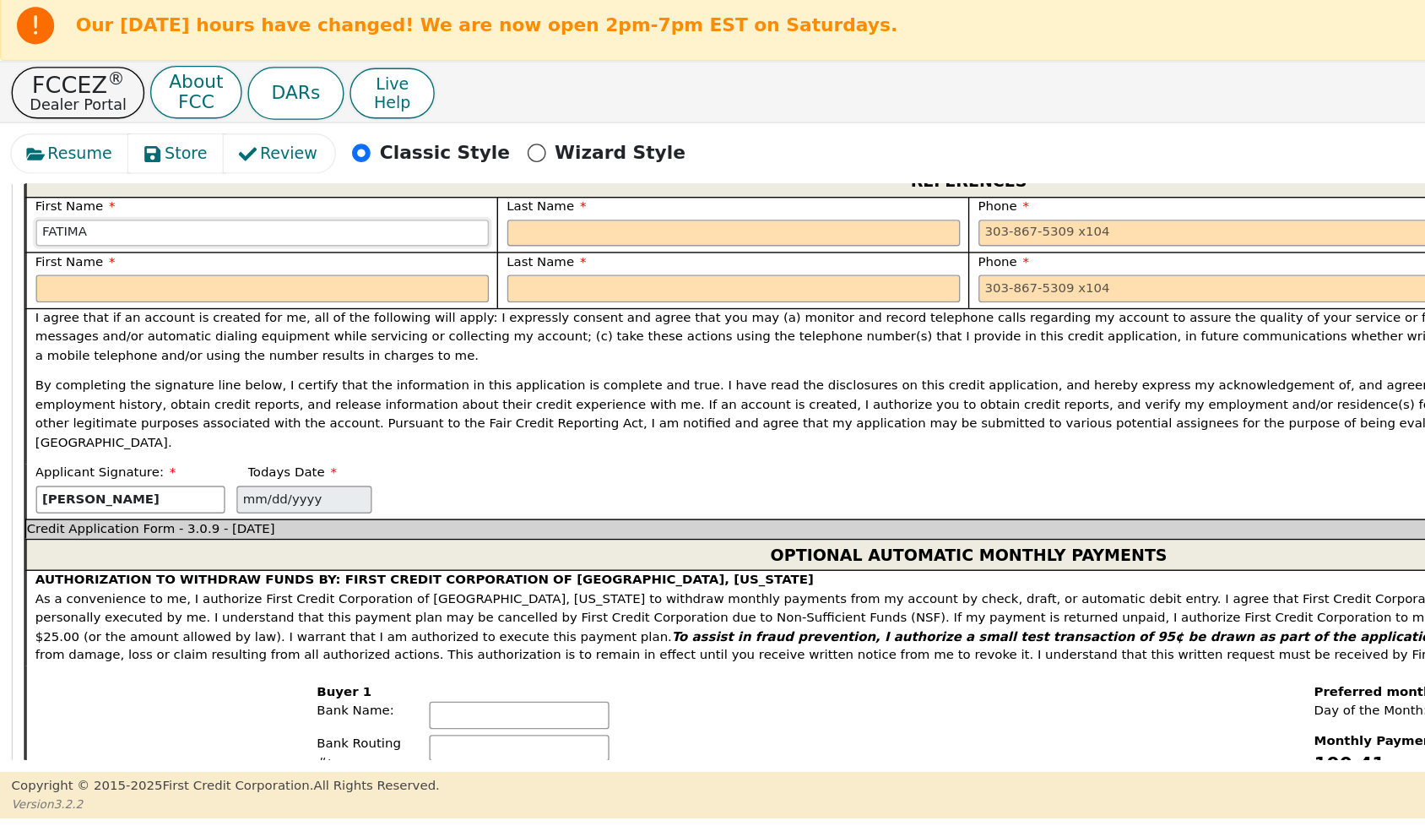
type input "FATIMA"
click at [388, 189] on input "text" at bounding box center [539, 179] width 333 height 20
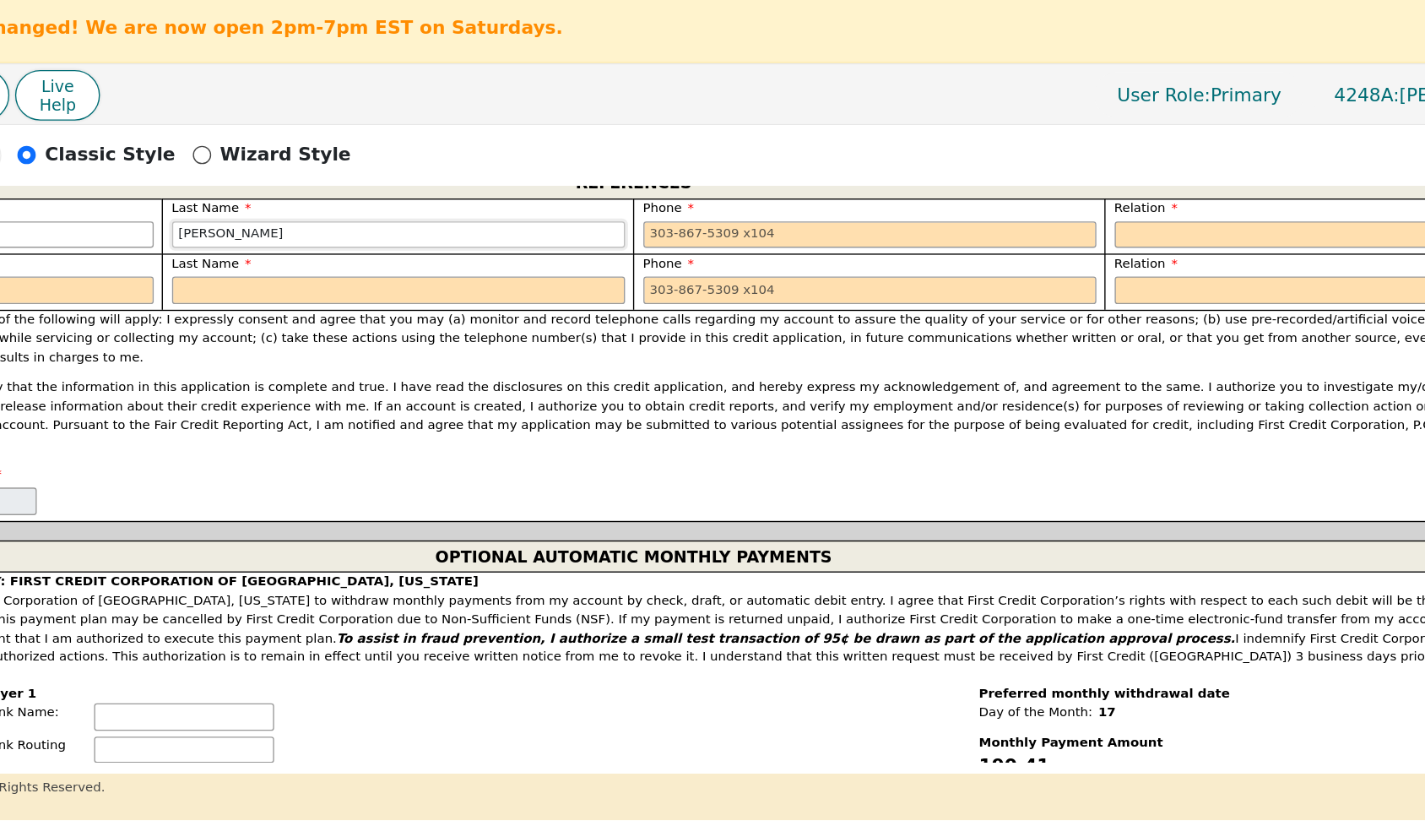
type input "[PERSON_NAME]"
click at [720, 189] on input "tel" at bounding box center [886, 179] width 333 height 20
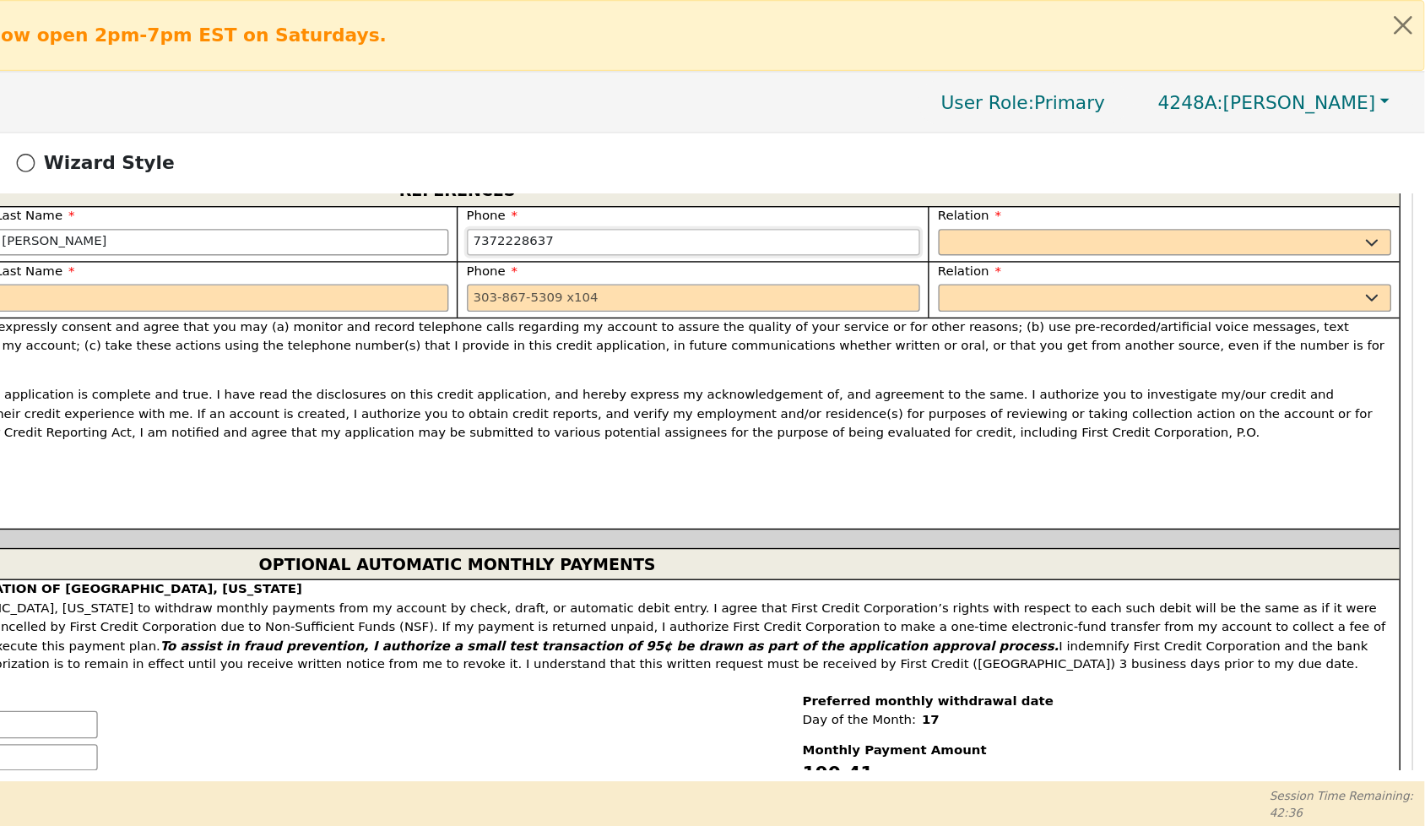
scroll to position [0, 0]
type input "[PHONE_NUMBER]"
select select "OTHER"
click at [1182, 189] on input "text" at bounding box center [1291, 179] width 218 height 20
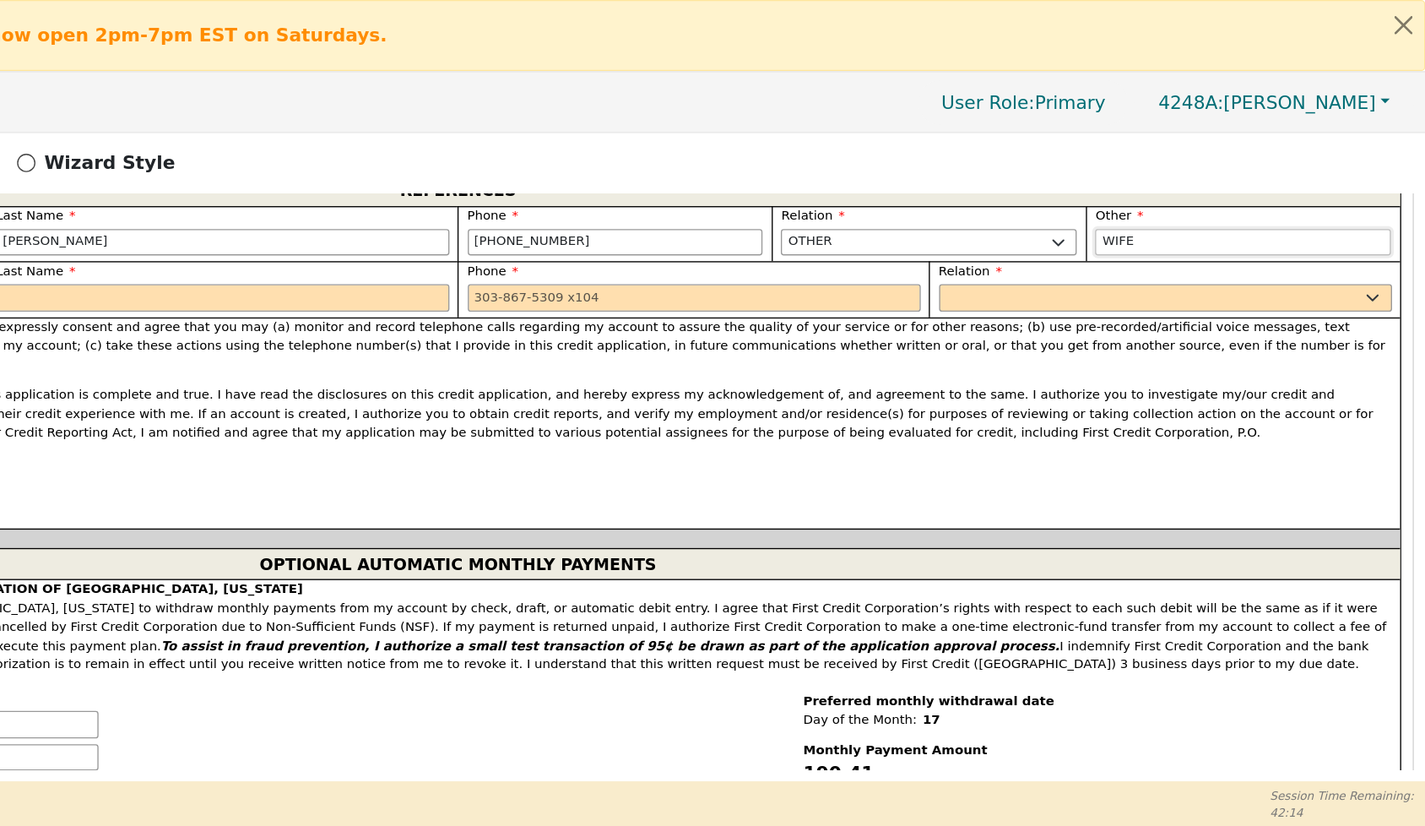
type input "WIFE"
click at [373, 230] on input "text" at bounding box center [539, 219] width 333 height 20
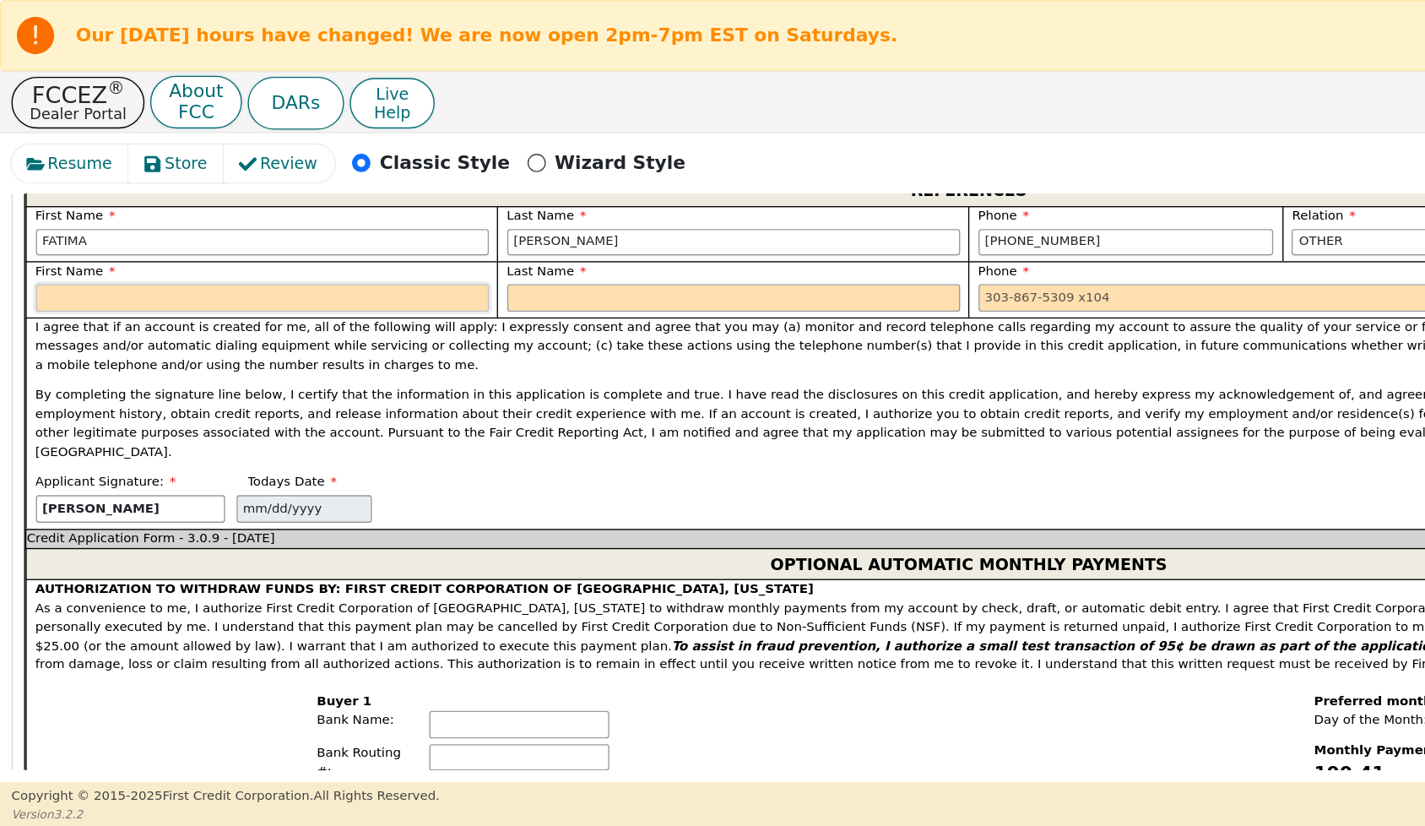
click at [42, 230] on input "text" at bounding box center [192, 219] width 333 height 20
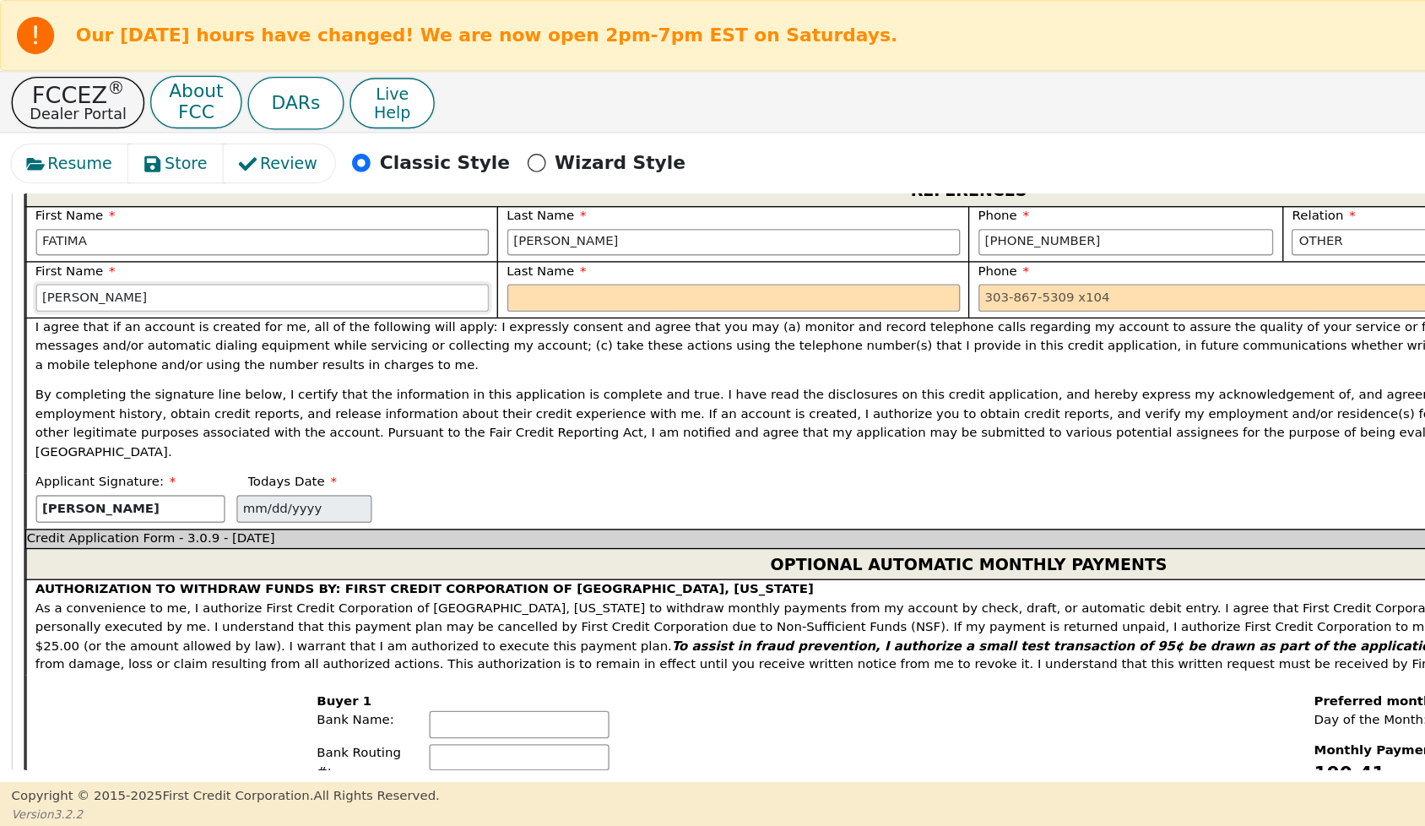
type input "[PERSON_NAME]"
click at [390, 230] on input "text" at bounding box center [539, 219] width 333 height 20
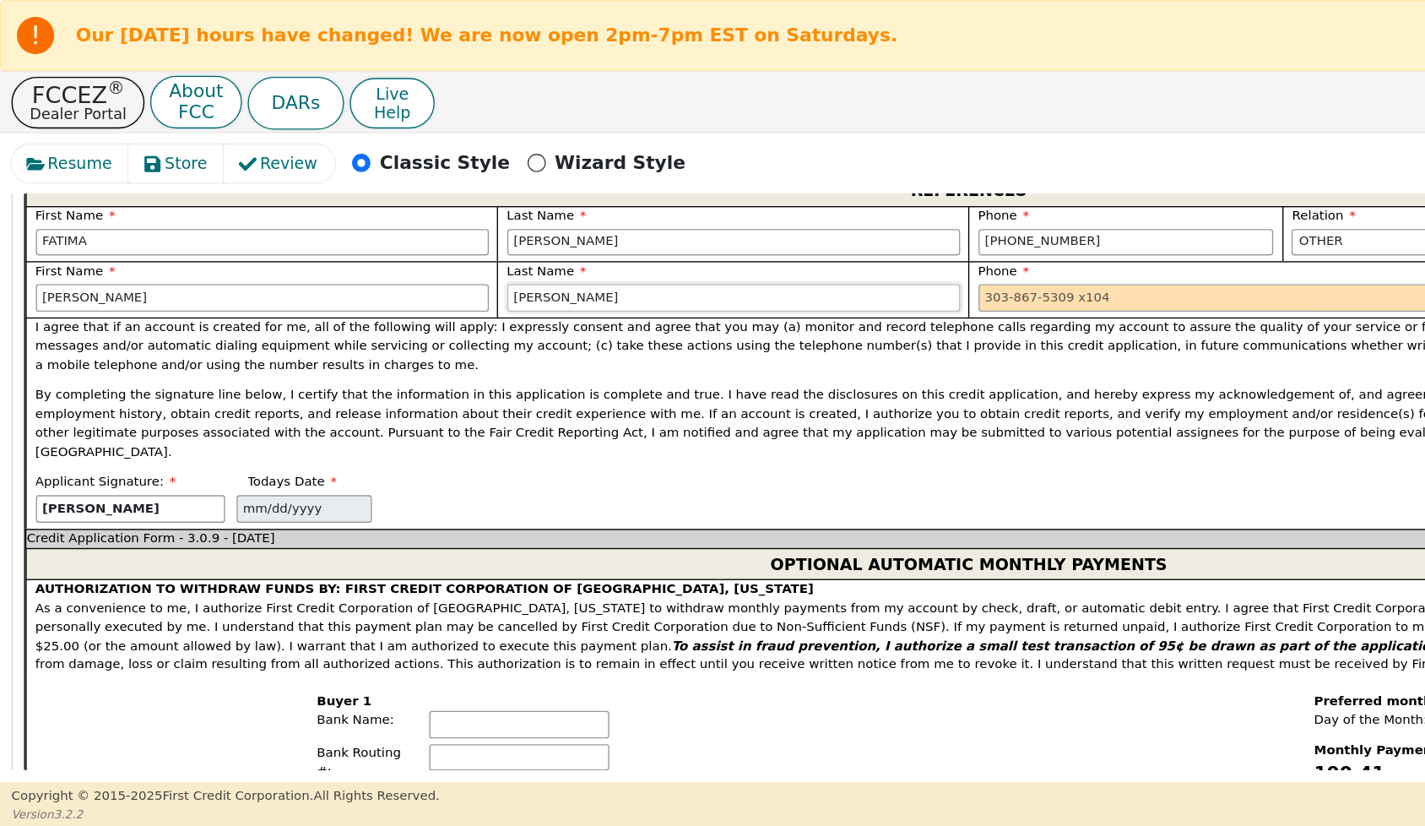
type input "[PERSON_NAME]"
click at [724, 230] on input "tel" at bounding box center [886, 219] width 333 height 20
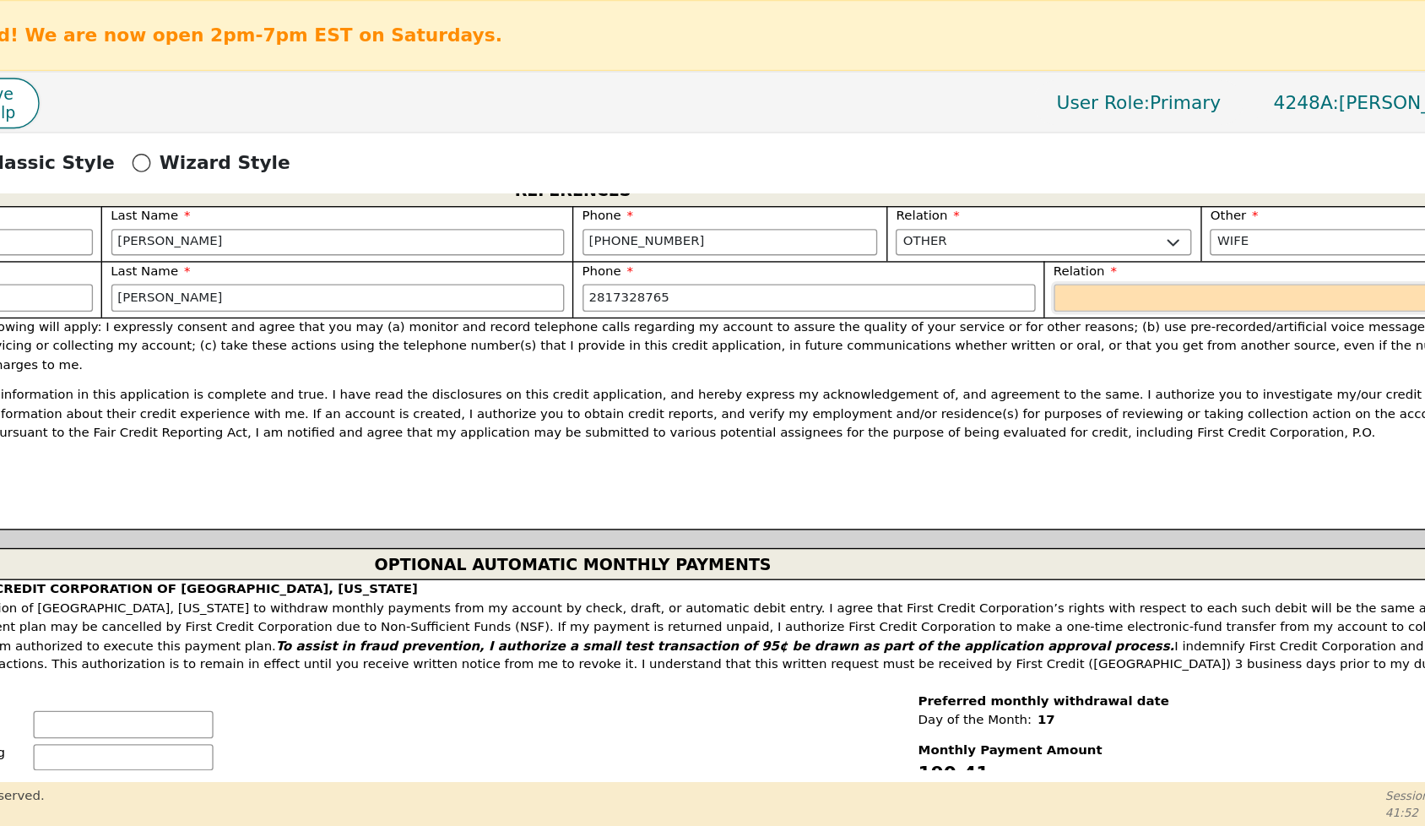
type input "[PHONE_NUMBER]"
select select "FRIEND"
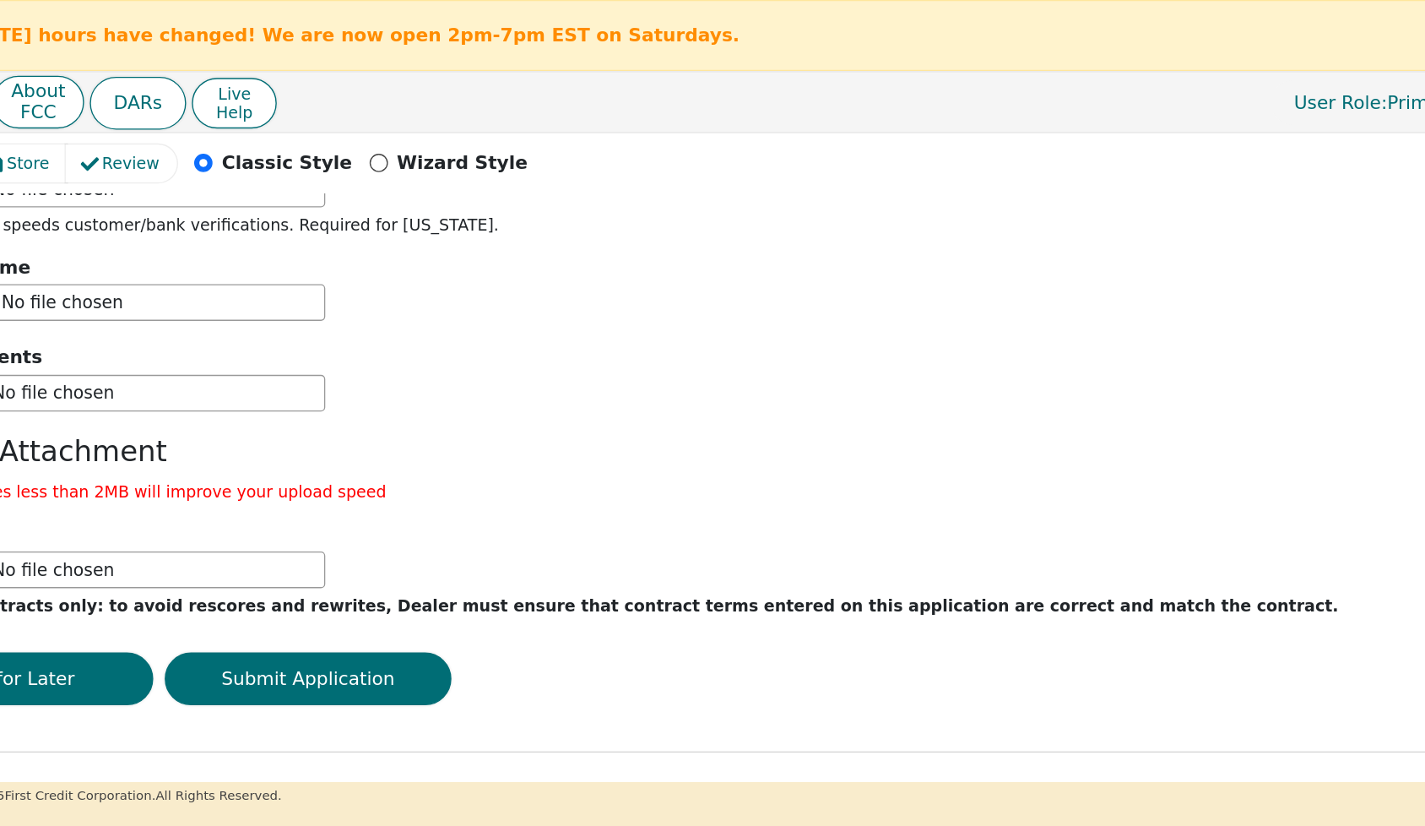
scroll to position [2288, 0]
click at [299, 494] on button "Submit Application" at bounding box center [342, 499] width 211 height 39
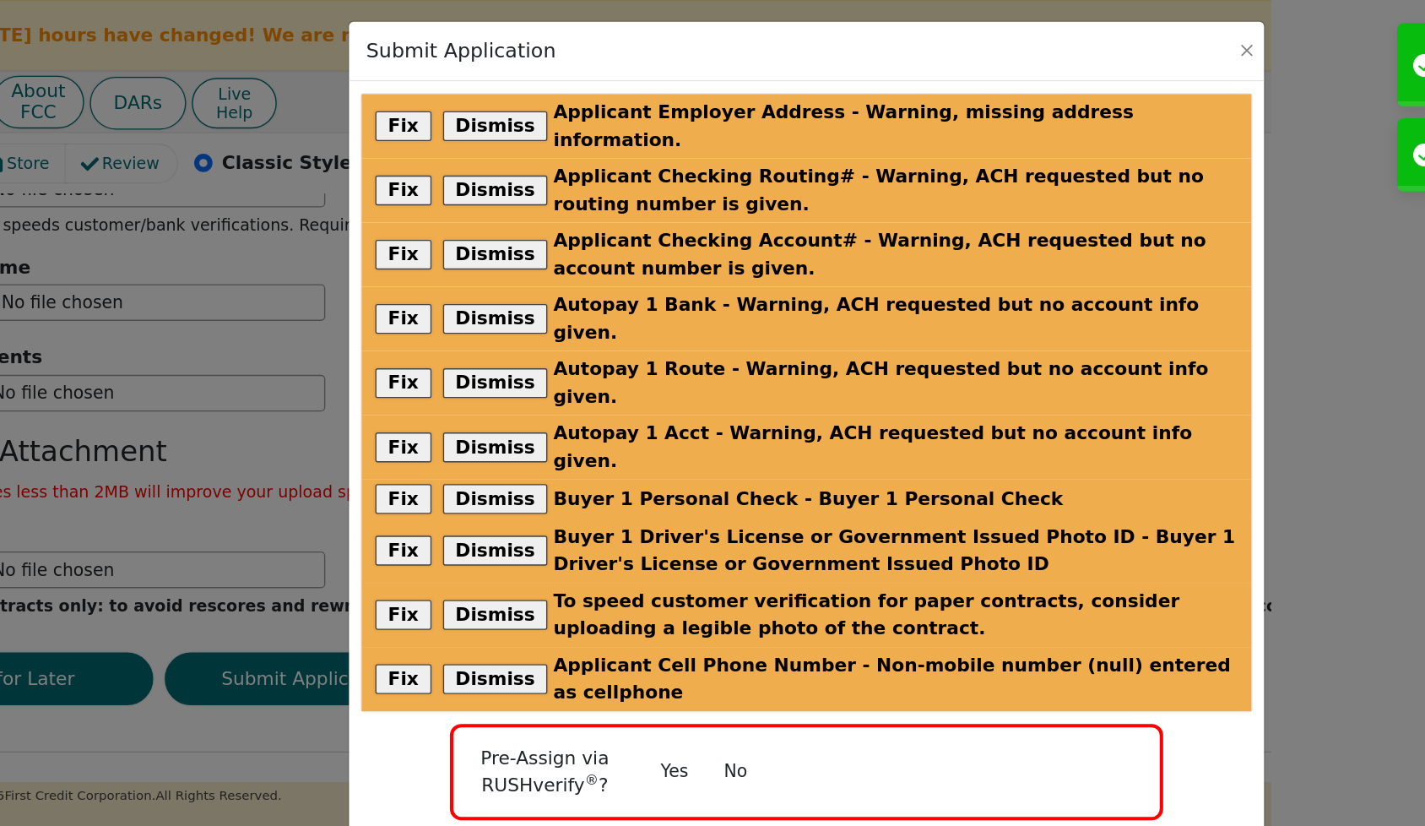
click at [636, 553] on button "No" at bounding box center [658, 568] width 44 height 30
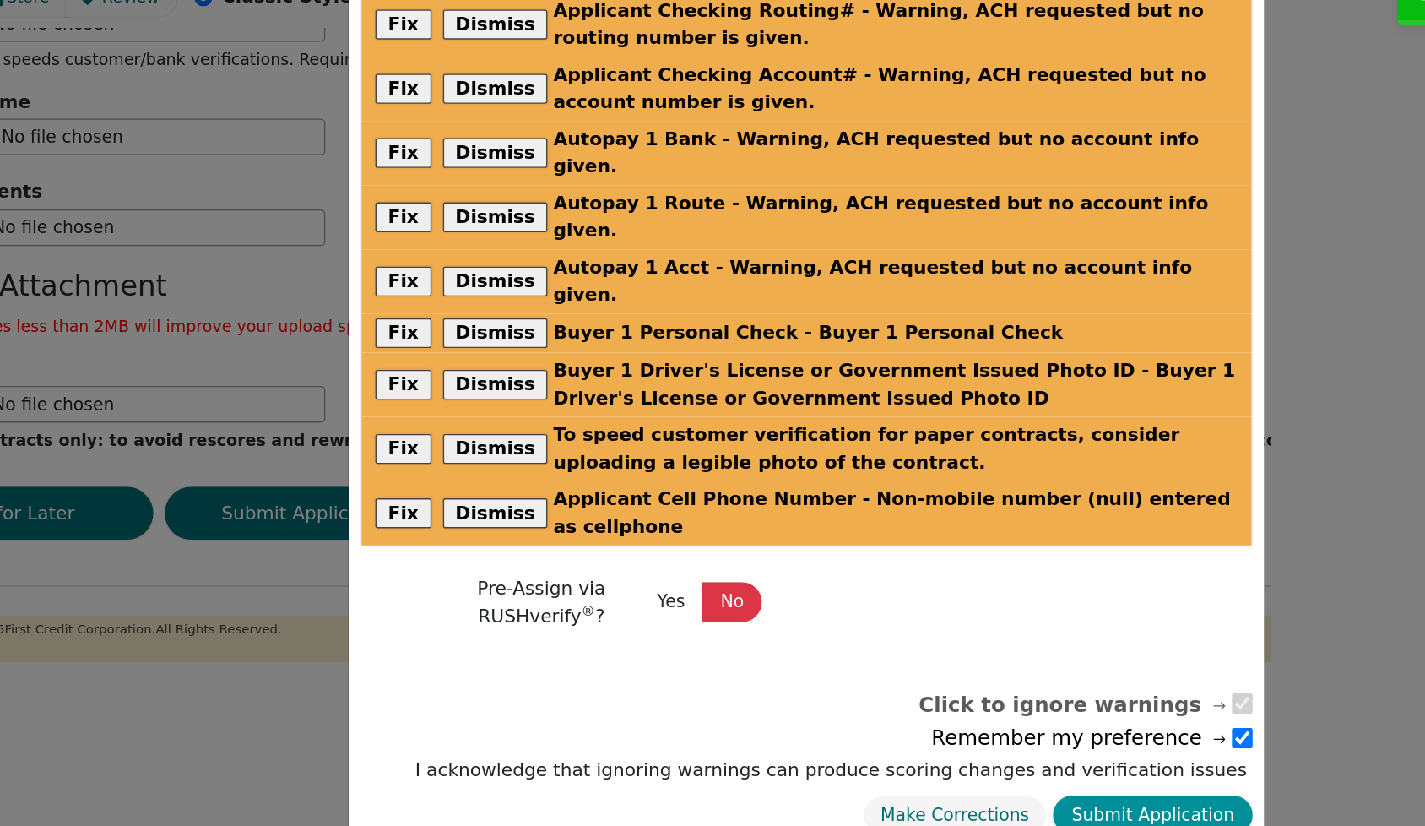
click at [892, 707] on button "Submit Application" at bounding box center [965, 722] width 147 height 30
select select
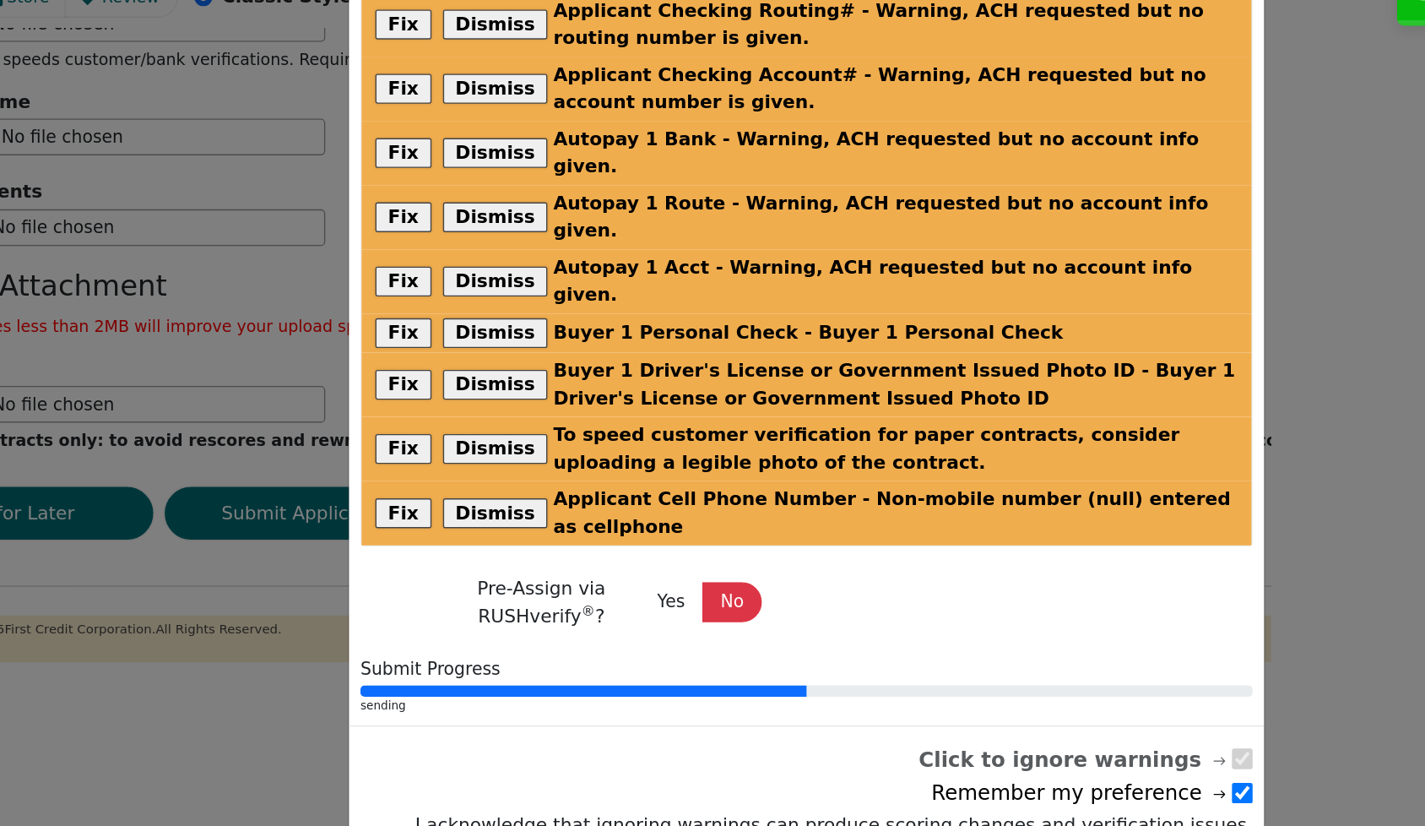
radio input "false"
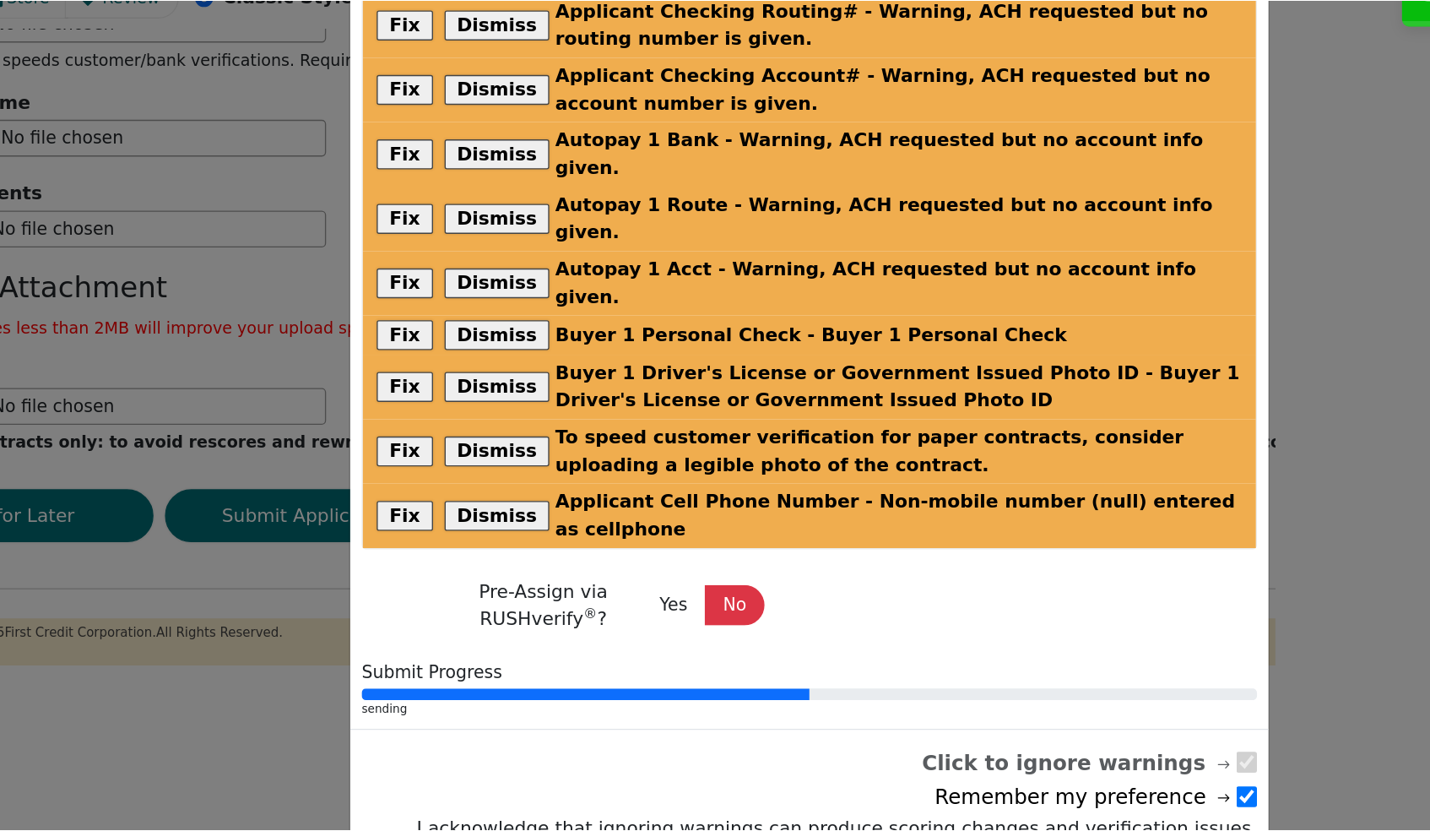
scroll to position [0, 0]
